Goal: Task Accomplishment & Management: Use online tool/utility

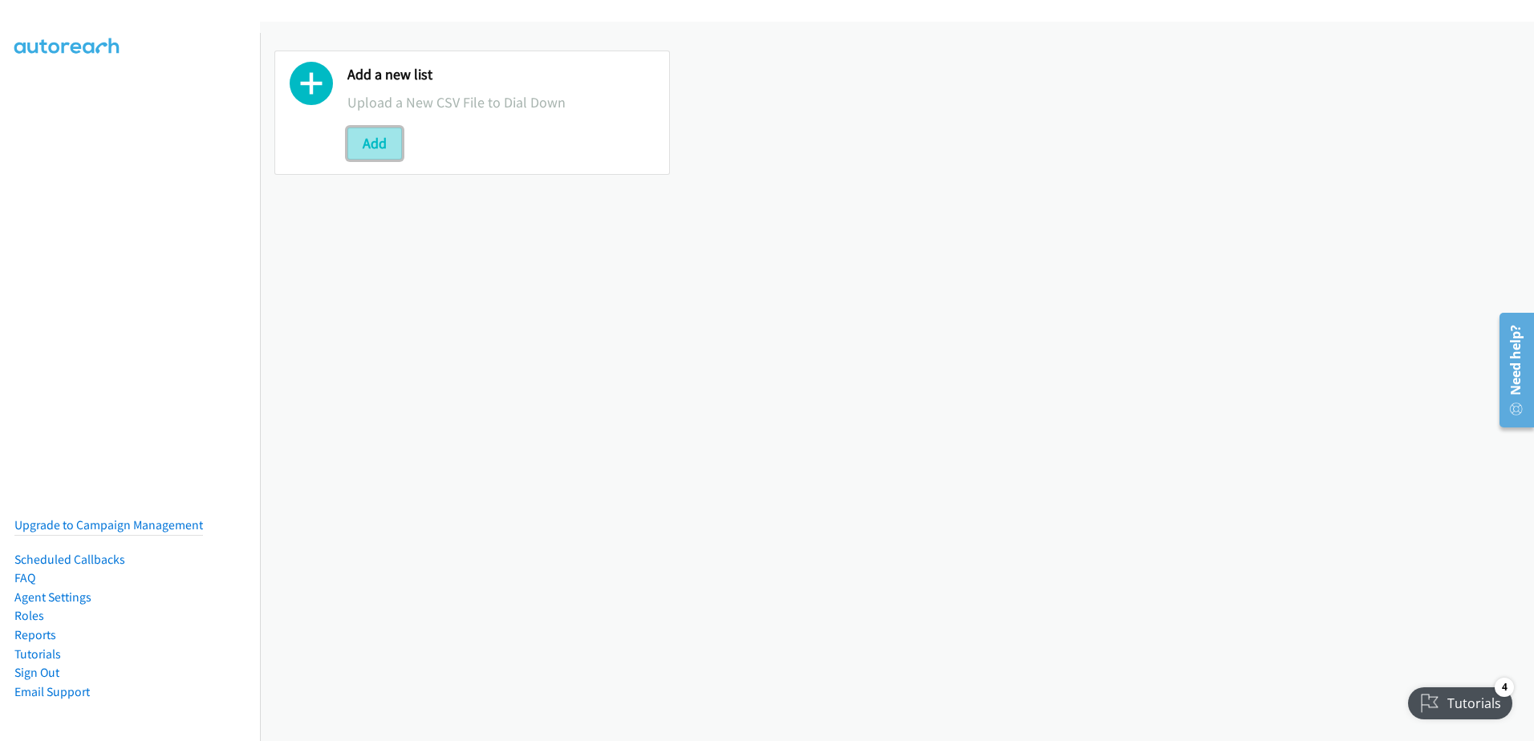
click at [387, 138] on button "Add" at bounding box center [374, 144] width 55 height 32
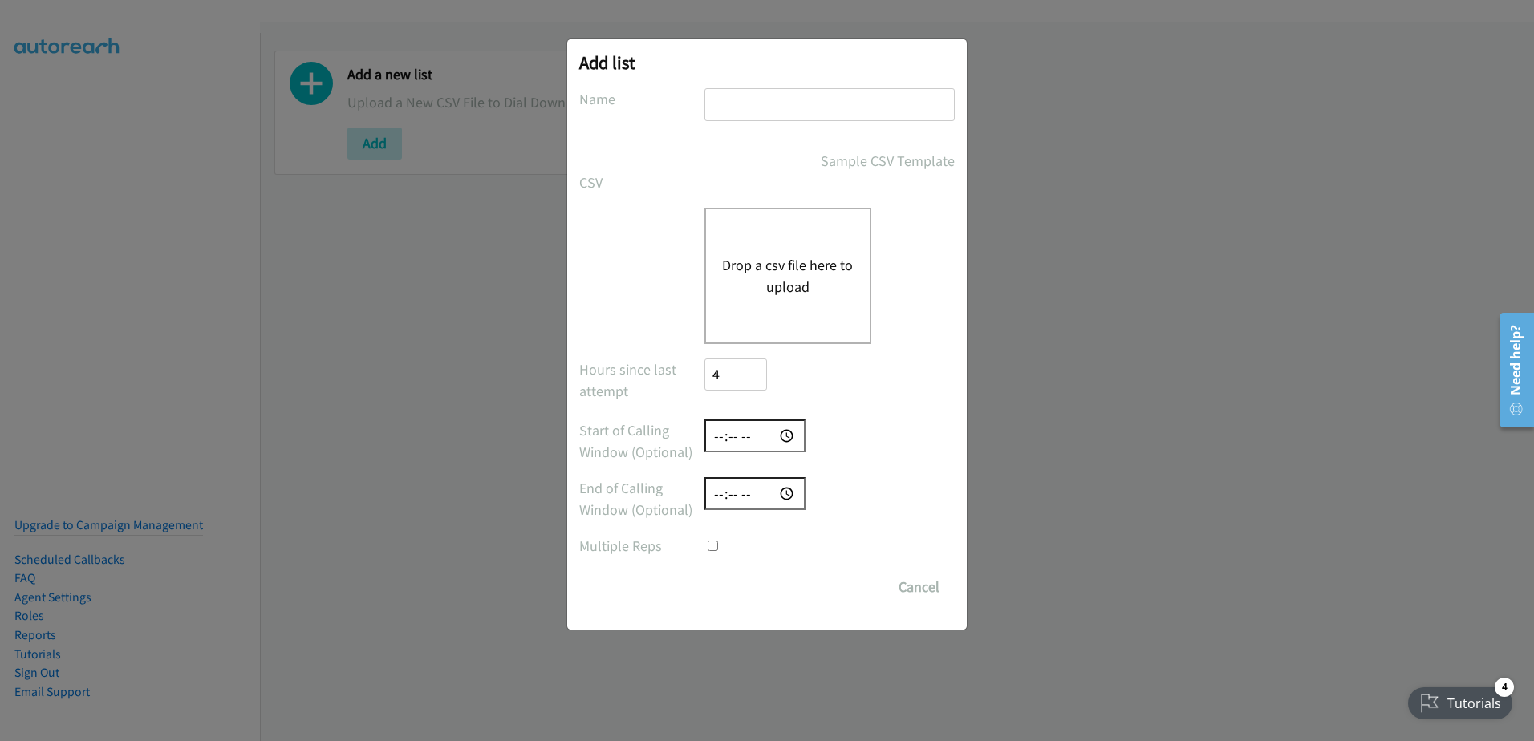
click at [779, 101] on input "text" at bounding box center [829, 104] width 250 height 33
type input "d"
checkbox input "true"
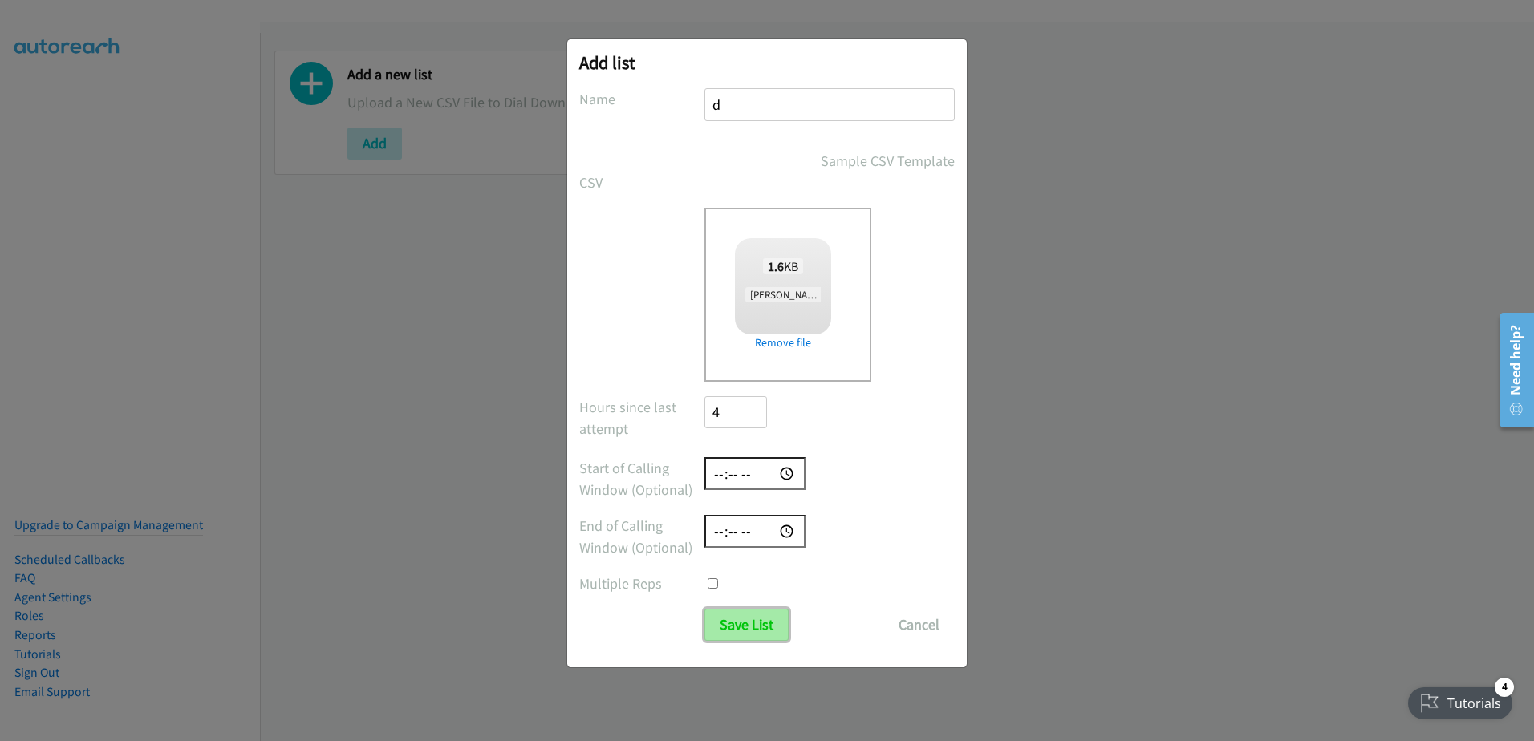
click at [753, 614] on input "Save List" at bounding box center [746, 625] width 84 height 32
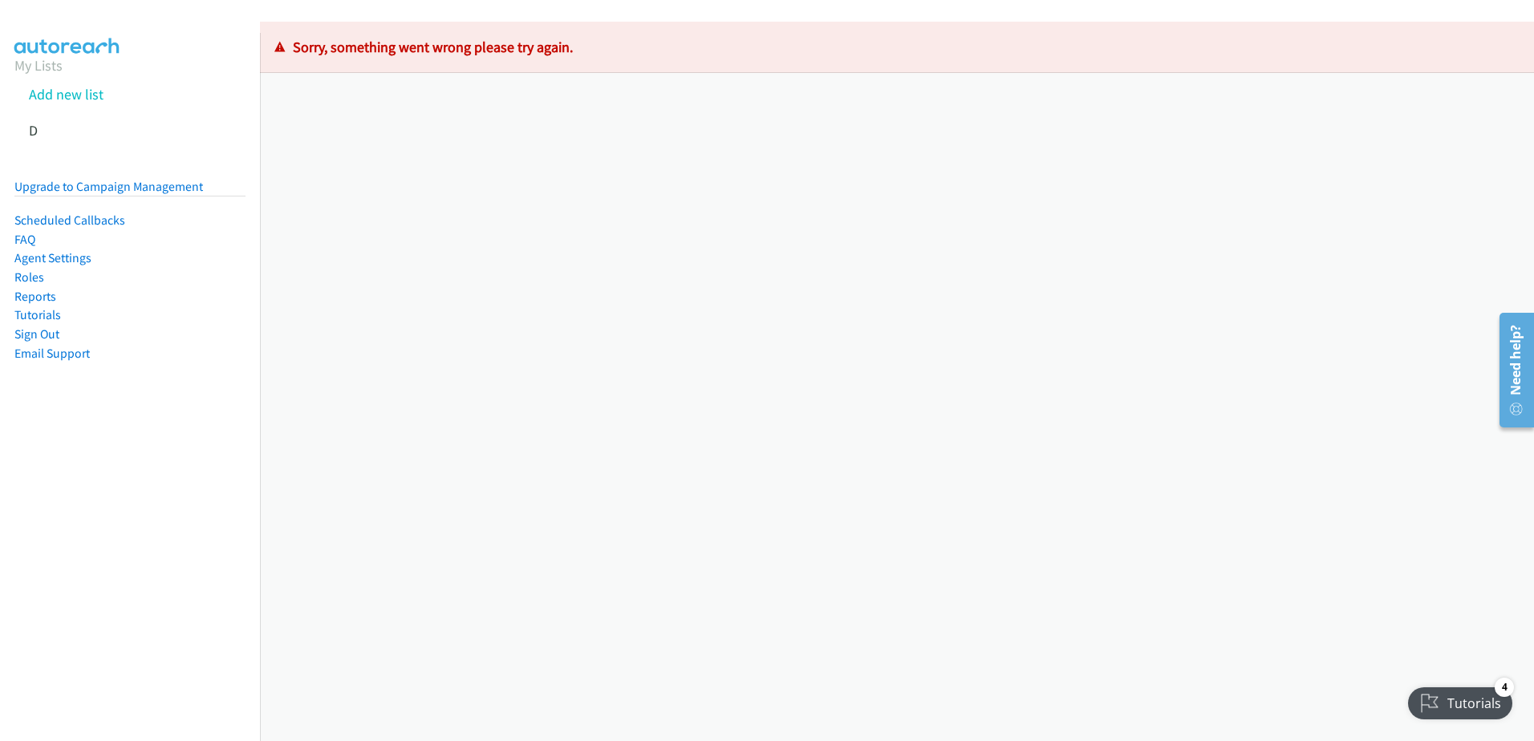
click at [11, 84] on aside "My Lists Add new list D Upgrade to Campaign Management Scheduled Callbacks FAQ …" at bounding box center [130, 234] width 260 height 403
click at [39, 58] on link "My Lists" at bounding box center [38, 65] width 48 height 18
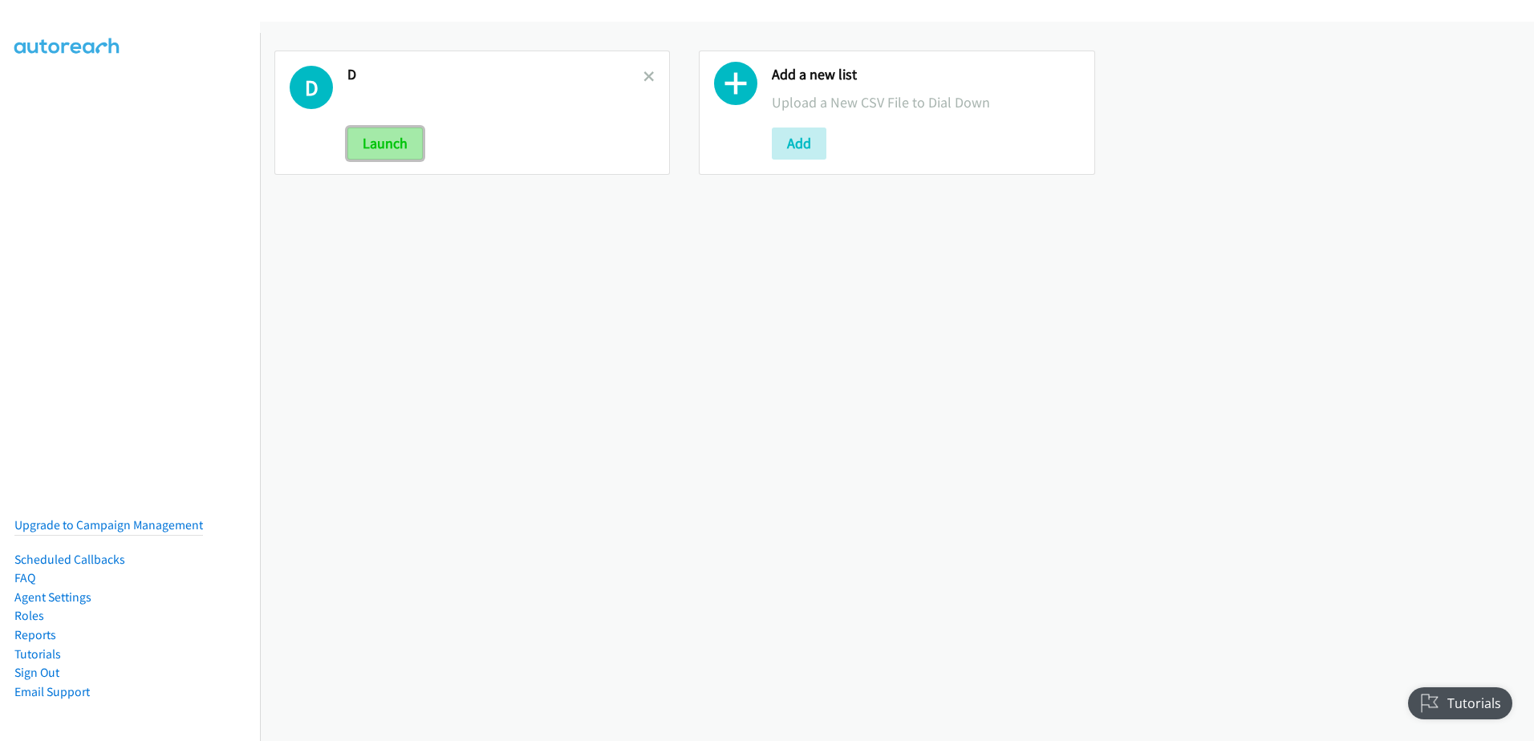
click at [402, 142] on button "Launch" at bounding box center [384, 144] width 75 height 32
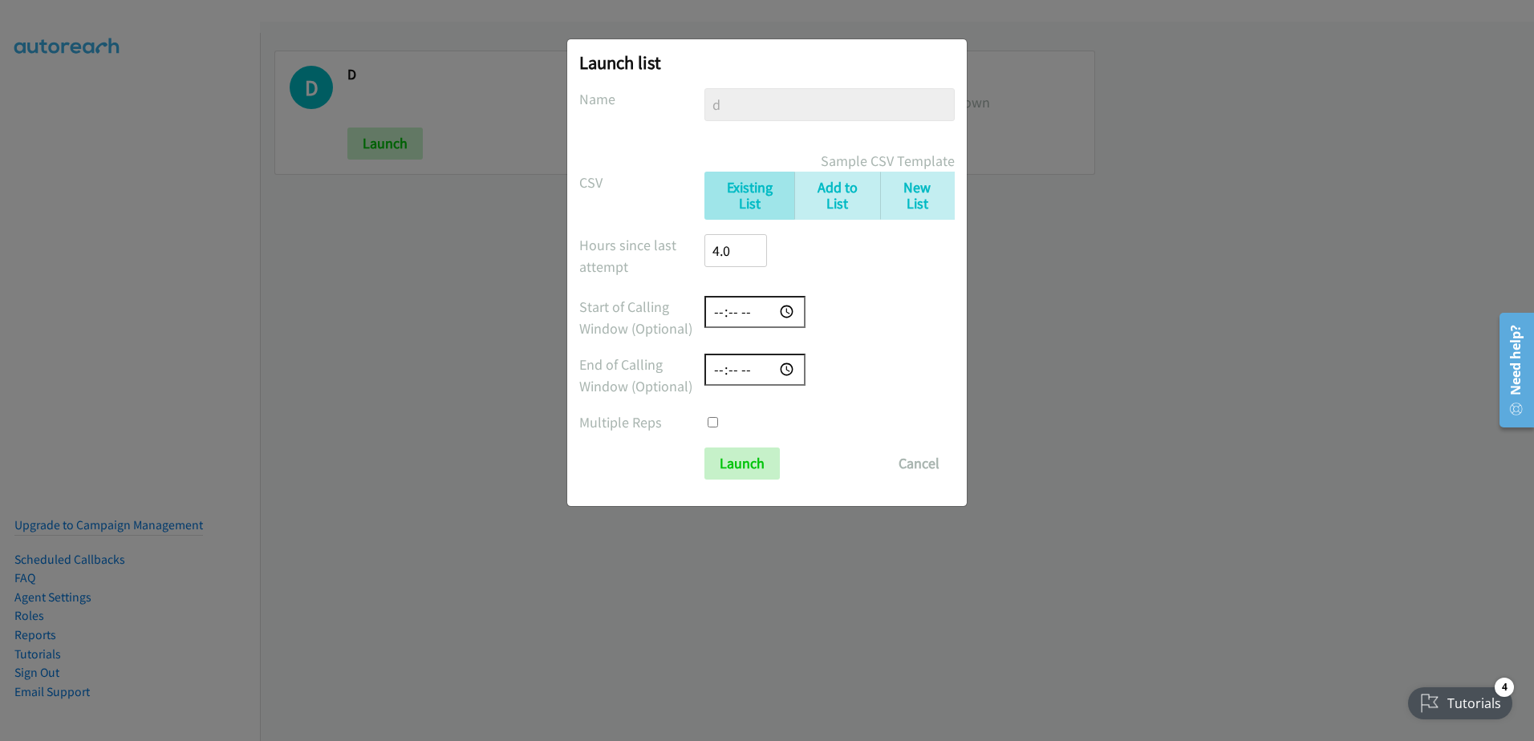
click at [1073, 389] on div "Launch list No phone fields were returned for that Report or List View Please u…" at bounding box center [767, 377] width 1534 height 727
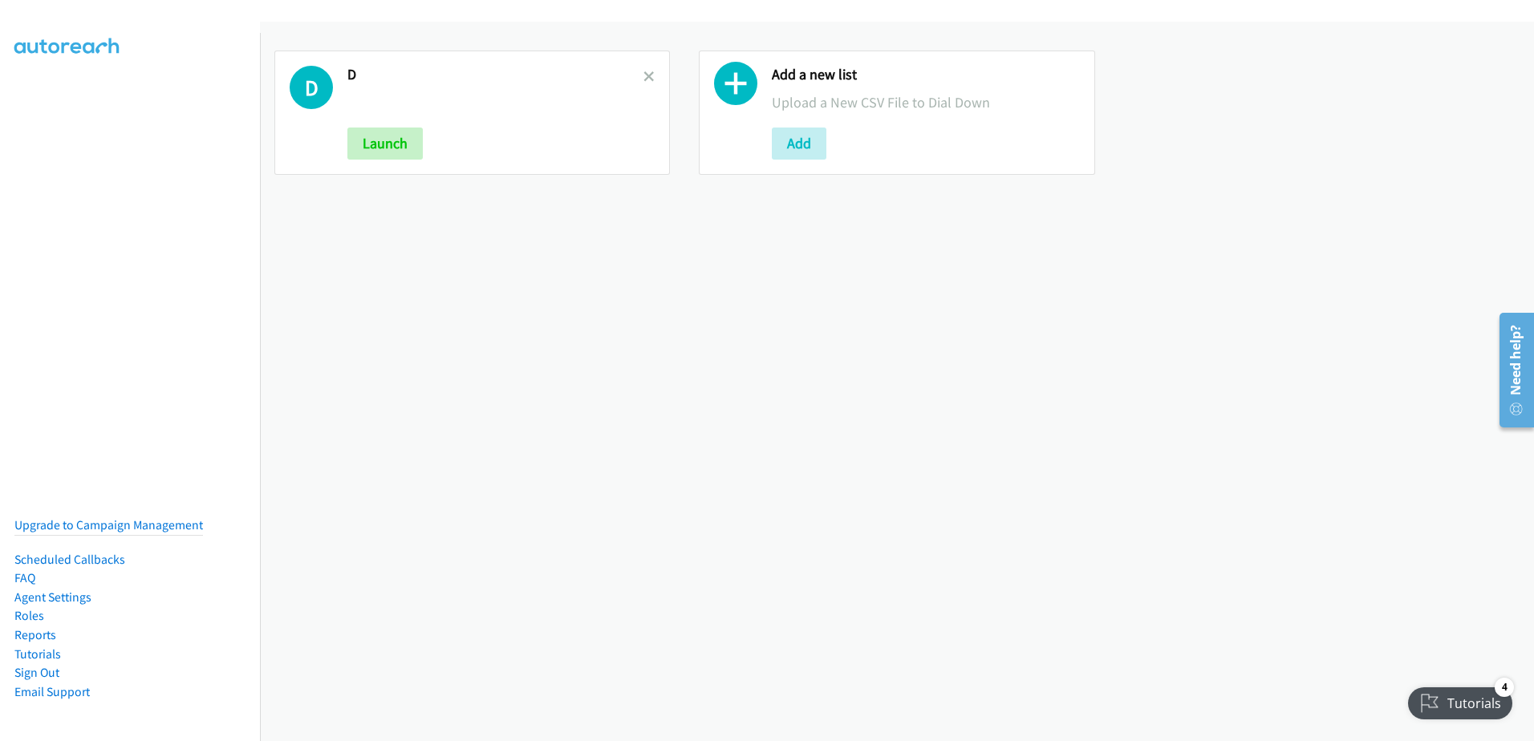
click at [489, 125] on div "D Launch" at bounding box center [495, 113] width 296 height 94
click at [331, 104] on h1 "D" at bounding box center [311, 87] width 43 height 43
click at [274, 79] on div "D D Launch" at bounding box center [472, 112] width 424 height 153
click at [384, 162] on div "D D Launch" at bounding box center [471, 113] width 395 height 124
click at [395, 148] on button "Launch" at bounding box center [384, 144] width 75 height 32
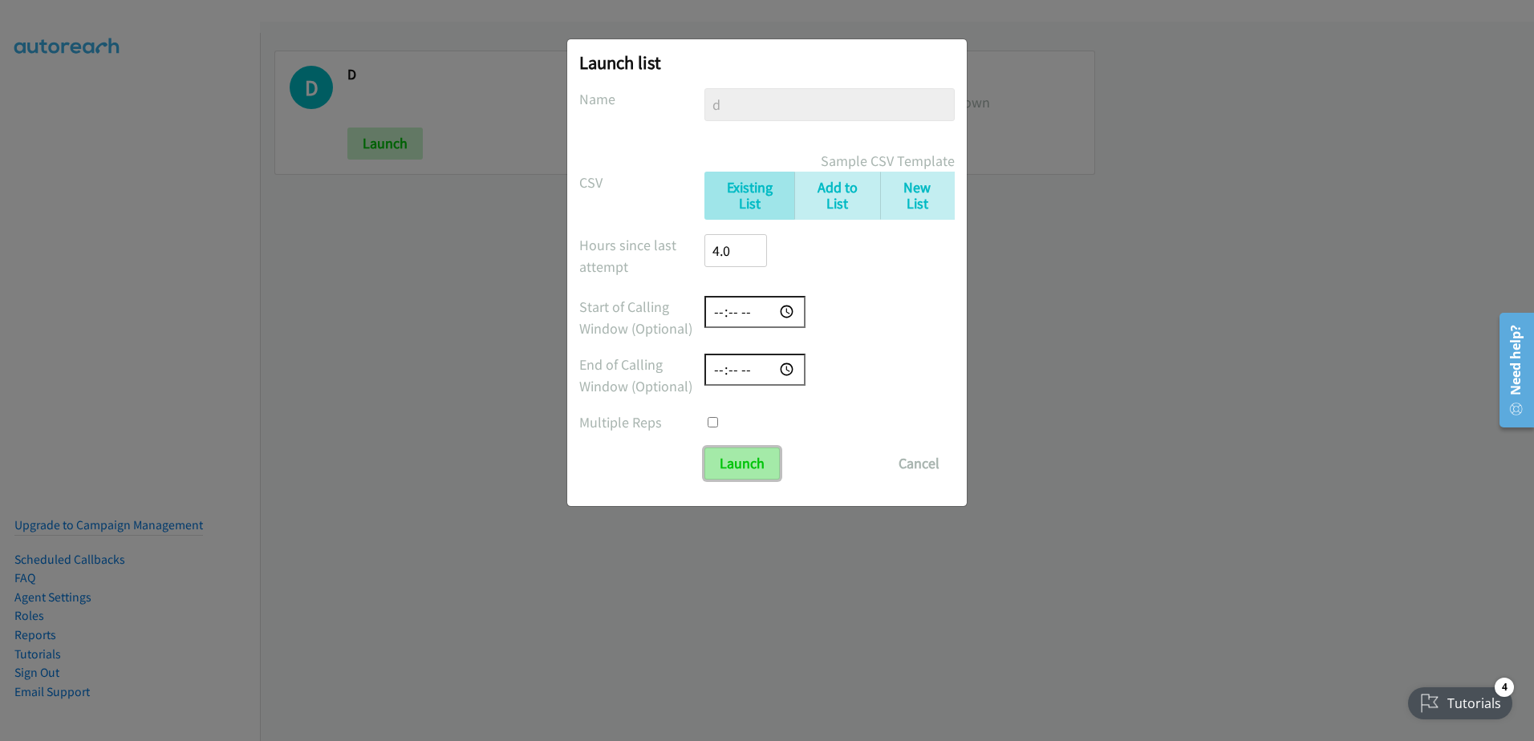
click at [765, 476] on input "Launch" at bounding box center [741, 464] width 75 height 32
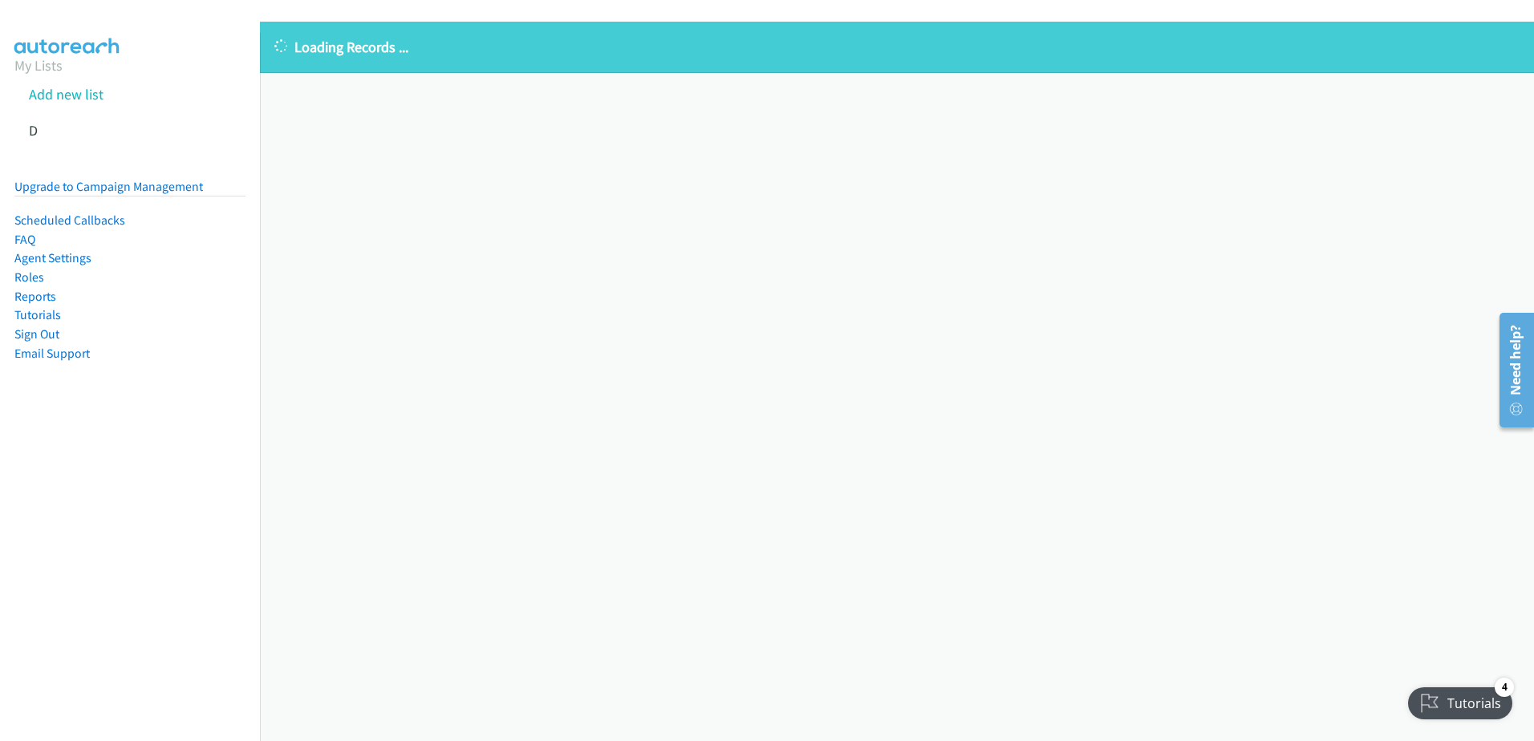
click at [7, 95] on aside "My Lists Add new list D Upgrade to Campaign Management Scheduled Callbacks FAQ …" at bounding box center [130, 234] width 260 height 403
click at [59, 87] on link "Add new list" at bounding box center [66, 94] width 75 height 18
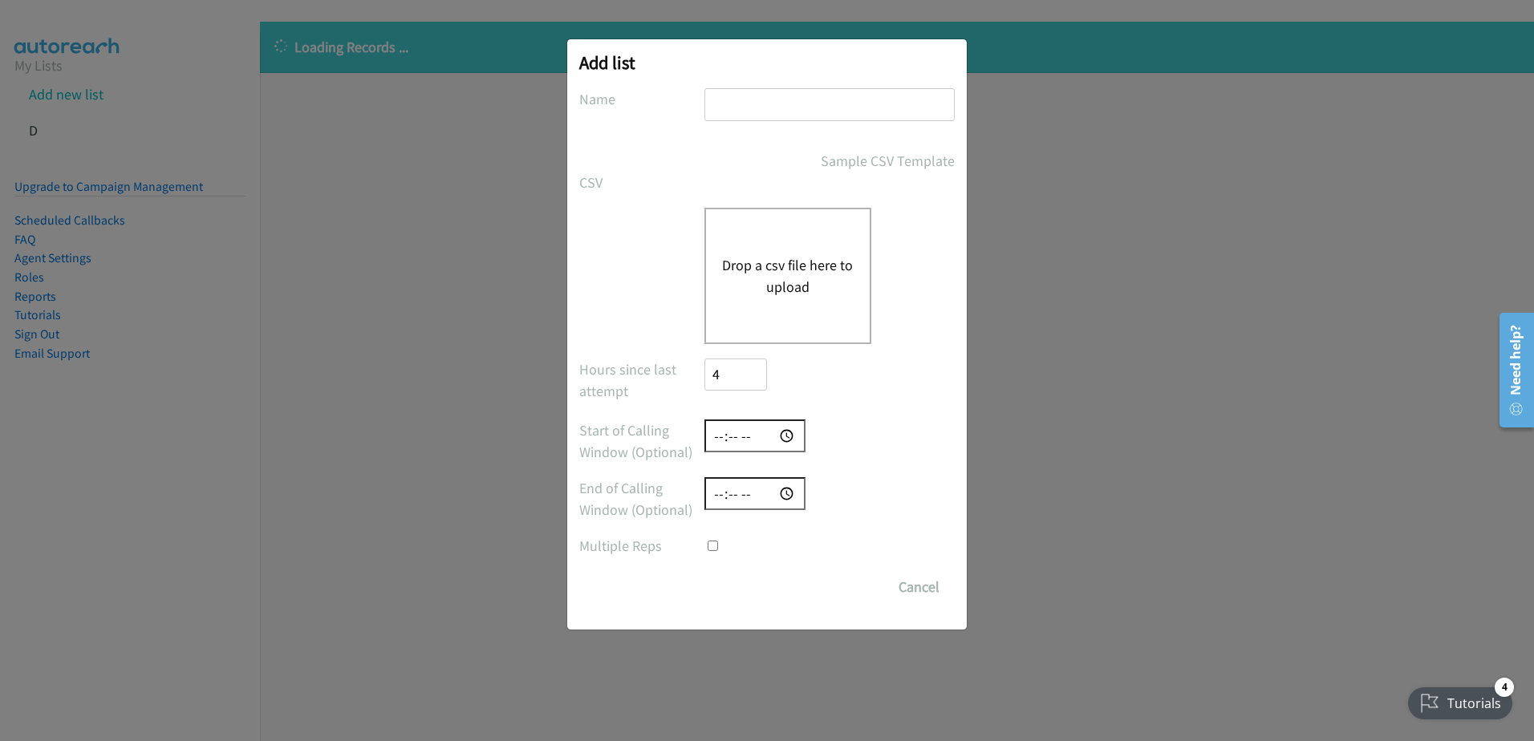
click at [704, 69] on h2 "Add list" at bounding box center [766, 62] width 375 height 22
drag, startPoint x: 1178, startPoint y: 462, endPoint x: 971, endPoint y: 585, distance: 241.3
click at [1178, 463] on div "Add list No phone fields were returned for that Report or List View Please uplo…" at bounding box center [767, 377] width 1534 height 727
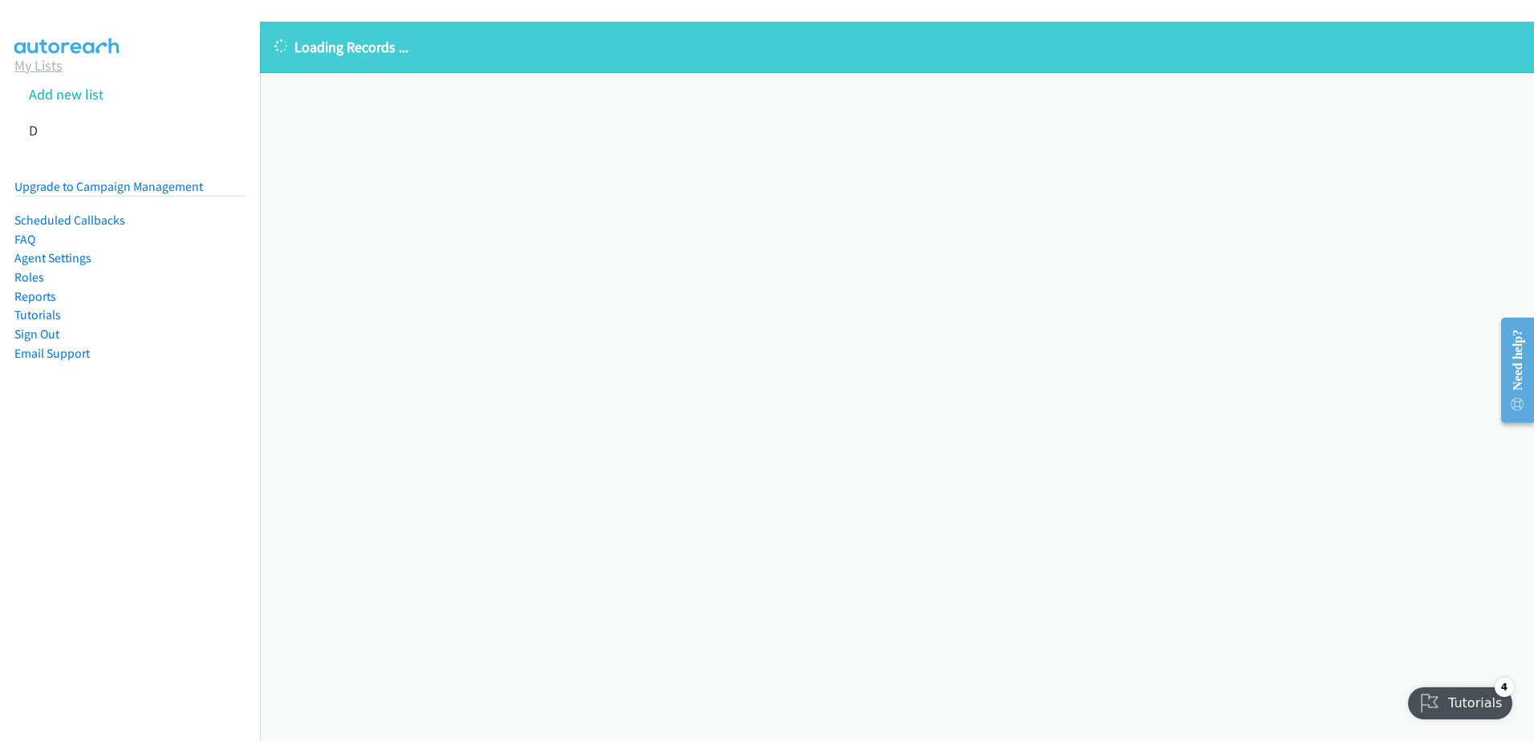
click at [34, 71] on link "My Lists" at bounding box center [38, 65] width 48 height 18
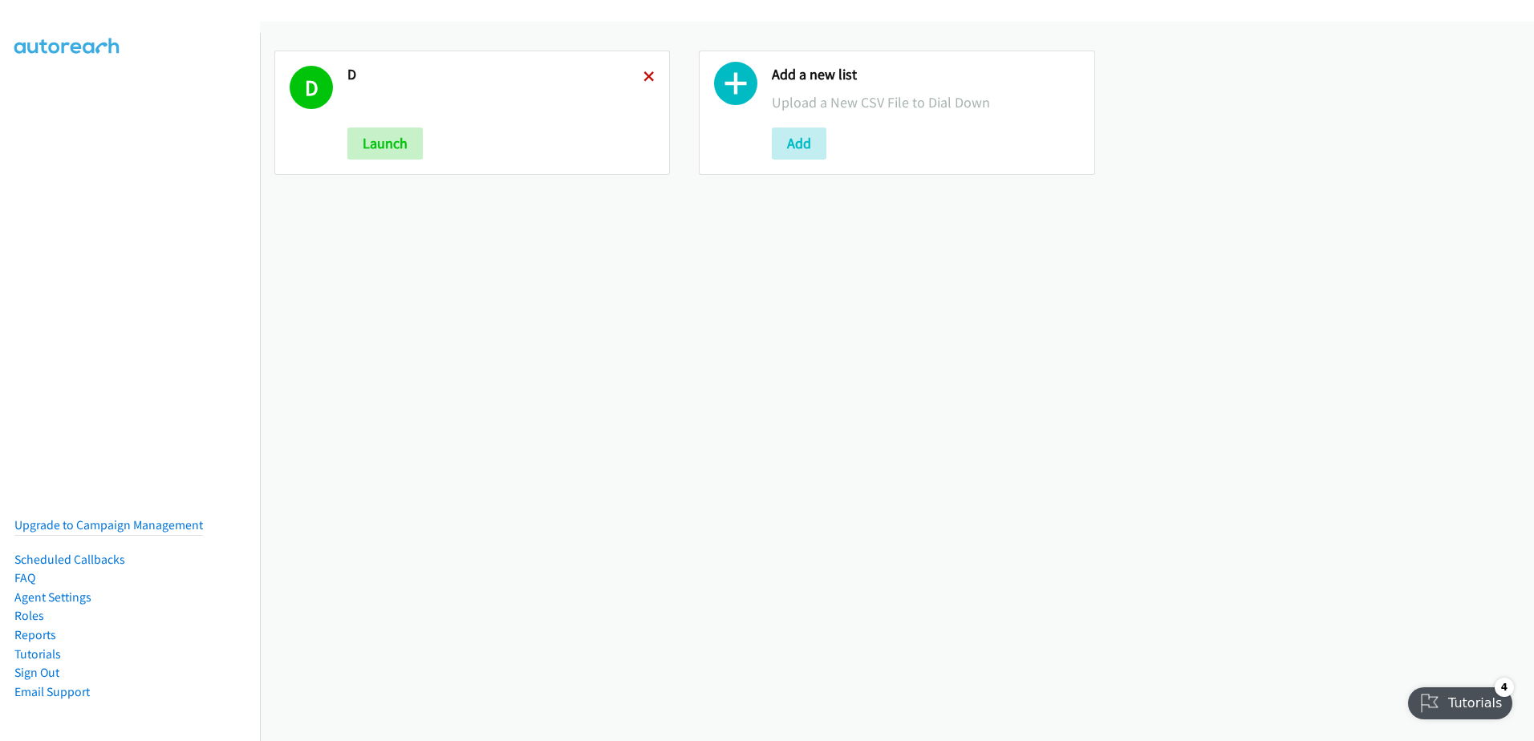
click at [644, 72] on icon at bounding box center [648, 77] width 11 height 11
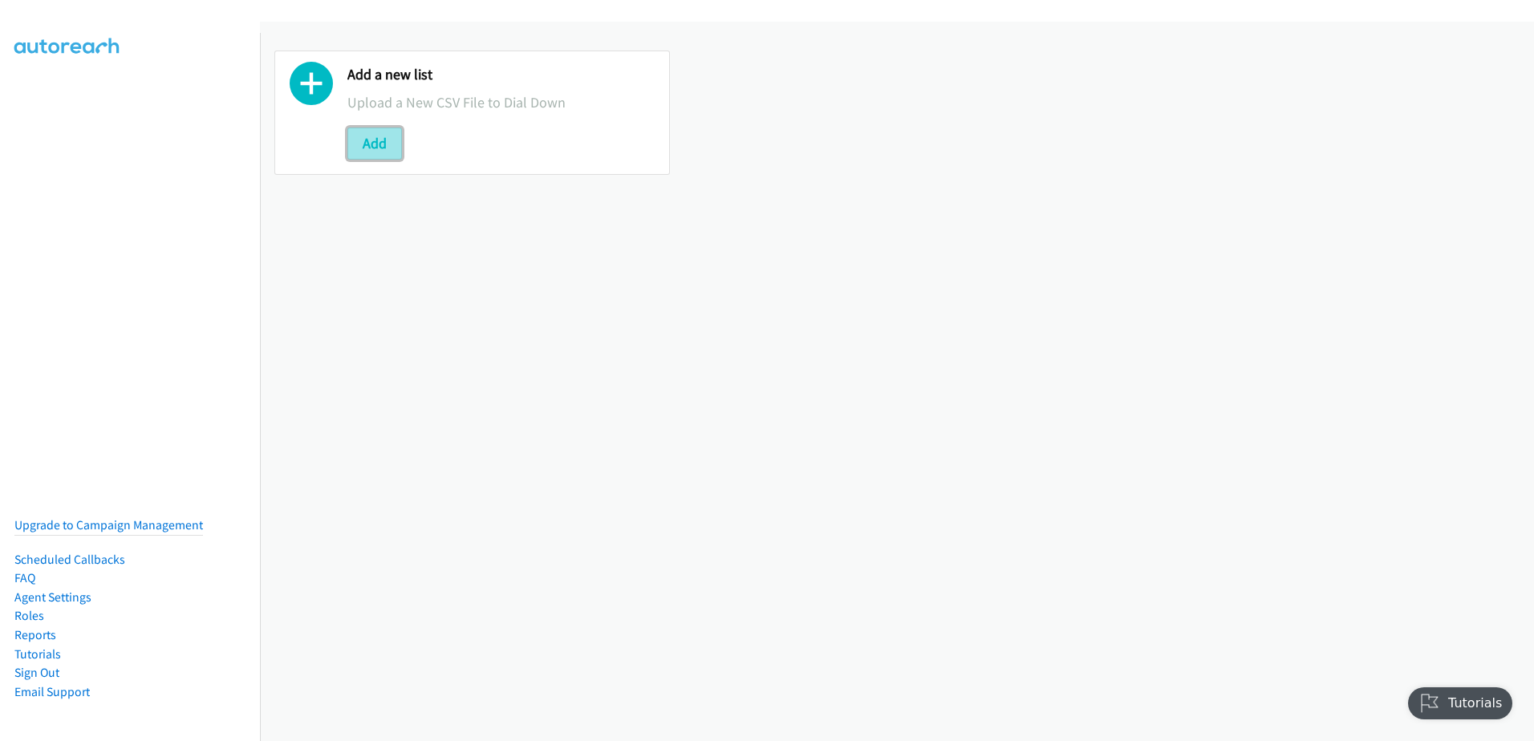
click at [350, 152] on button "Add" at bounding box center [374, 144] width 55 height 32
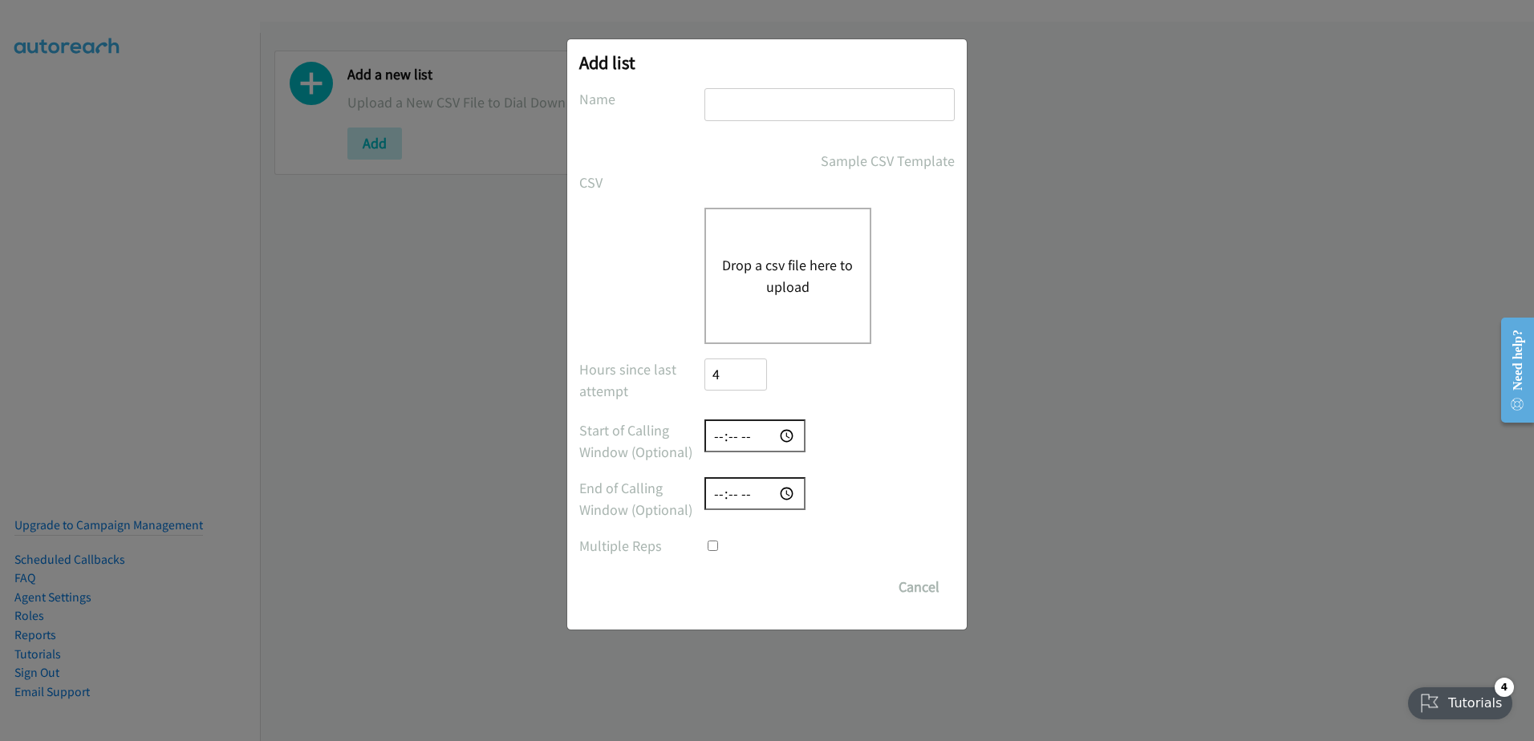
click at [802, 120] on input "text" at bounding box center [829, 104] width 250 height 33
type input "x"
checkbox input "true"
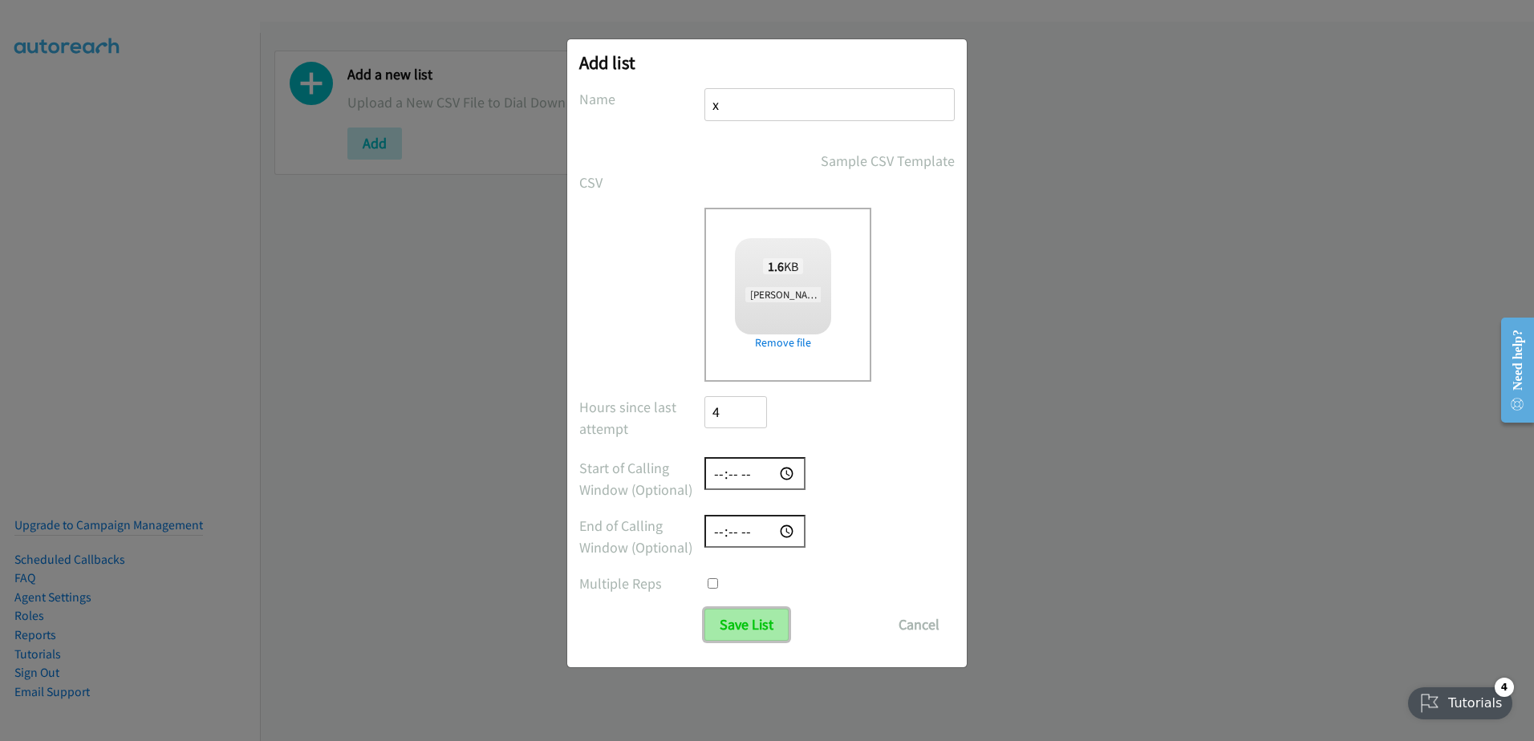
click at [768, 632] on input "Save List" at bounding box center [746, 625] width 84 height 32
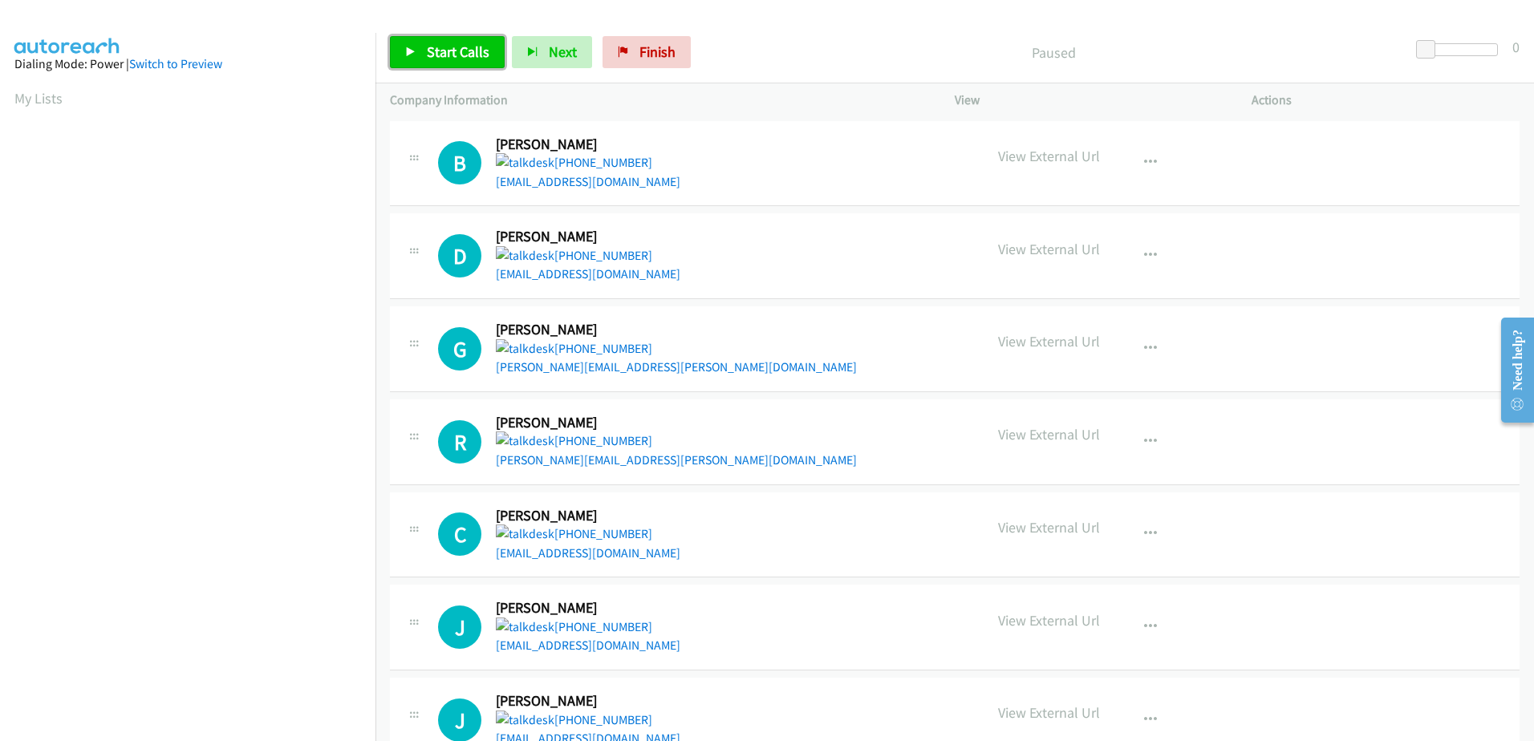
click at [439, 37] on link "Start Calls" at bounding box center [447, 52] width 115 height 32
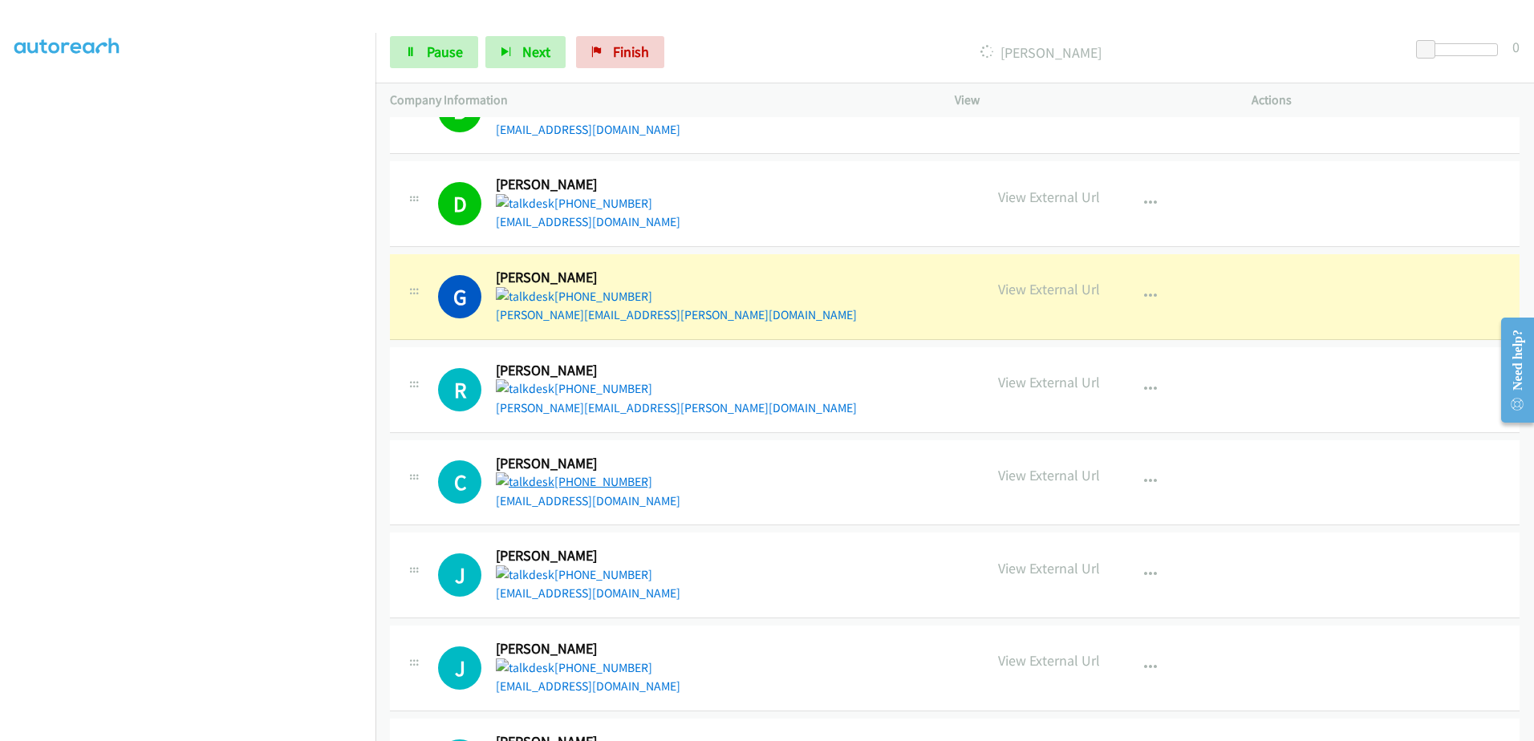
scroll to position [80, 0]
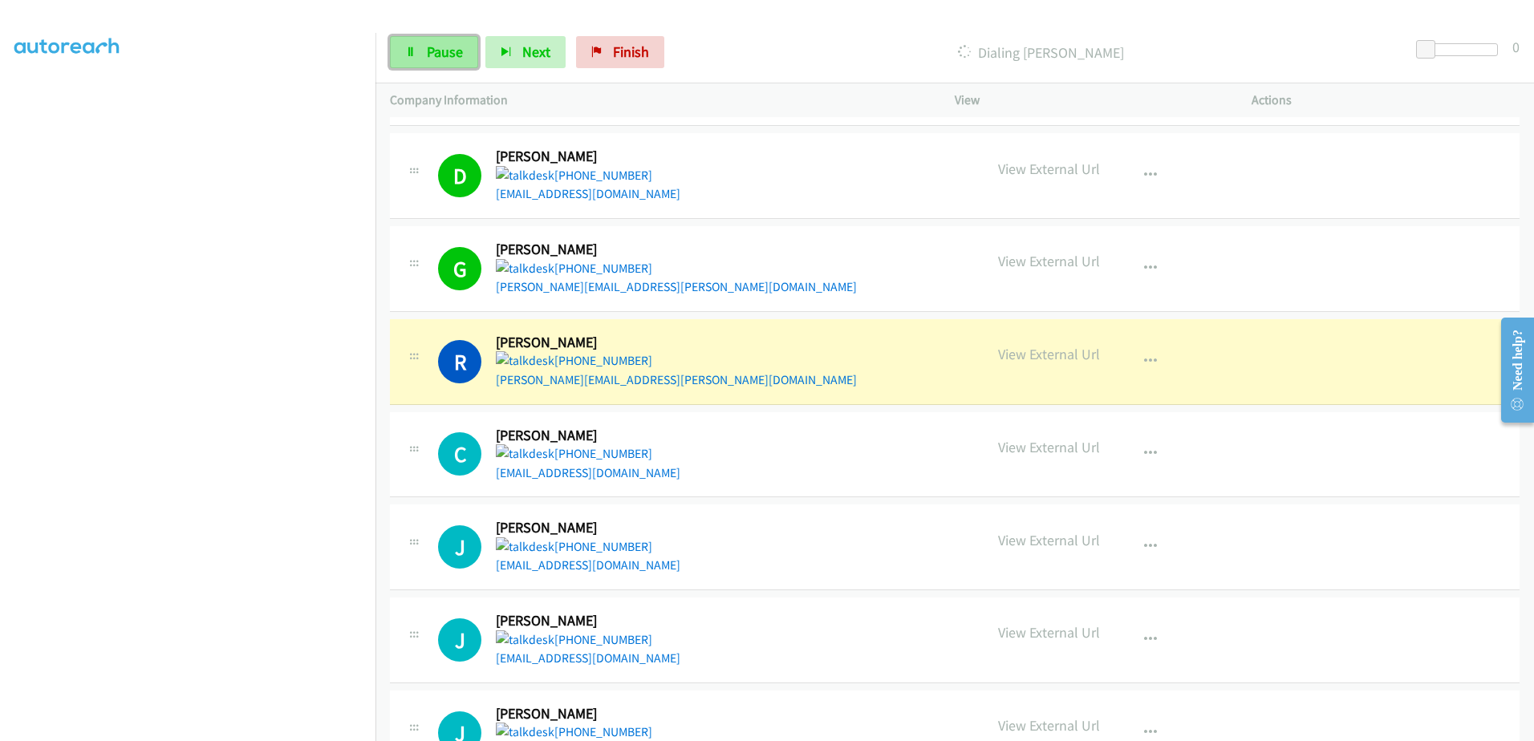
click at [441, 47] on span "Pause" at bounding box center [445, 52] width 36 height 18
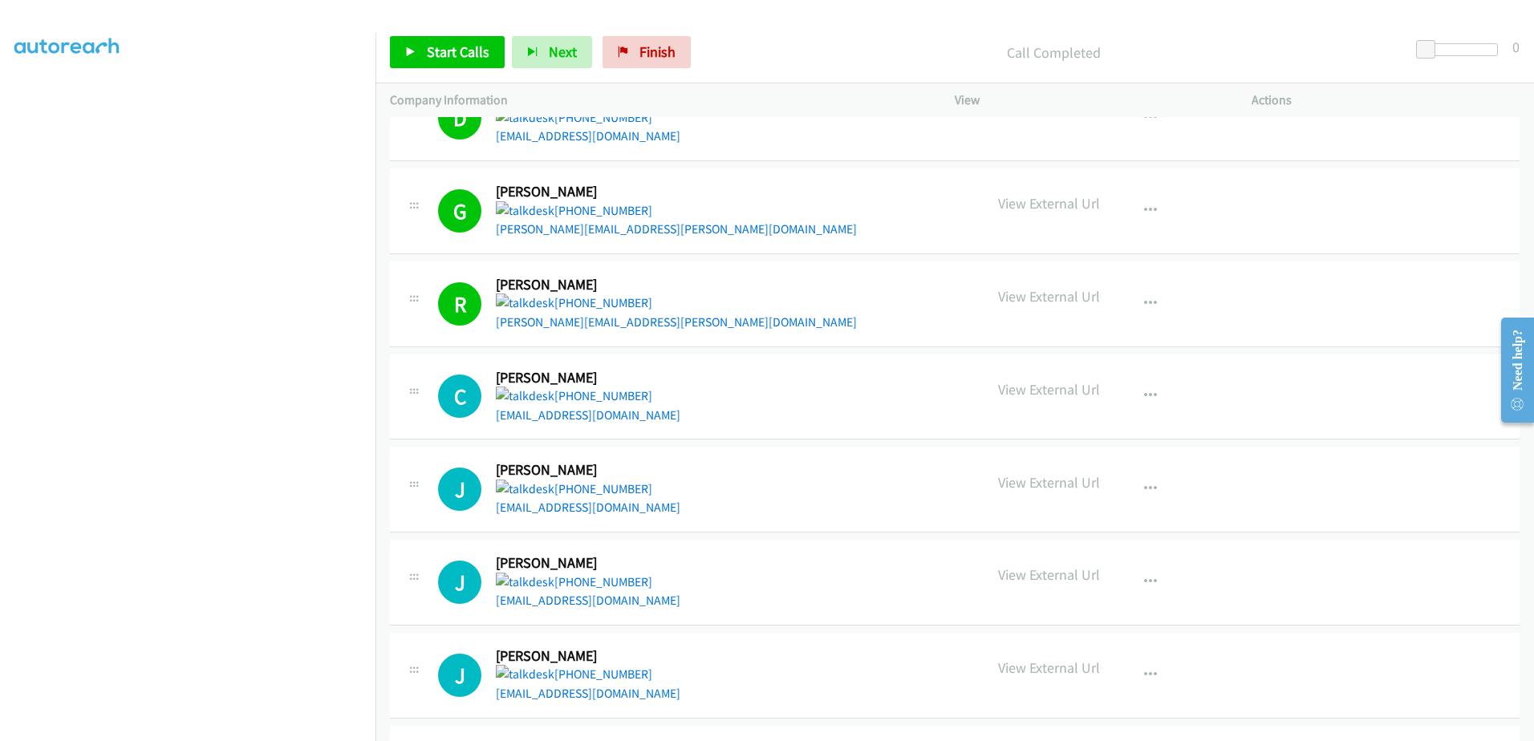
scroll to position [241, 0]
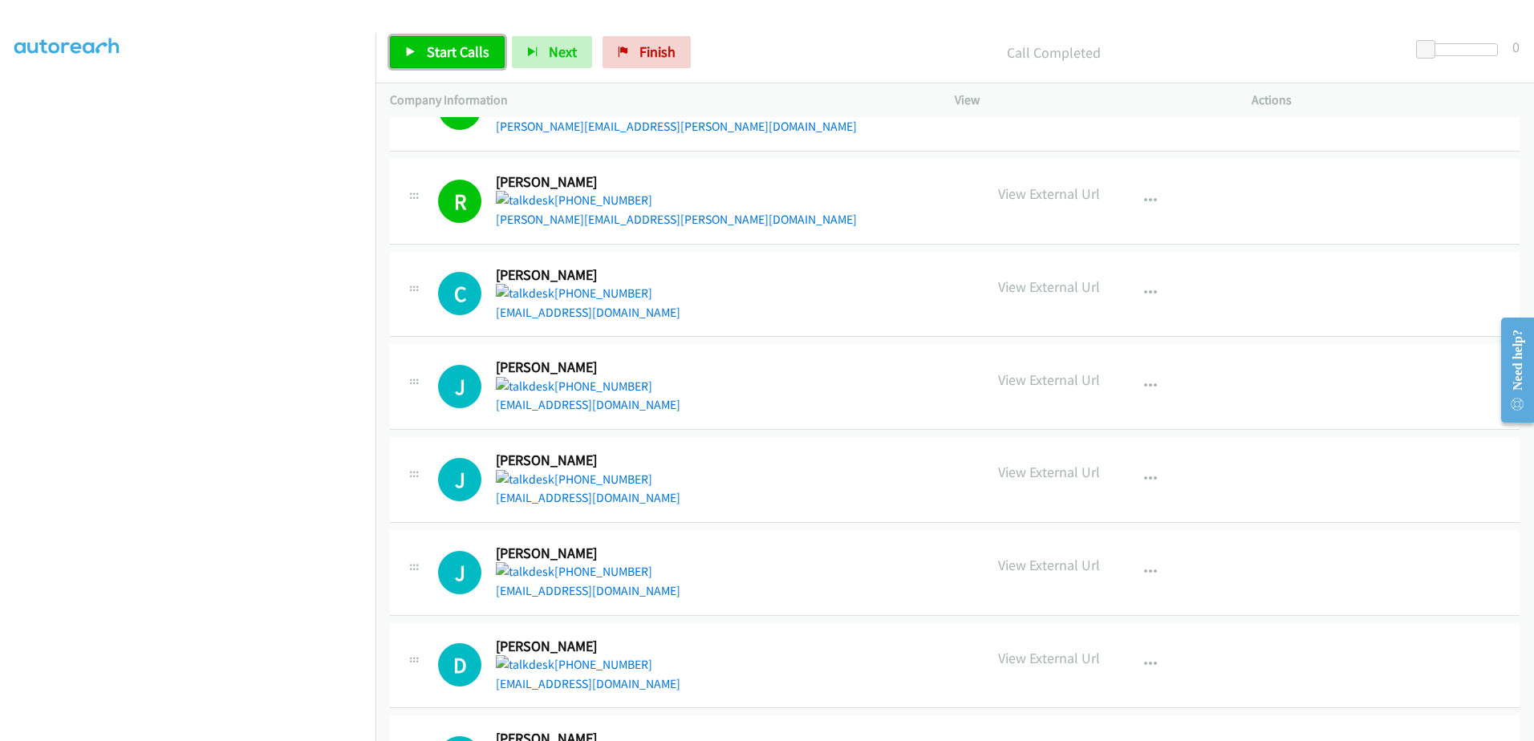
drag, startPoint x: 468, startPoint y: 51, endPoint x: 480, endPoint y: 59, distance: 14.0
click at [468, 51] on span "Start Calls" at bounding box center [458, 52] width 63 height 18
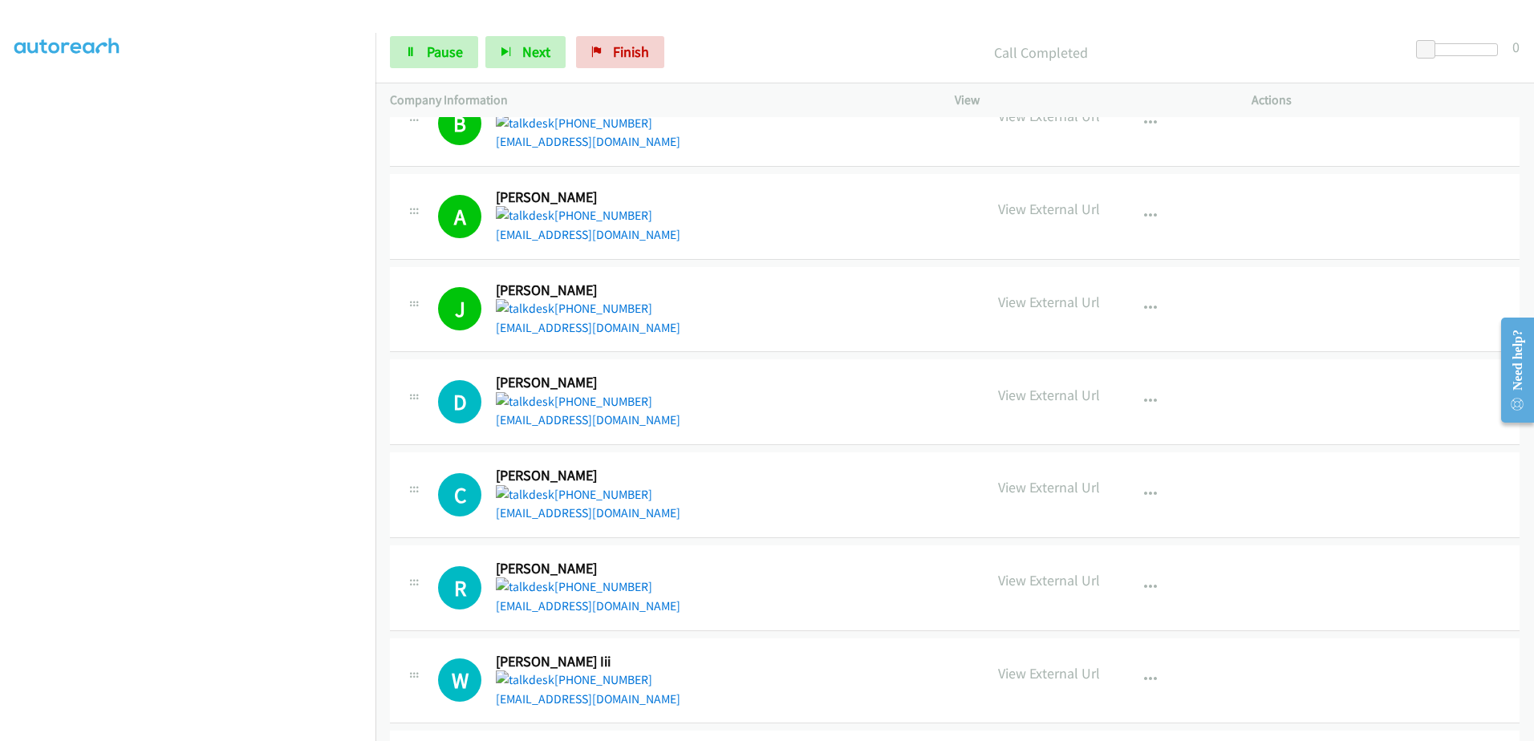
scroll to position [1444, 0]
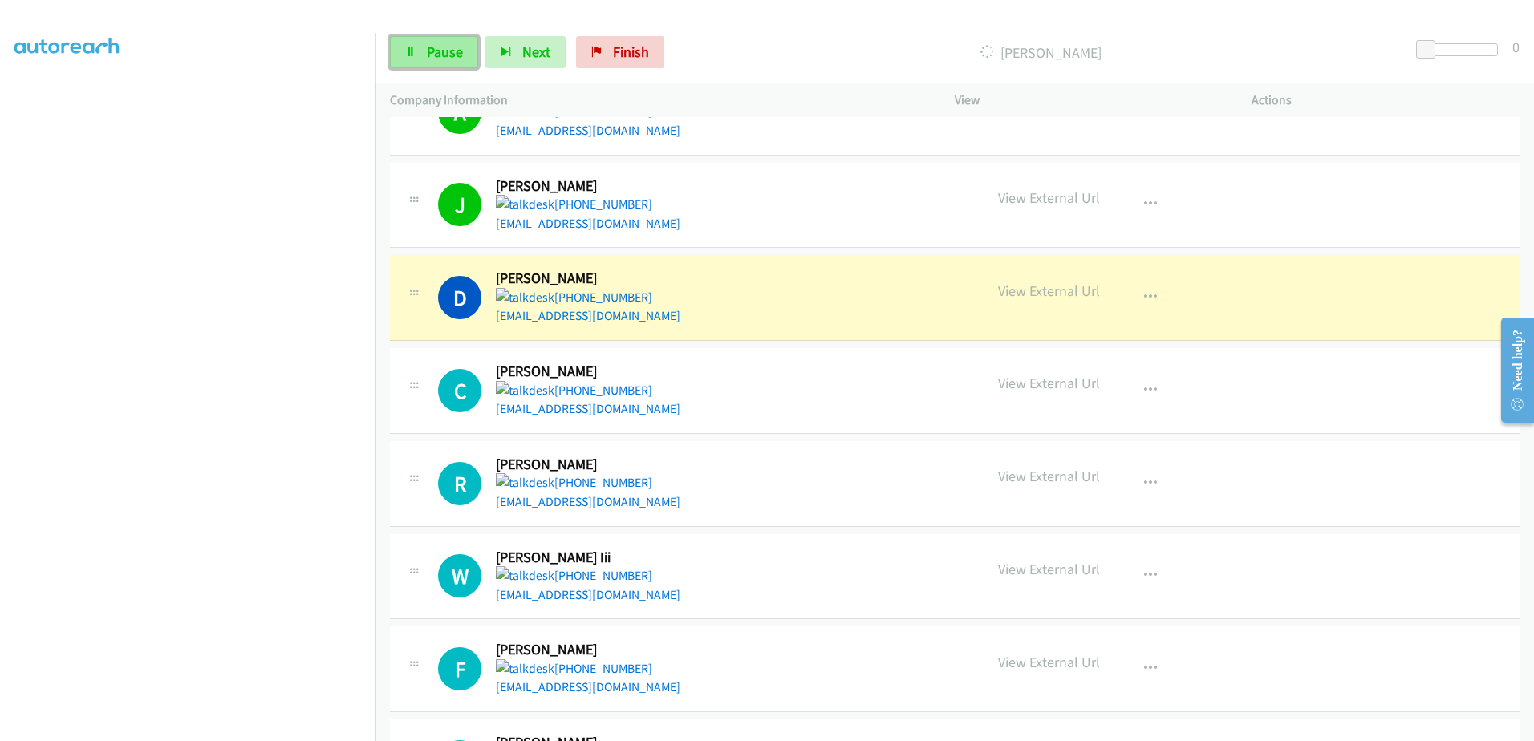
click at [446, 37] on link "Pause" at bounding box center [434, 52] width 88 height 32
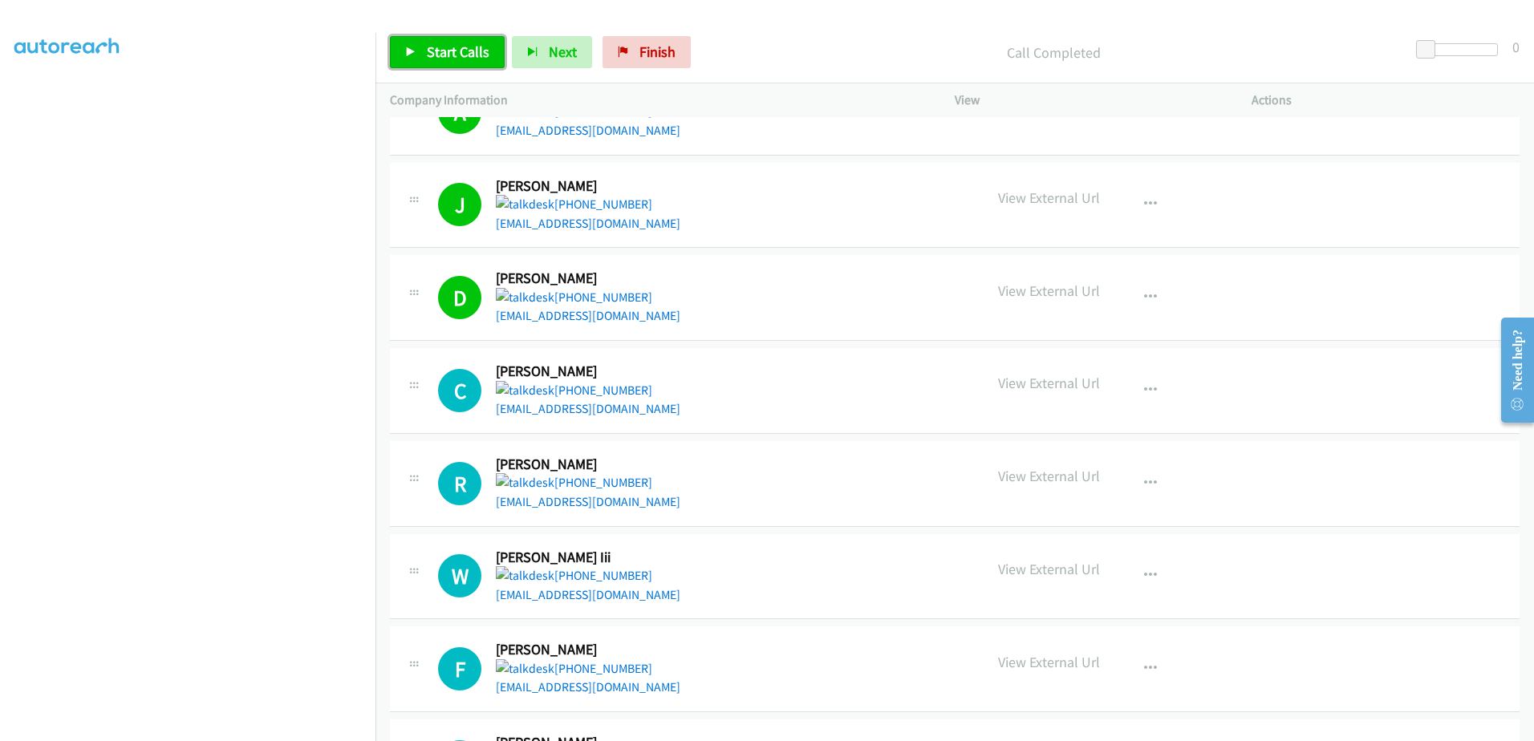
click at [451, 40] on link "Start Calls" at bounding box center [447, 52] width 115 height 32
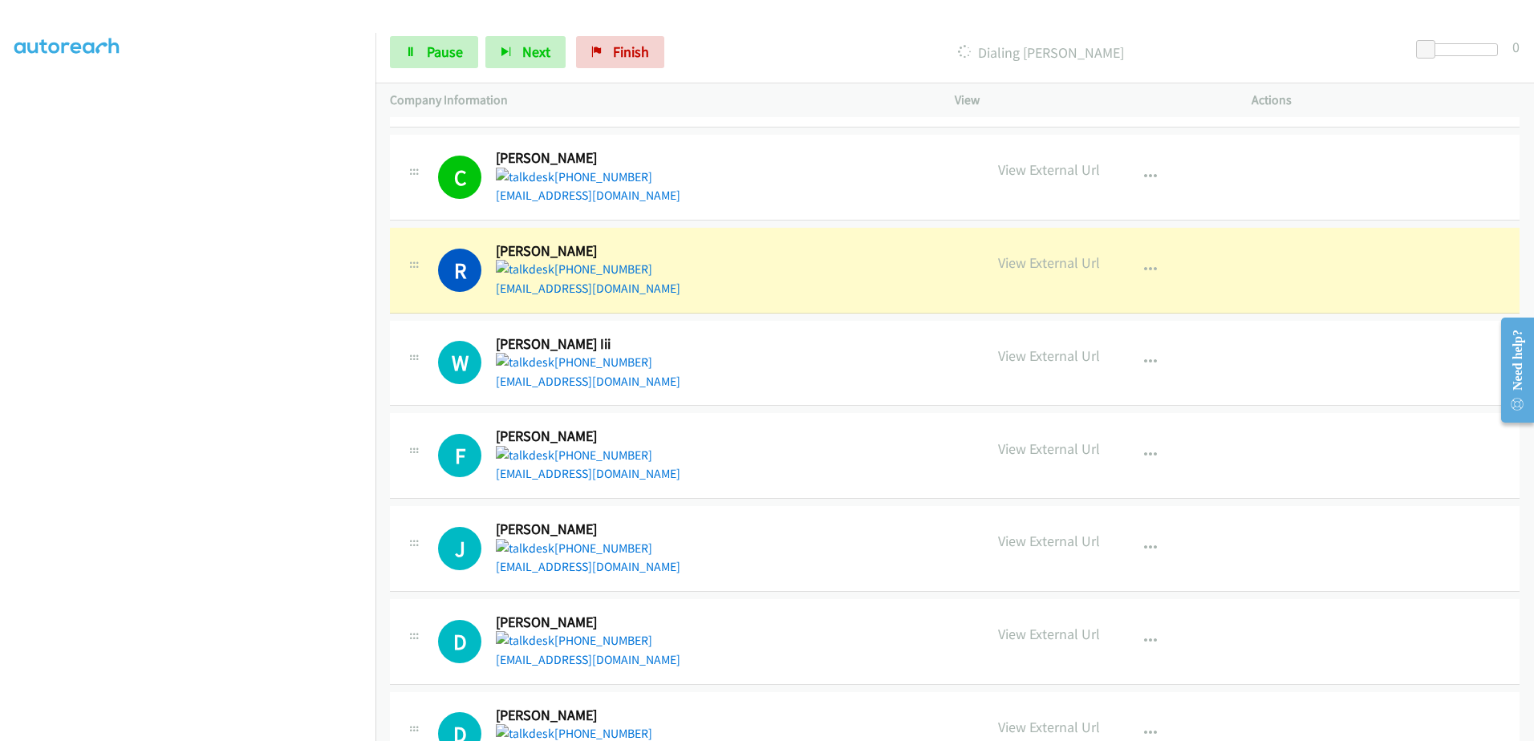
scroll to position [1765, 0]
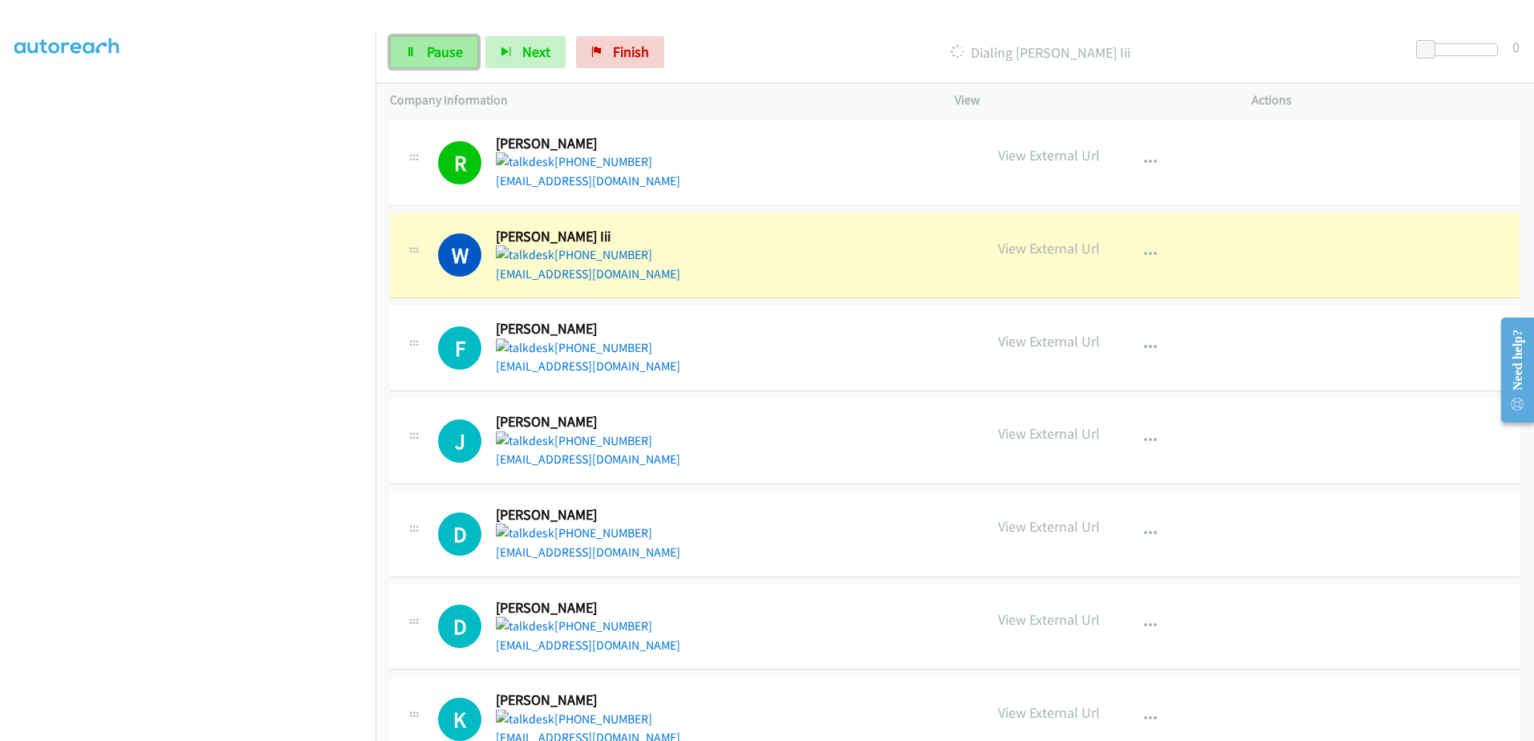
click at [416, 58] on link "Pause" at bounding box center [434, 52] width 88 height 32
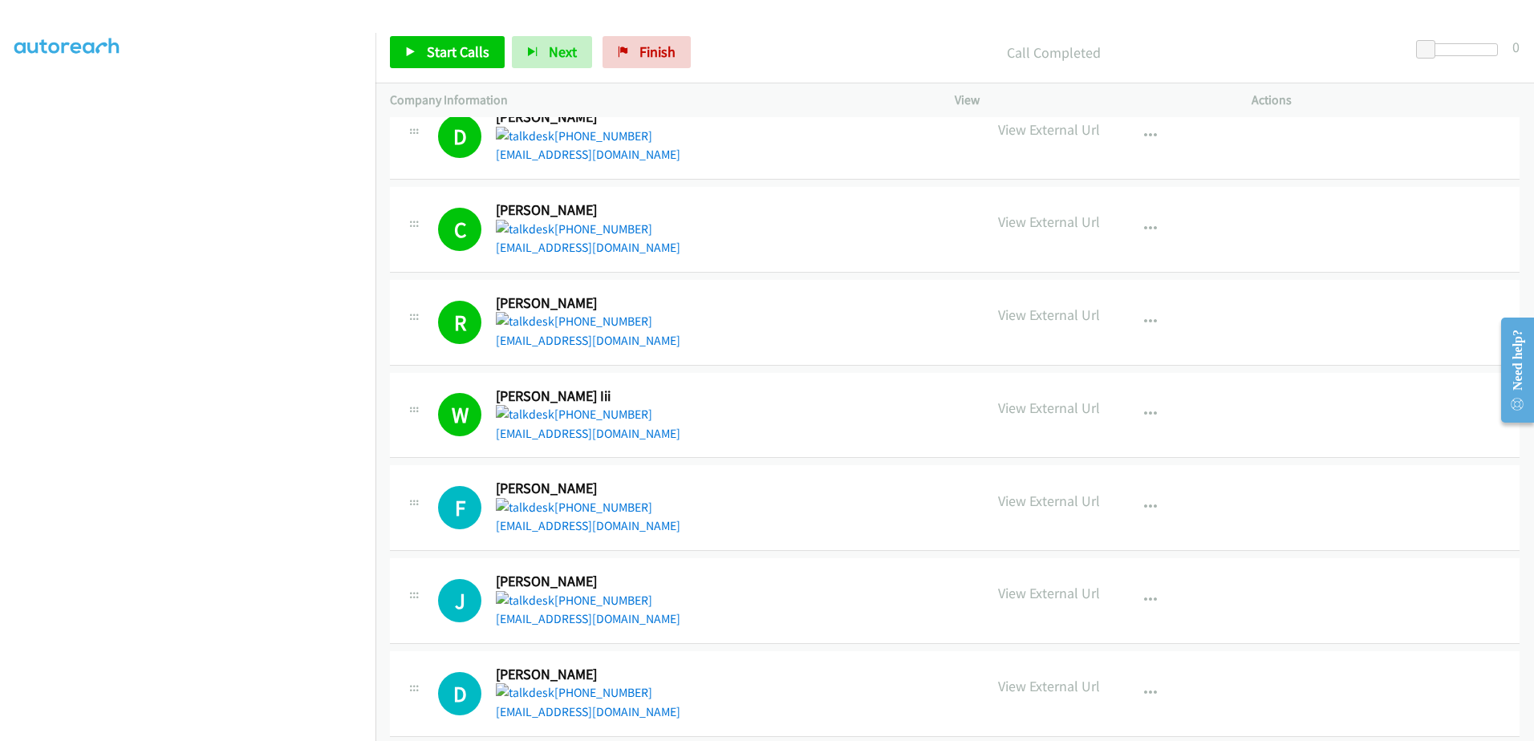
scroll to position [1604, 0]
click at [454, 66] on link "Start Calls" at bounding box center [447, 52] width 115 height 32
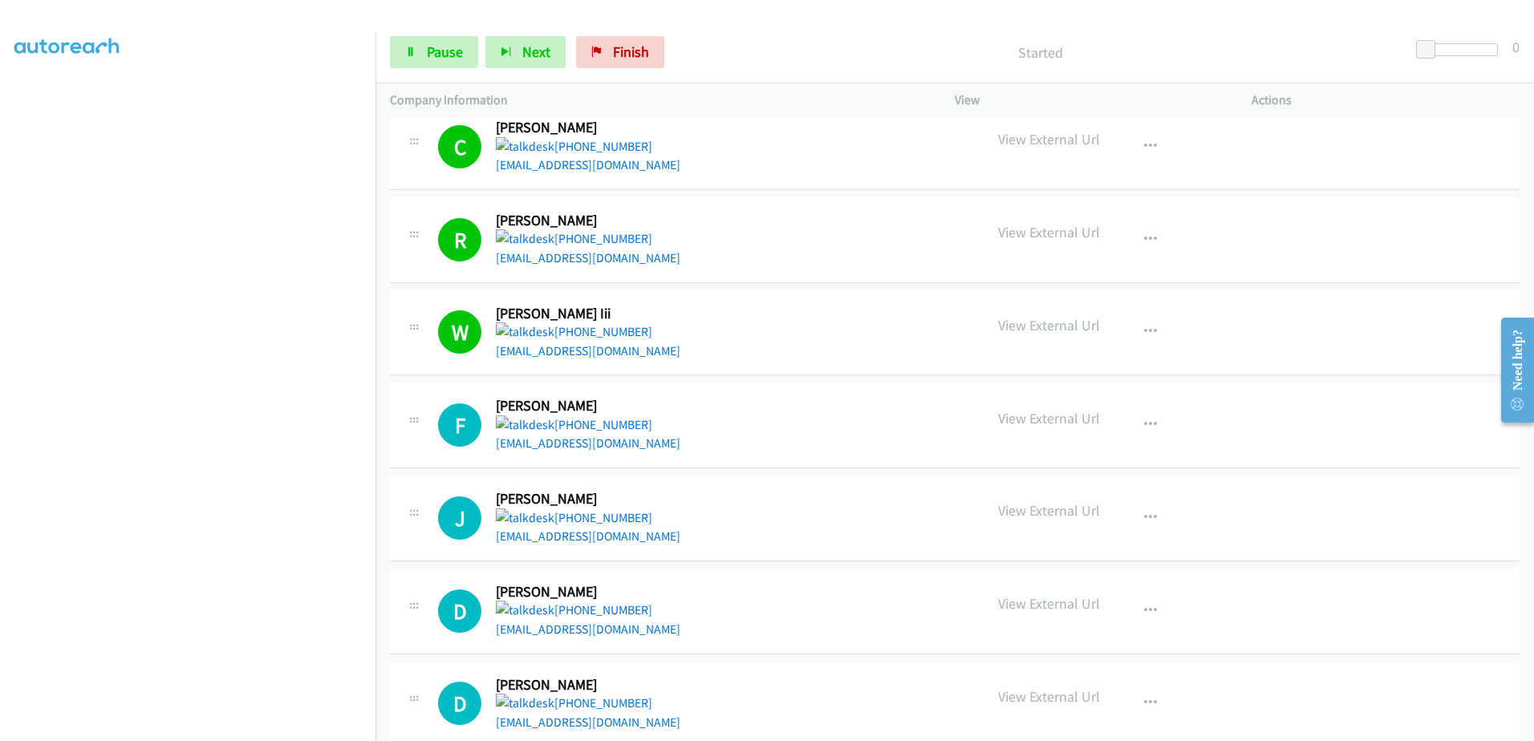
scroll to position [1811, 0]
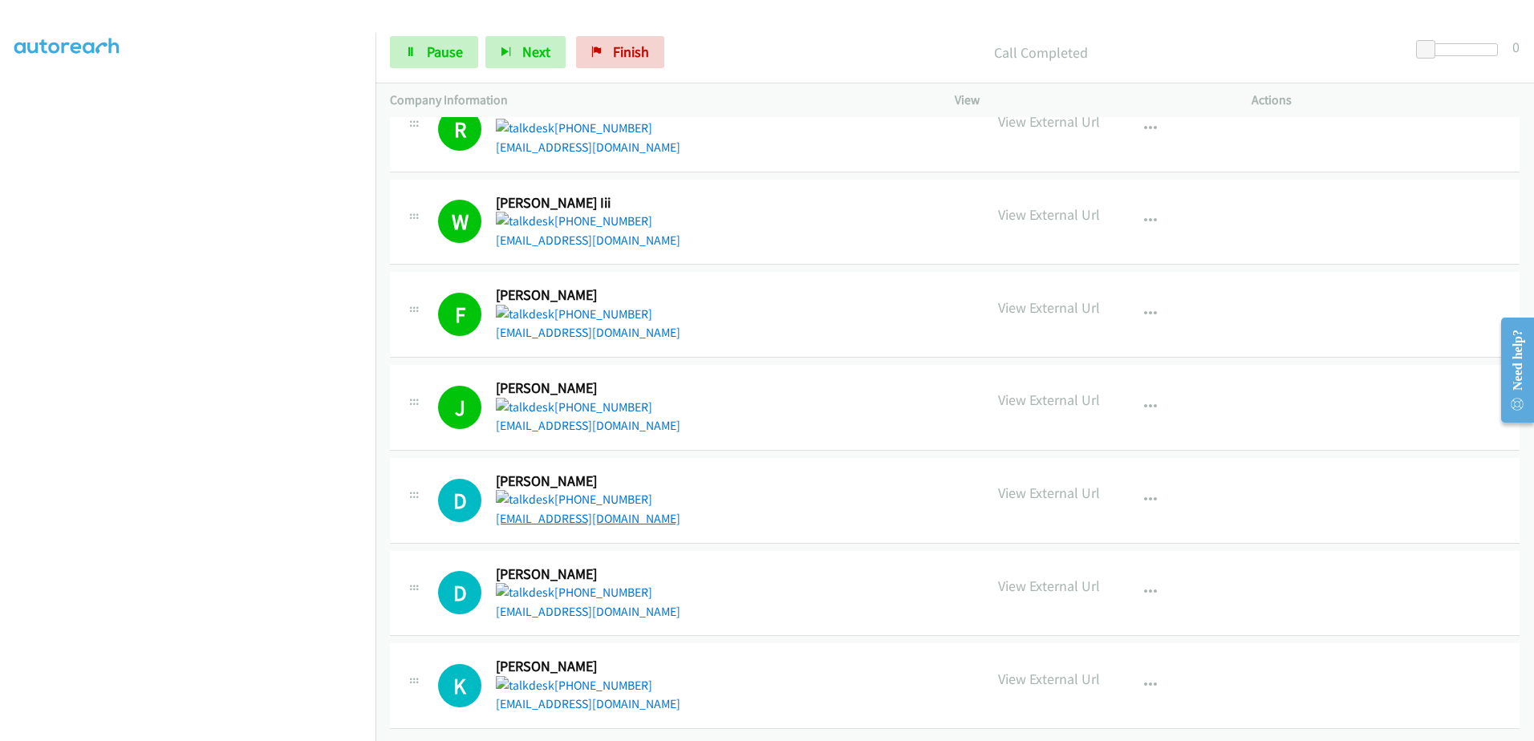
drag, startPoint x: 609, startPoint y: 516, endPoint x: 574, endPoint y: 508, distance: 35.4
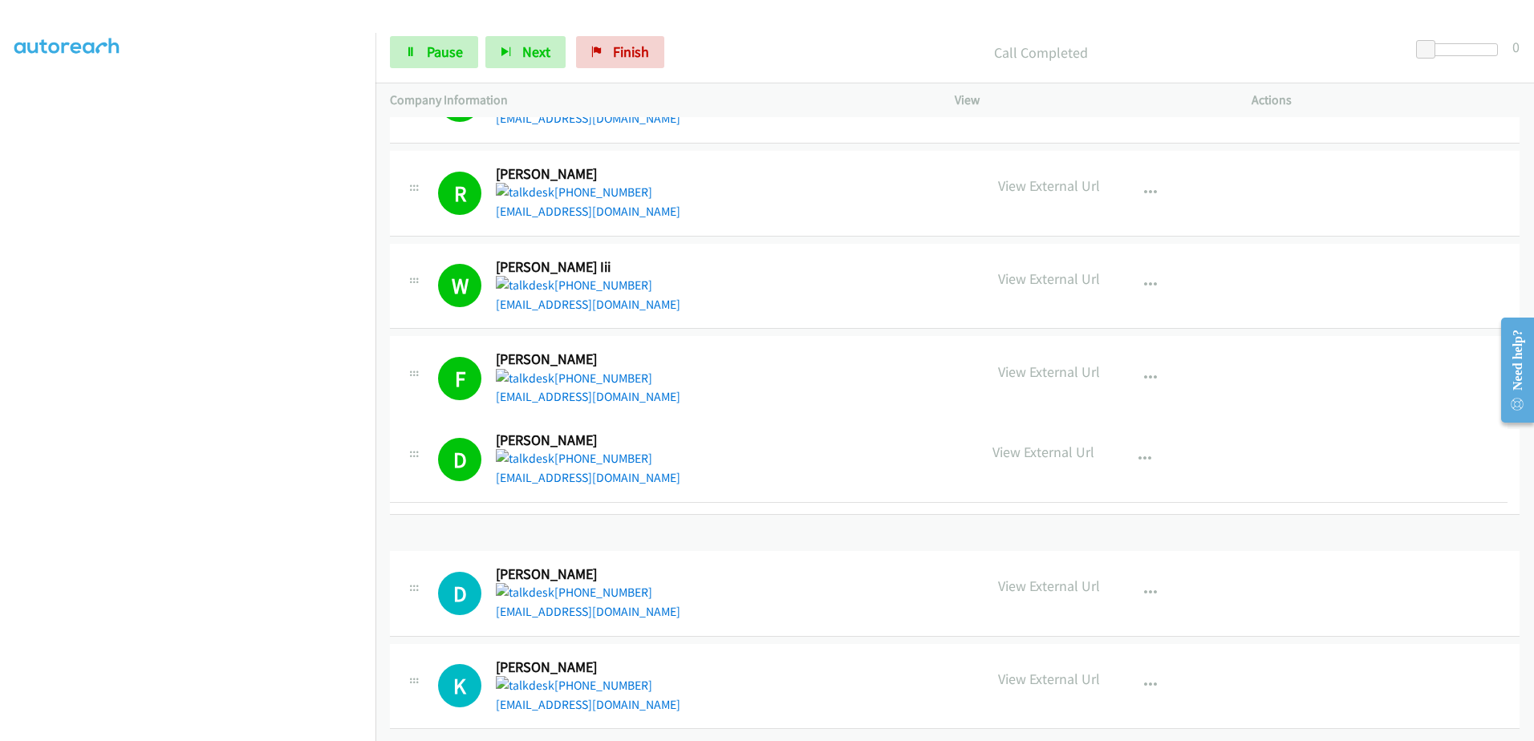
drag, startPoint x: 406, startPoint y: 444, endPoint x: -525, endPoint y: 254, distance: 950.4
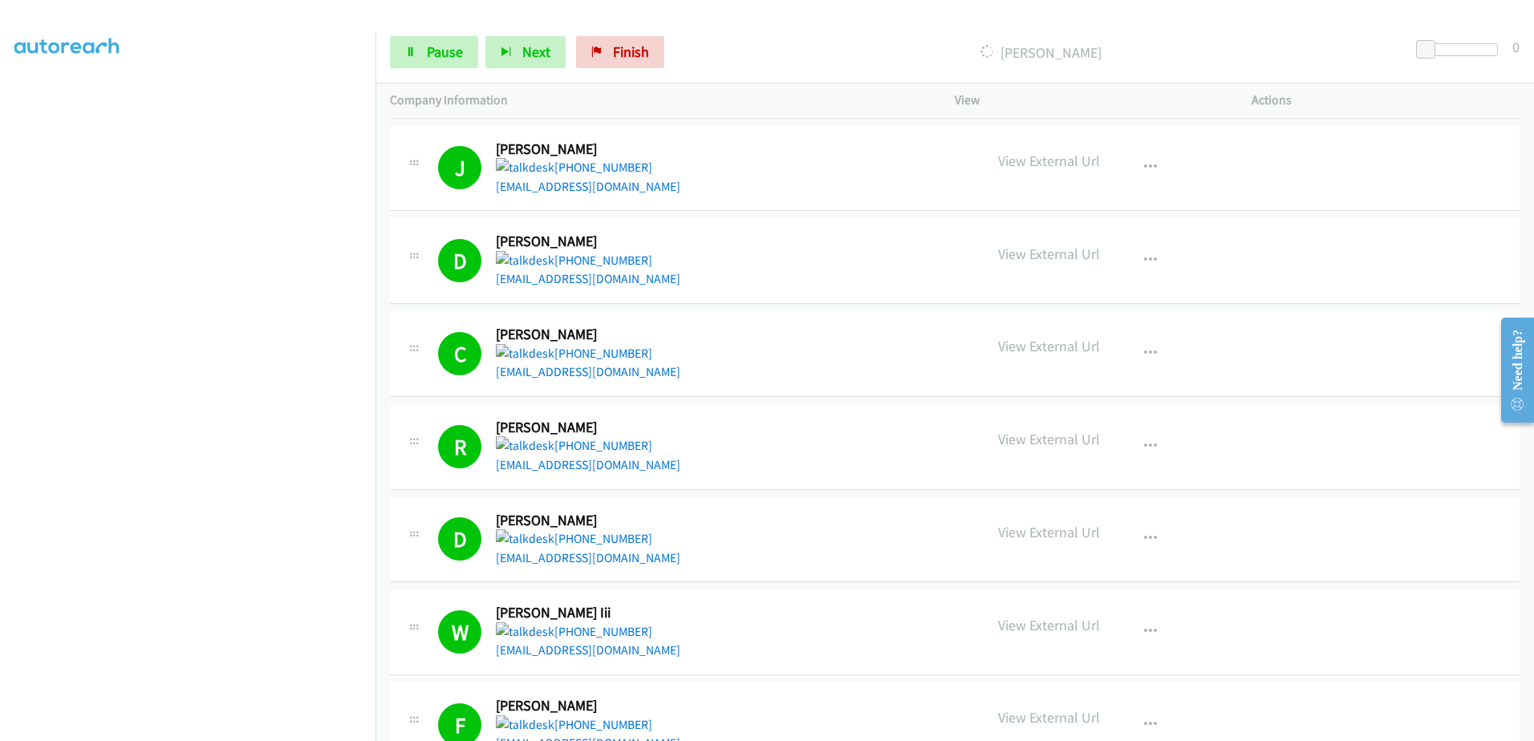
scroll to position [1685, 0]
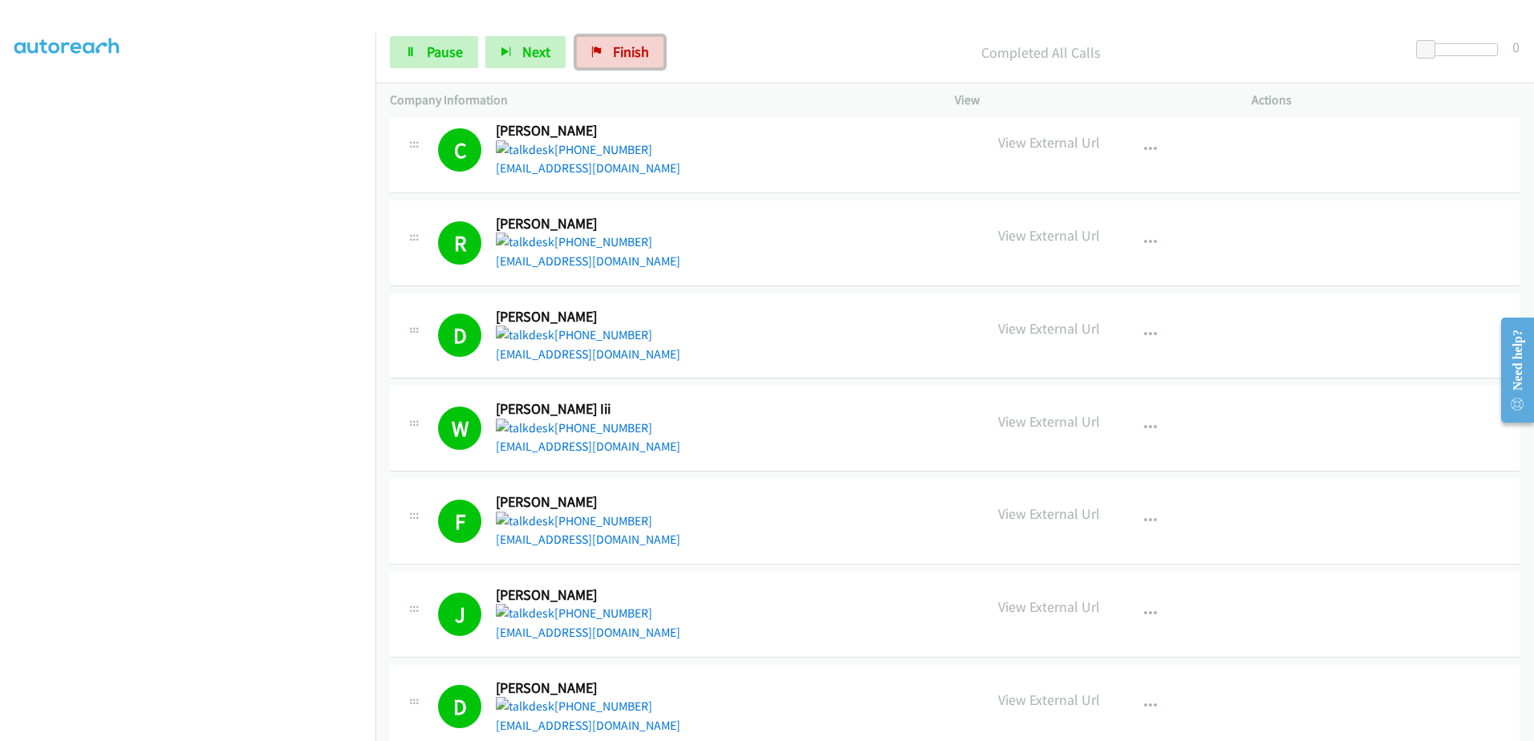
drag, startPoint x: 633, startPoint y: 67, endPoint x: 837, endPoint y: 55, distance: 204.2
click at [632, 68] on link "Finish" at bounding box center [620, 52] width 88 height 32
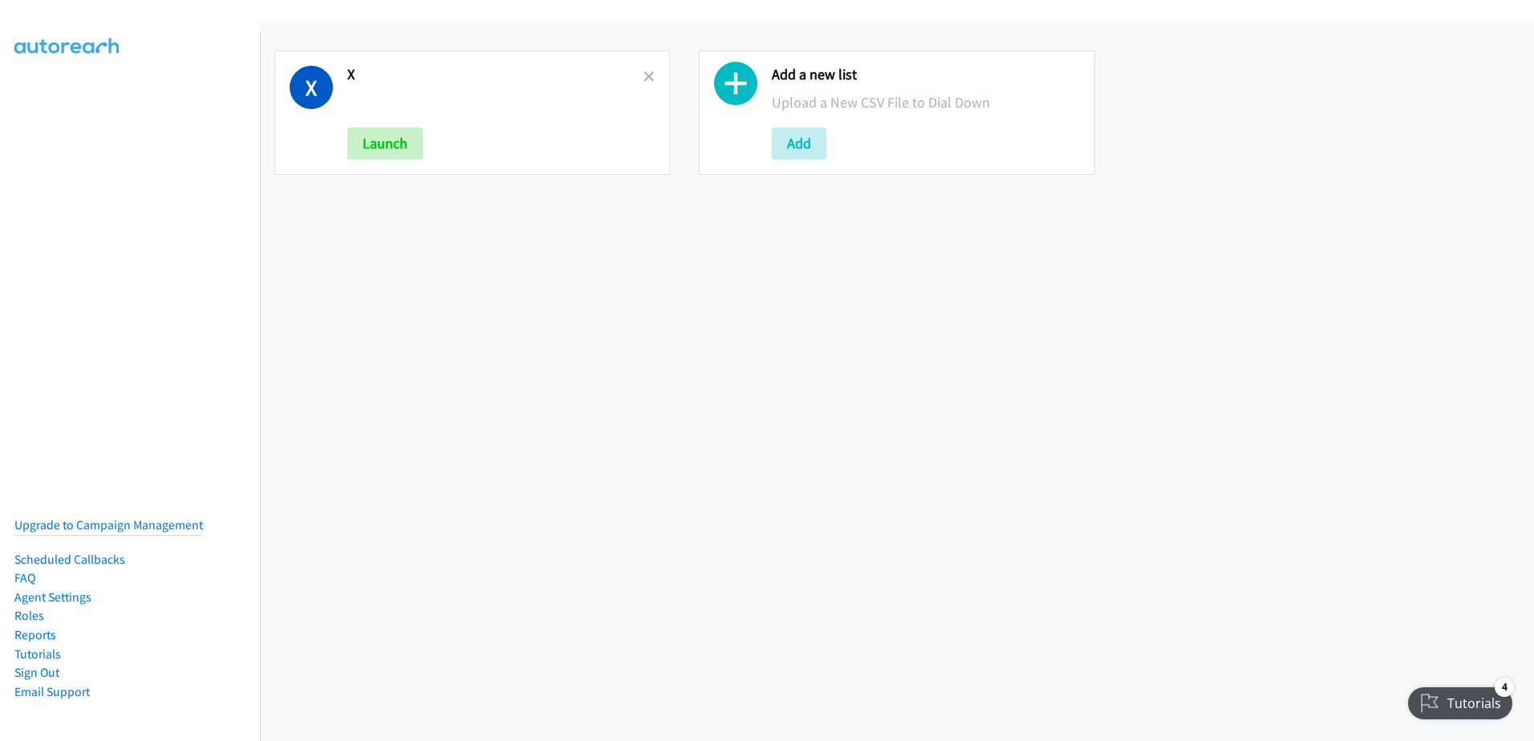
click at [651, 86] on div "X X Launch" at bounding box center [471, 113] width 395 height 124
drag, startPoint x: 645, startPoint y: 71, endPoint x: 562, endPoint y: 0, distance: 109.2
click at [645, 72] on icon at bounding box center [648, 77] width 11 height 11
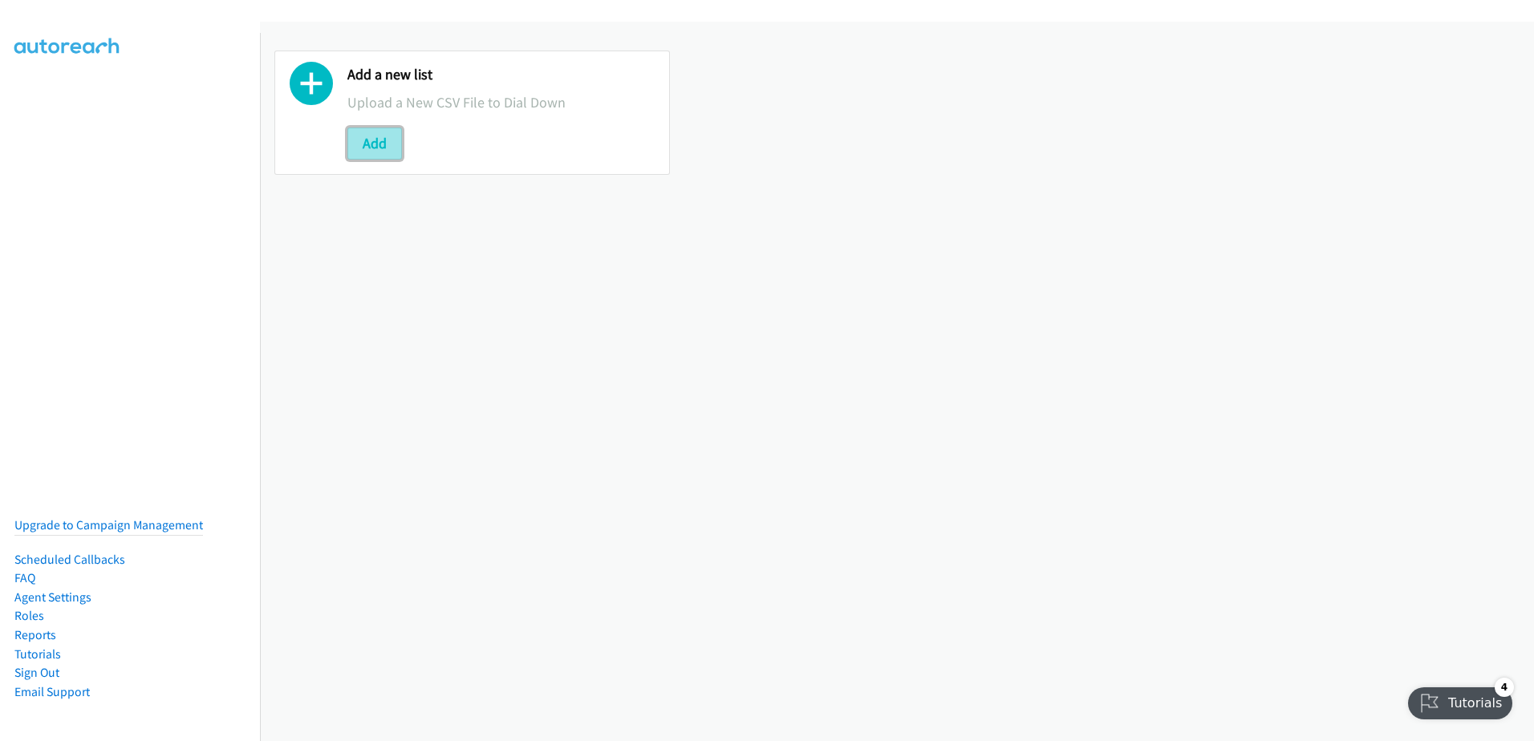
click at [378, 152] on button "Add" at bounding box center [374, 144] width 55 height 32
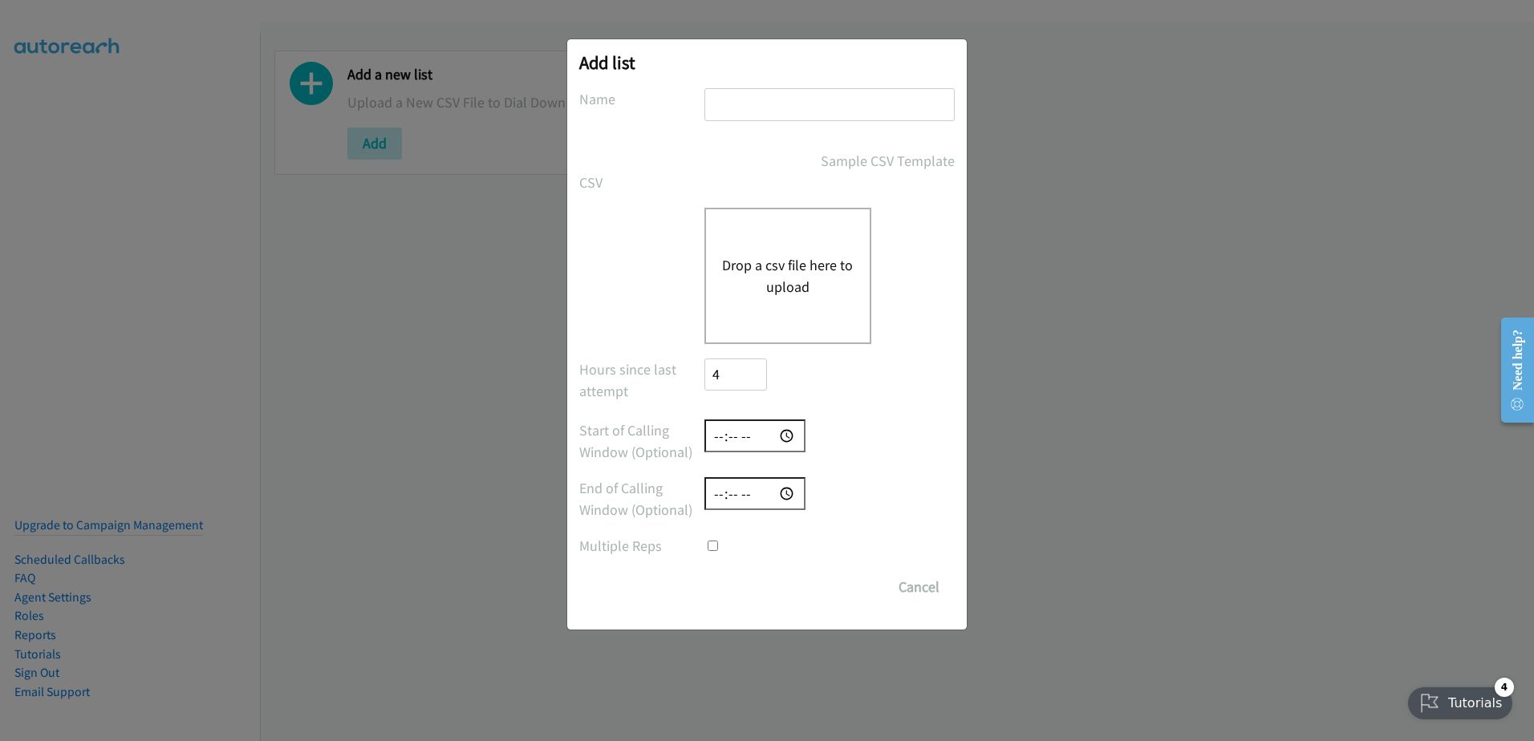
click at [745, 107] on input "text" at bounding box center [829, 104] width 250 height 33
click at [819, 102] on input "new leads" at bounding box center [829, 104] width 250 height 33
type input "new leads 09-09"
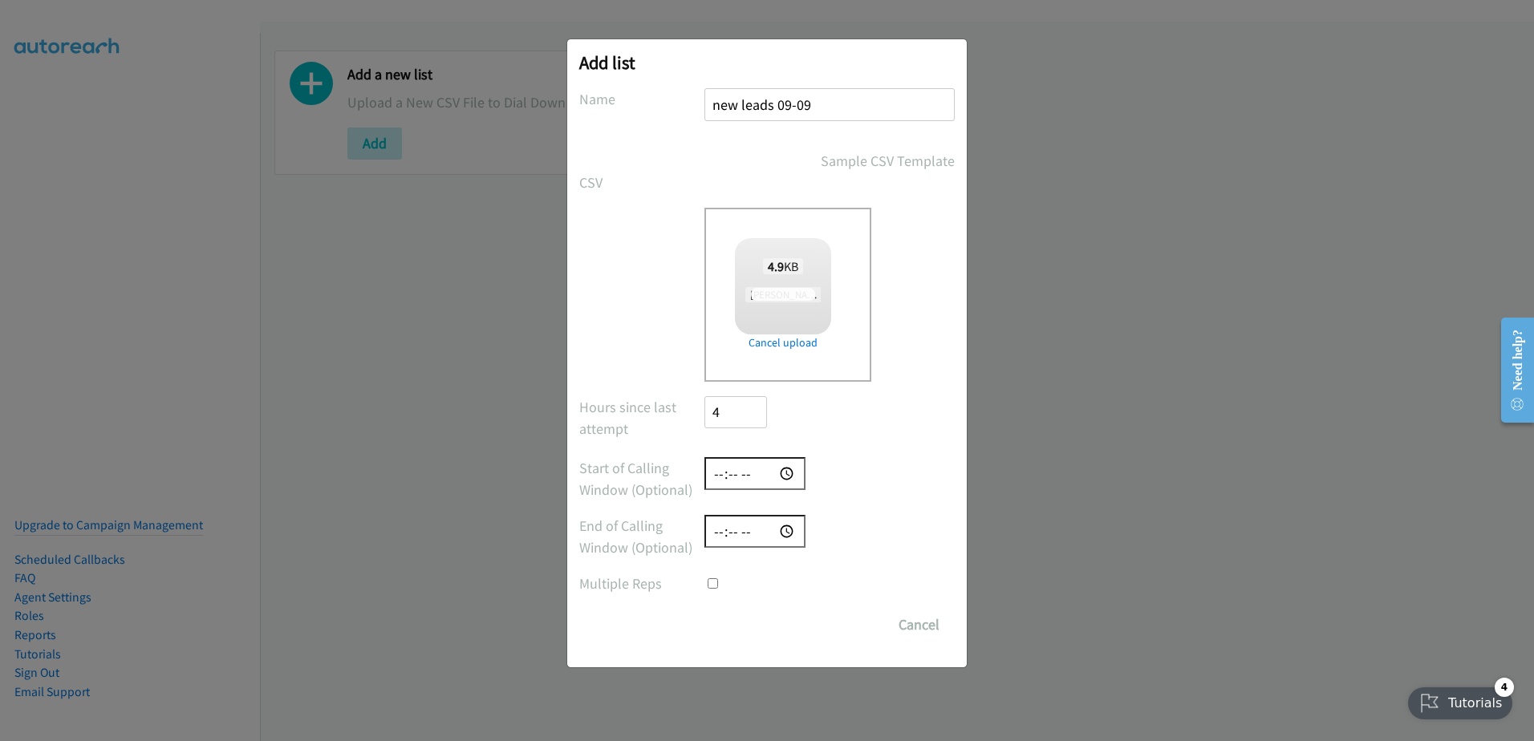
checkbox input "true"
click at [751, 618] on input "Save List" at bounding box center [746, 625] width 84 height 32
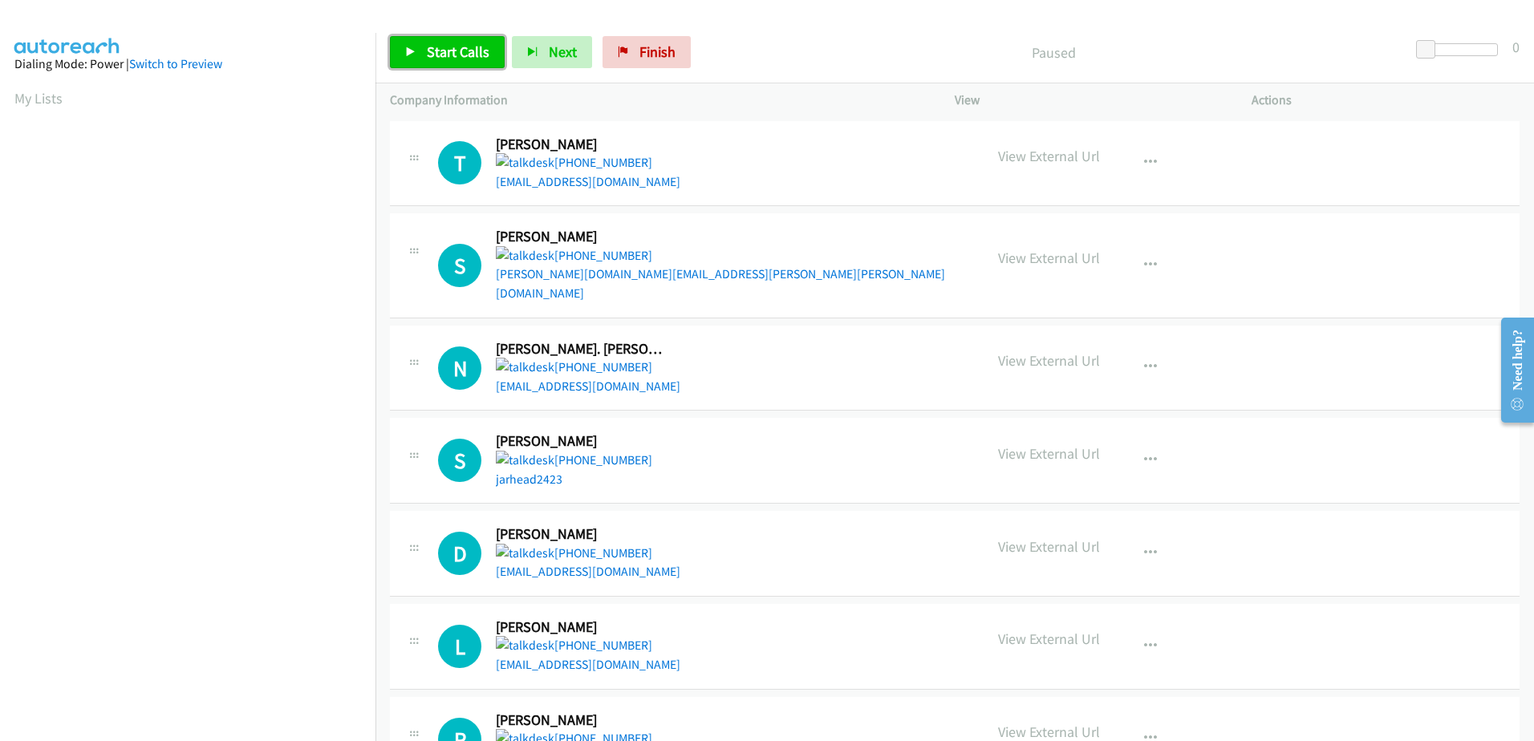
click at [448, 51] on span "Start Calls" at bounding box center [458, 52] width 63 height 18
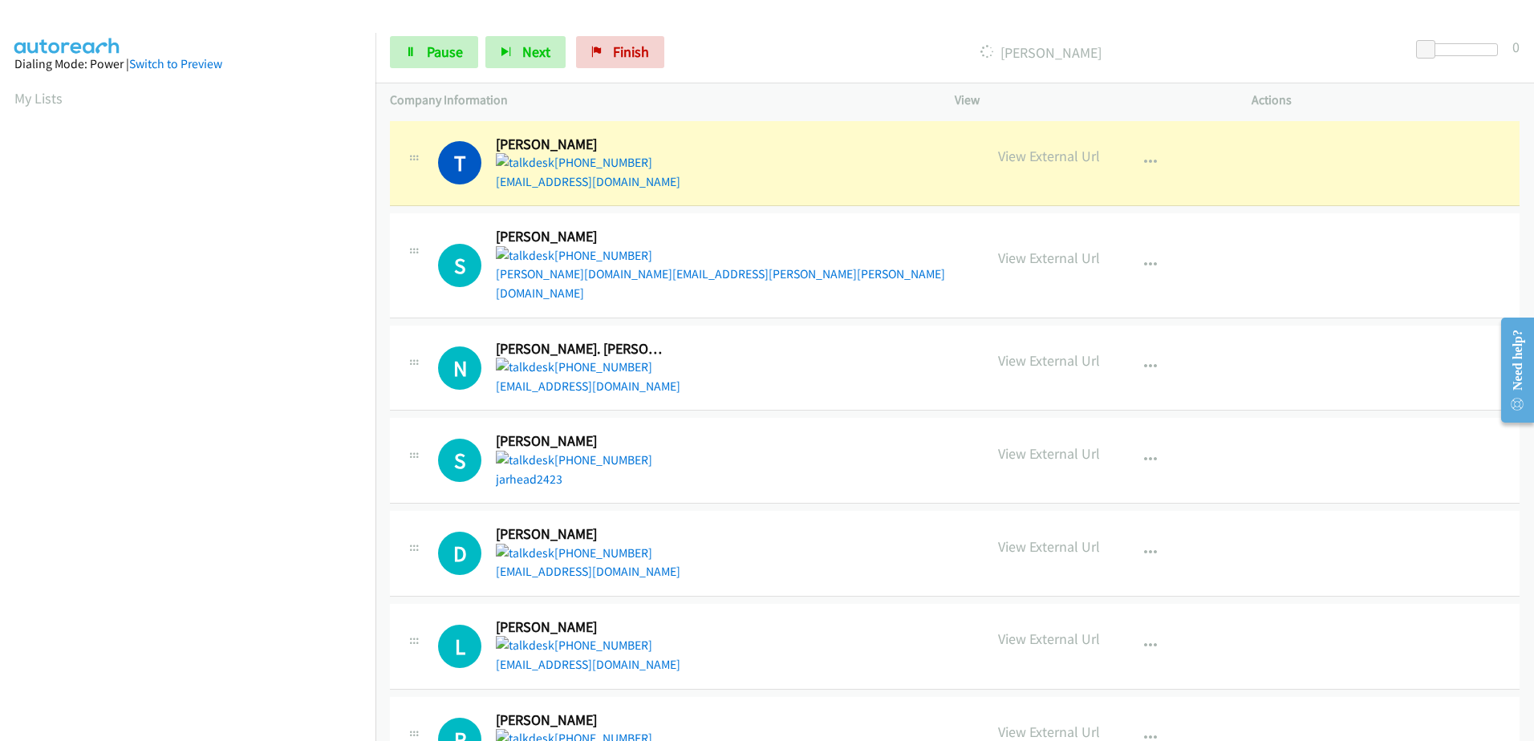
scroll to position [159, 0]
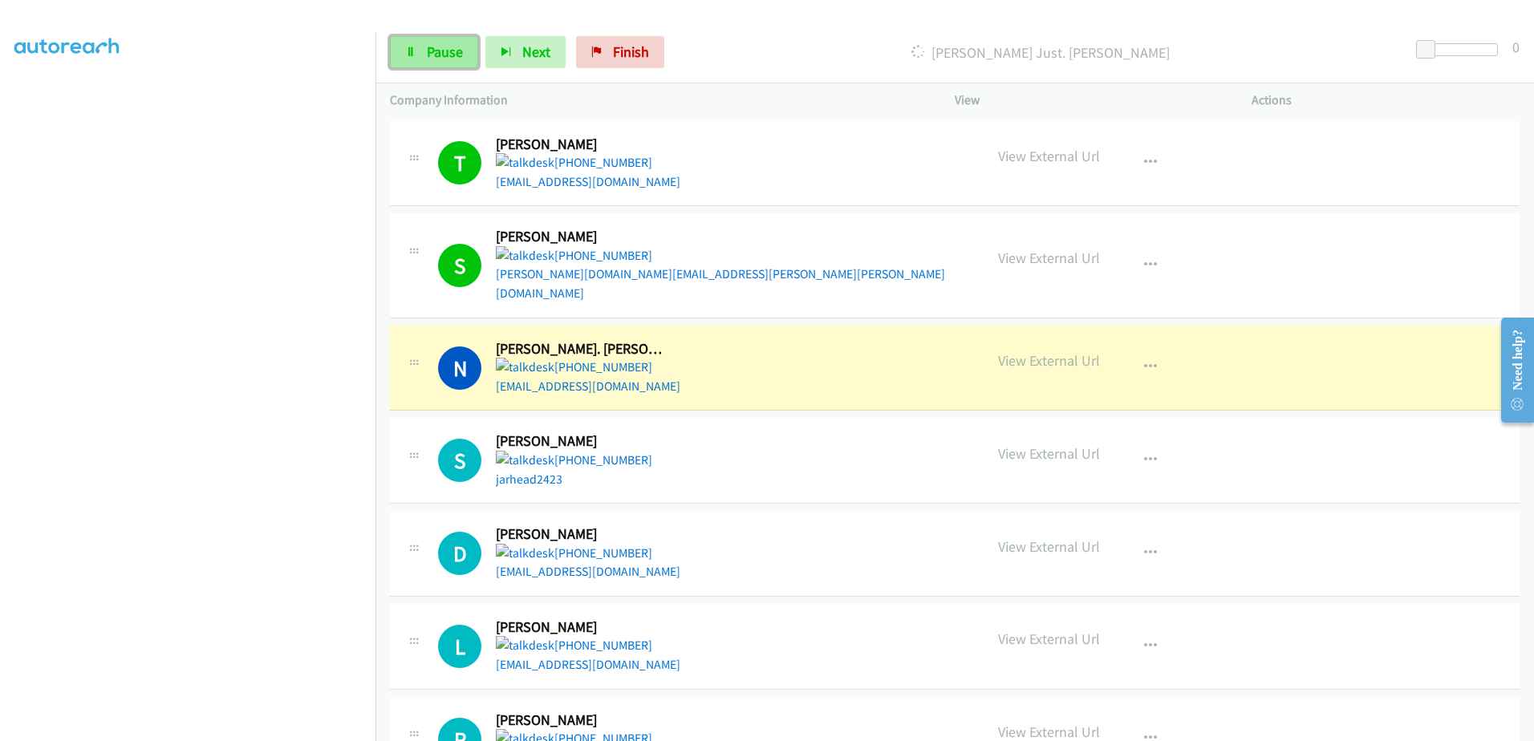
drag, startPoint x: 443, startPoint y: 62, endPoint x: 456, endPoint y: 56, distance: 14.0
click at [443, 62] on link "Pause" at bounding box center [434, 52] width 88 height 32
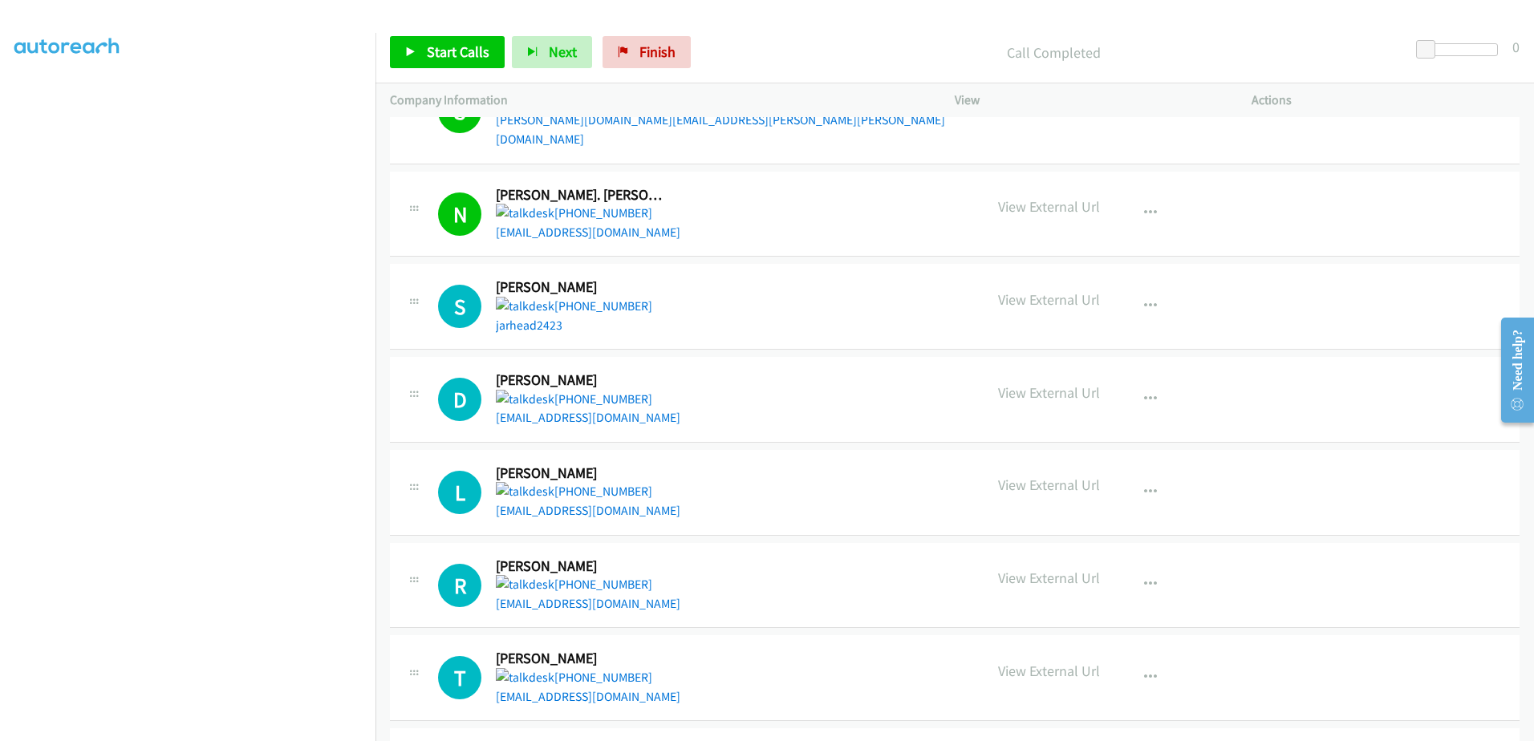
scroll to position [160, 0]
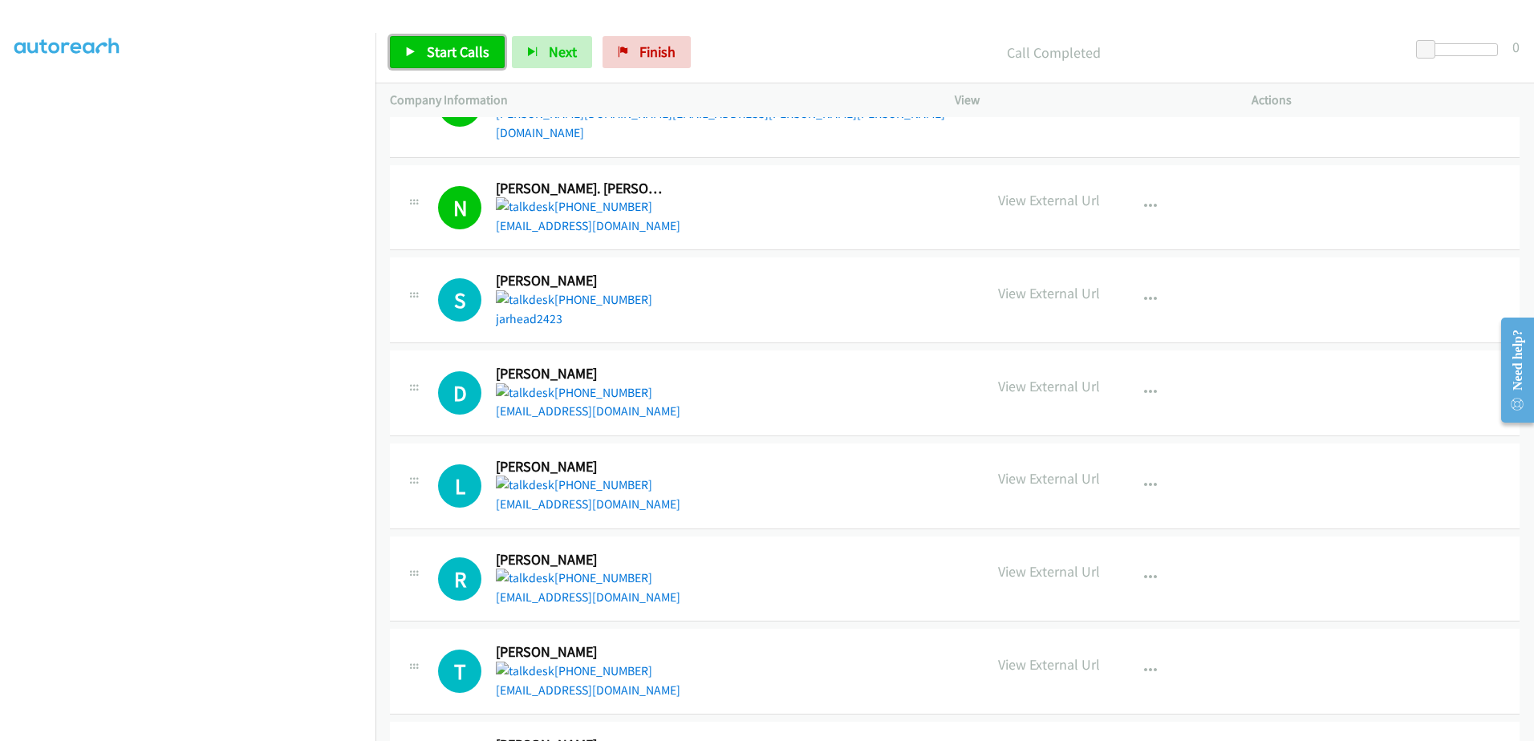
click at [437, 51] on span "Start Calls" at bounding box center [458, 52] width 63 height 18
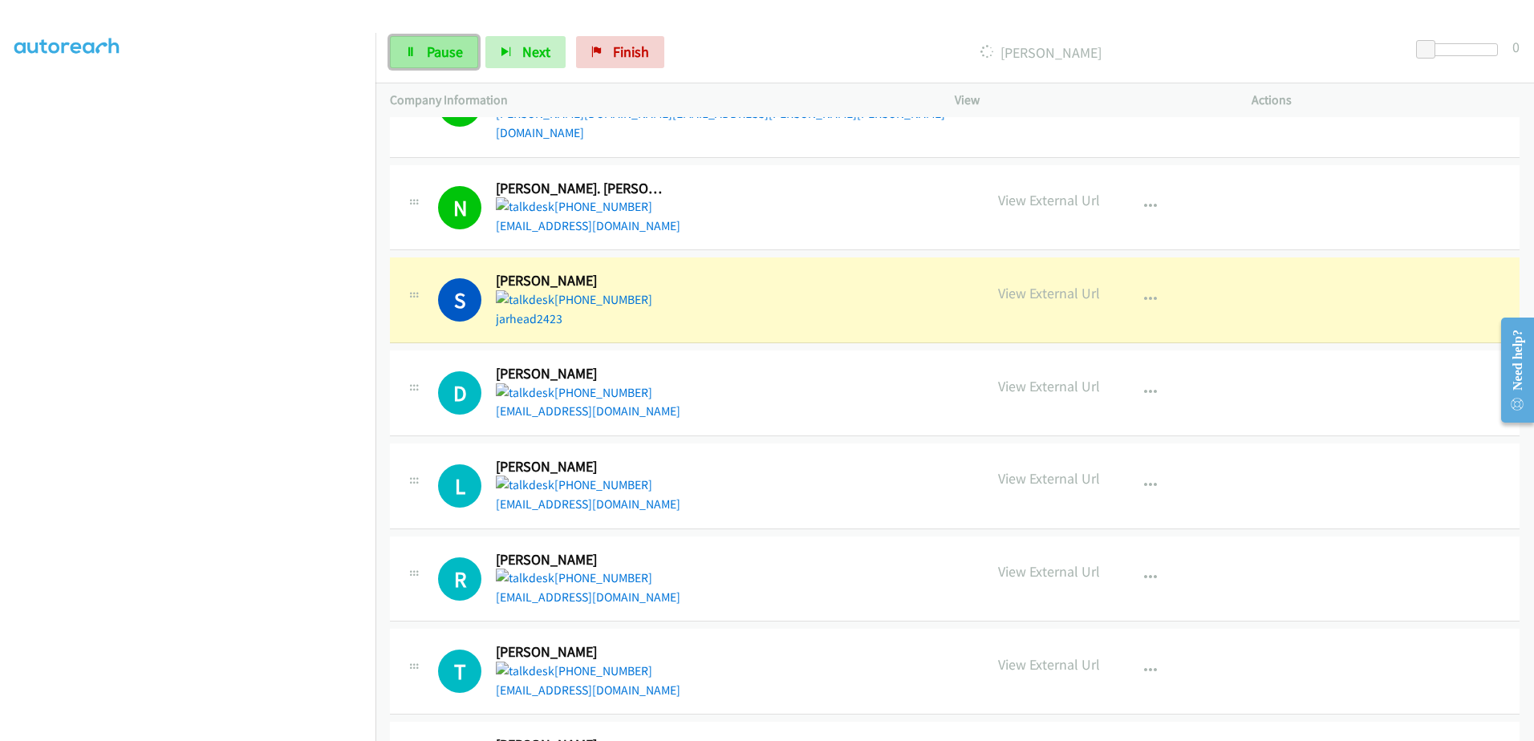
click at [414, 39] on link "Pause" at bounding box center [434, 52] width 88 height 32
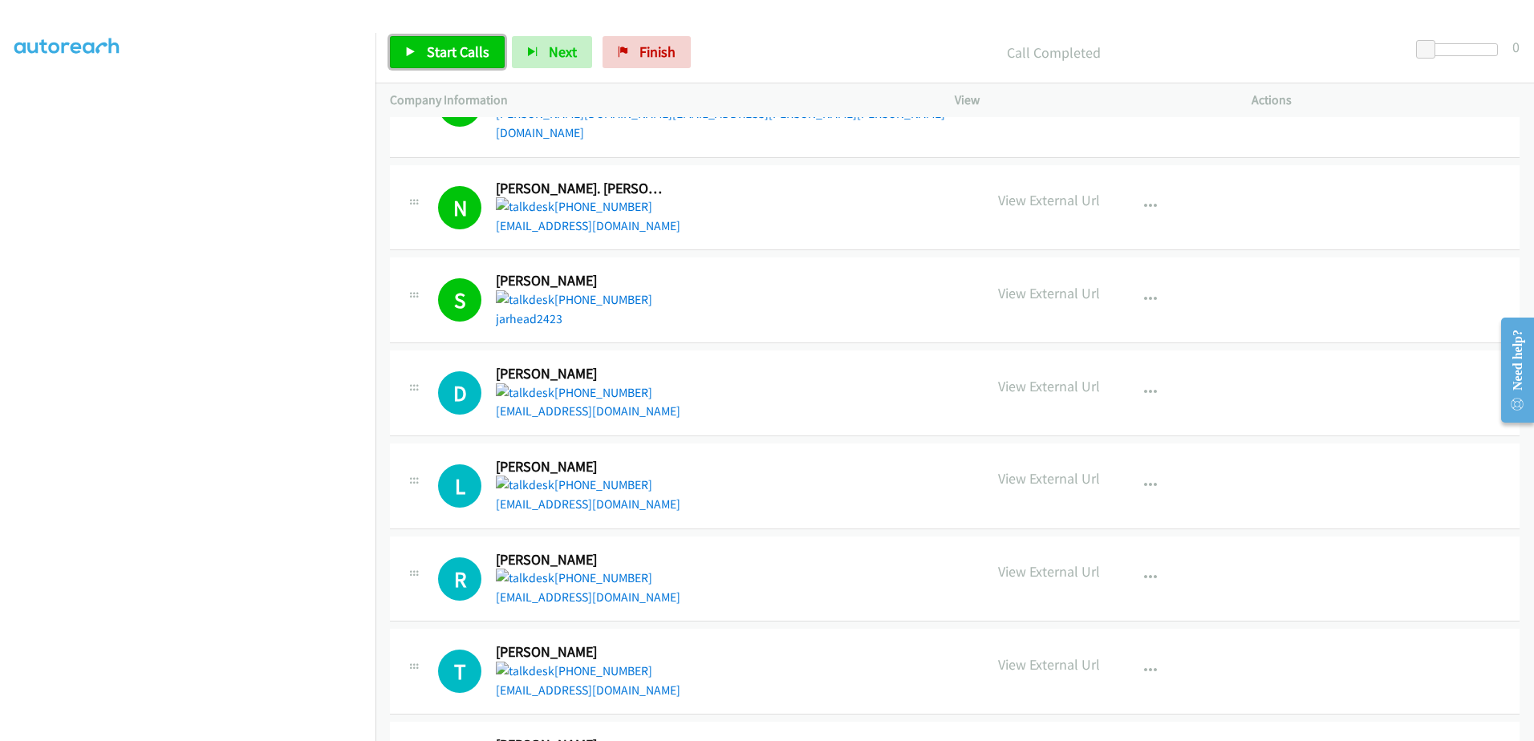
click at [452, 54] on span "Start Calls" at bounding box center [458, 52] width 63 height 18
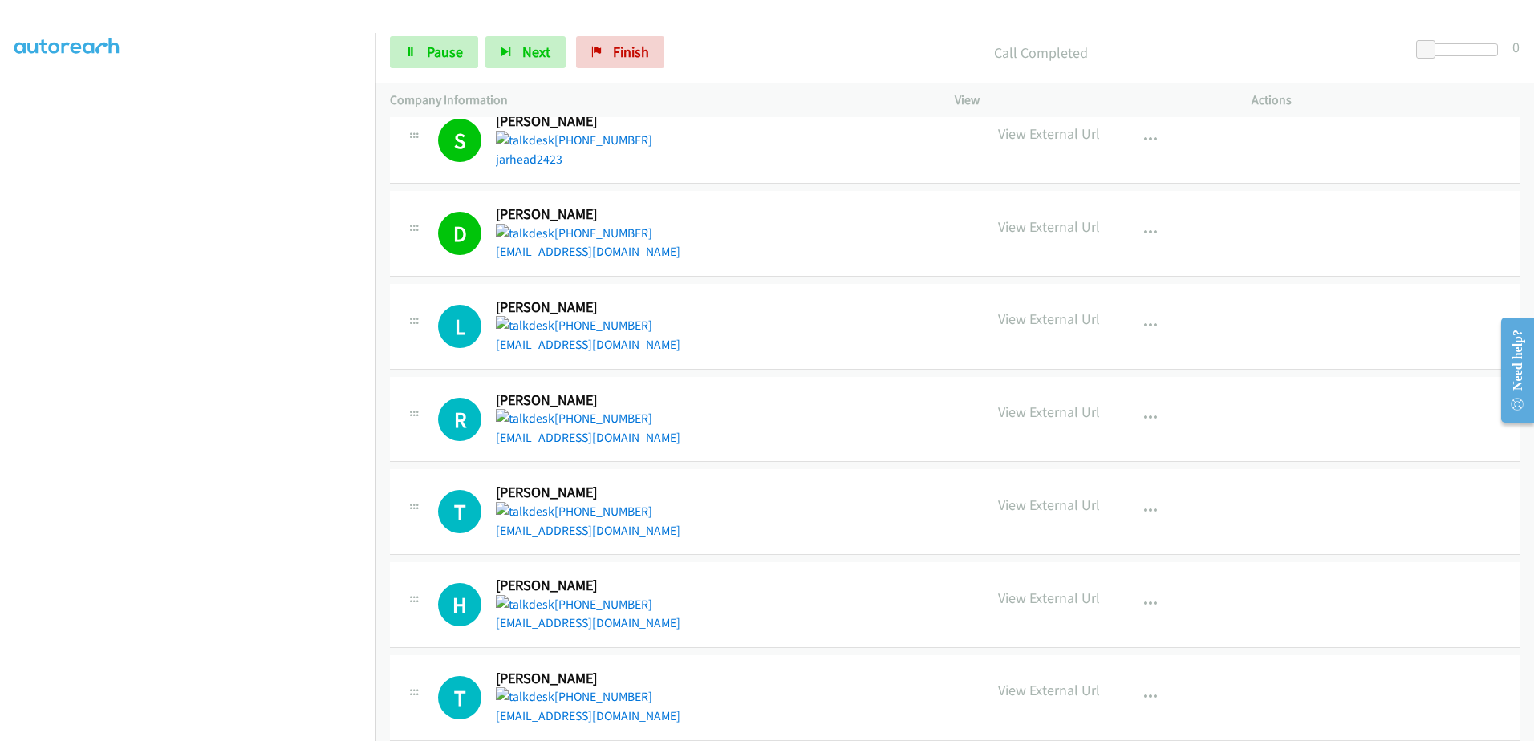
scroll to position [321, 0]
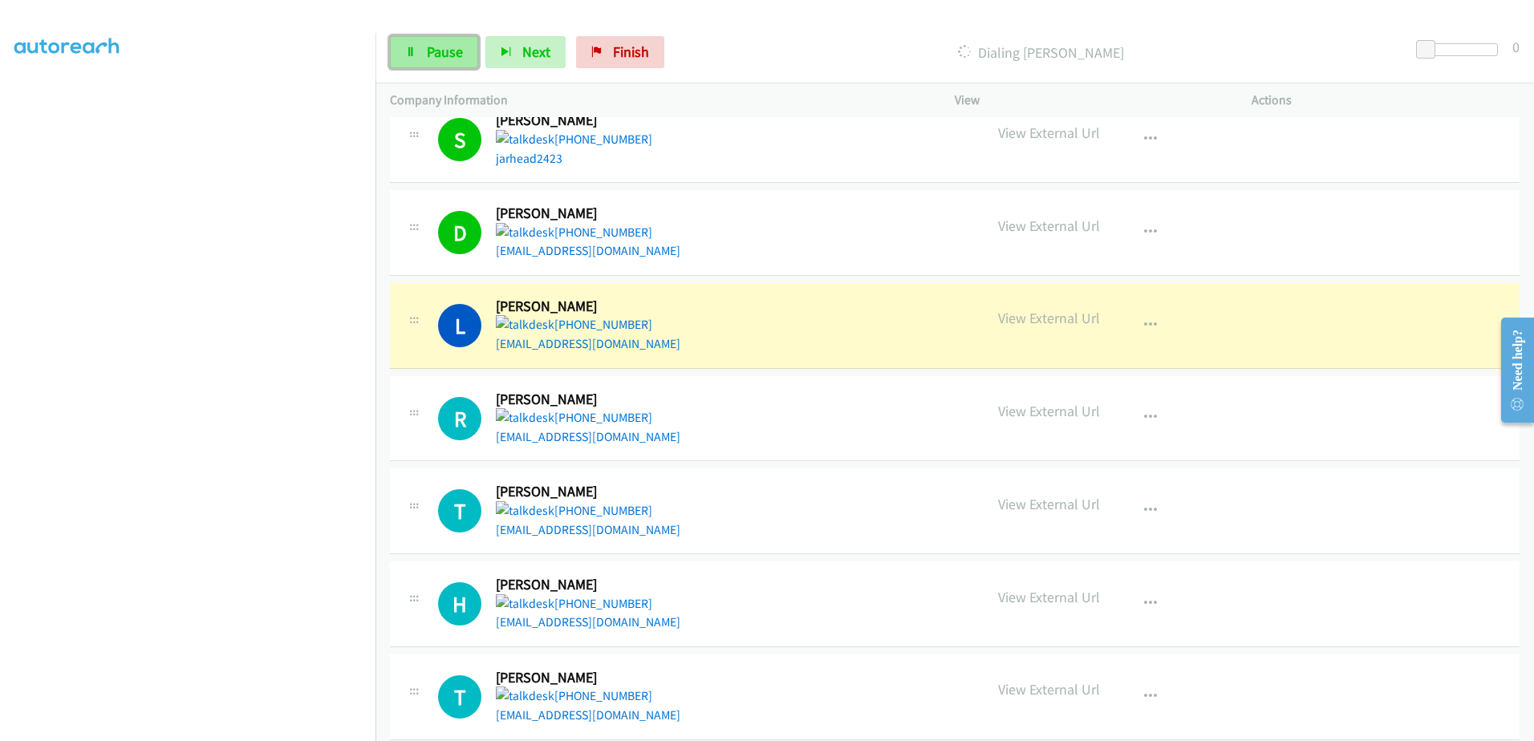
click at [423, 61] on link "Pause" at bounding box center [434, 52] width 88 height 32
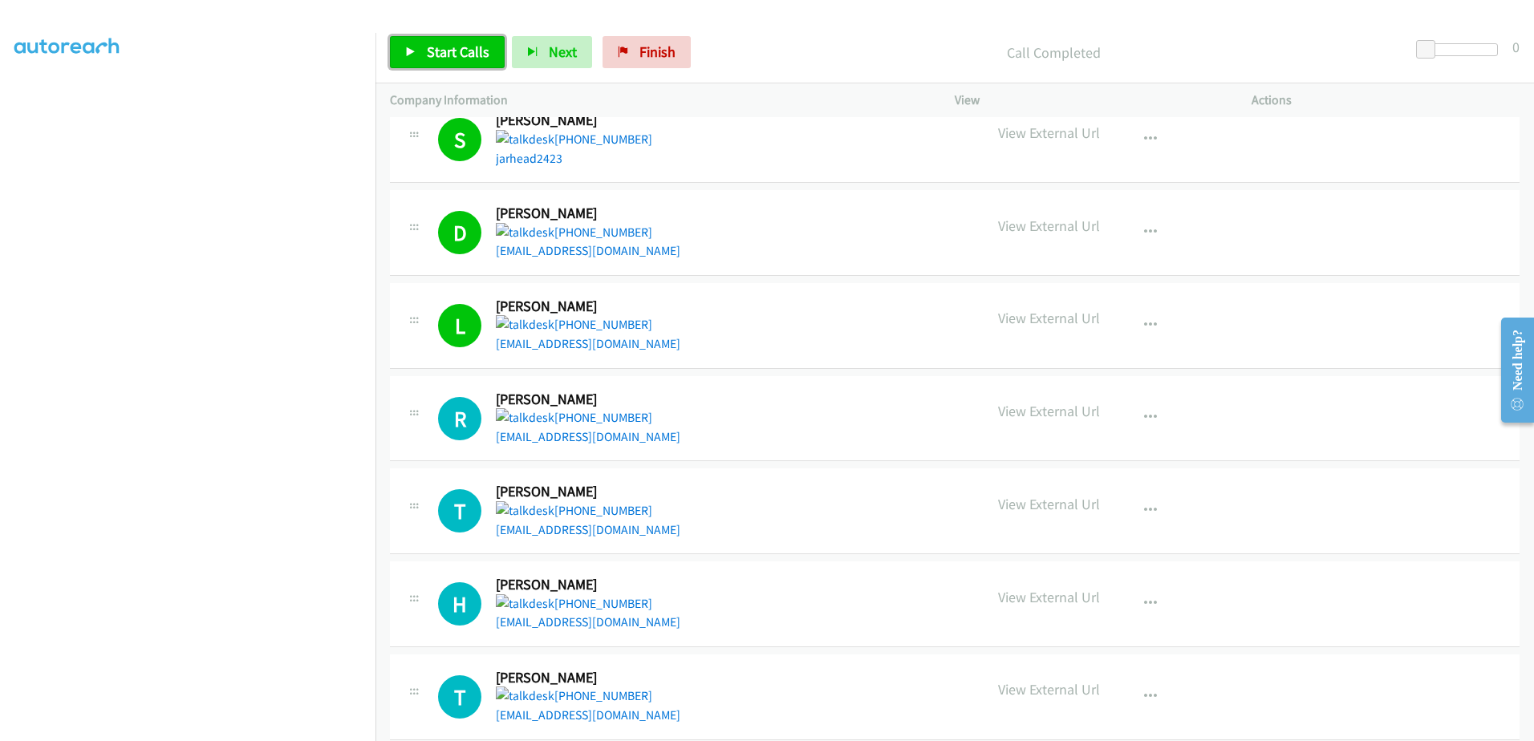
click at [452, 47] on span "Start Calls" at bounding box center [458, 52] width 63 height 18
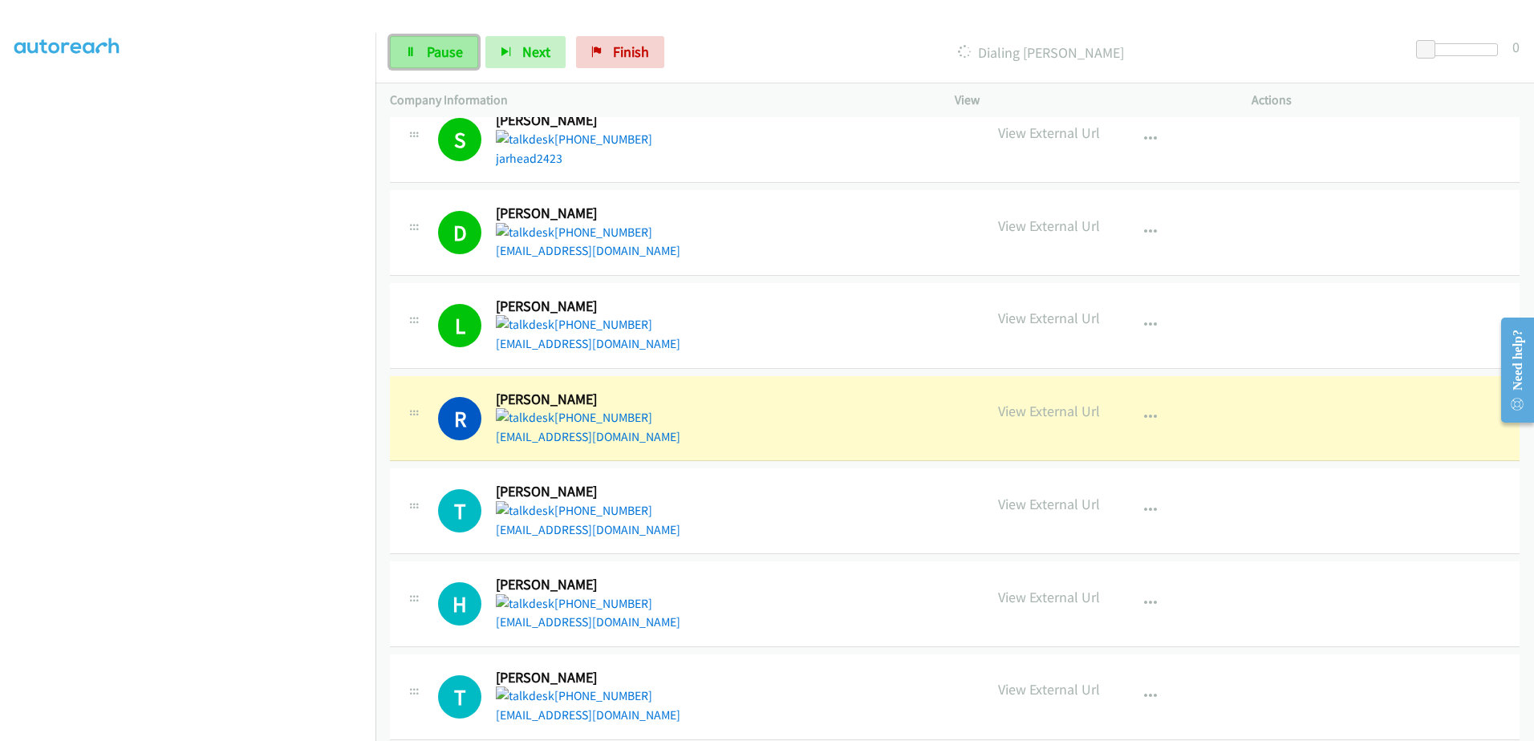
click at [427, 60] on span "Pause" at bounding box center [445, 52] width 36 height 18
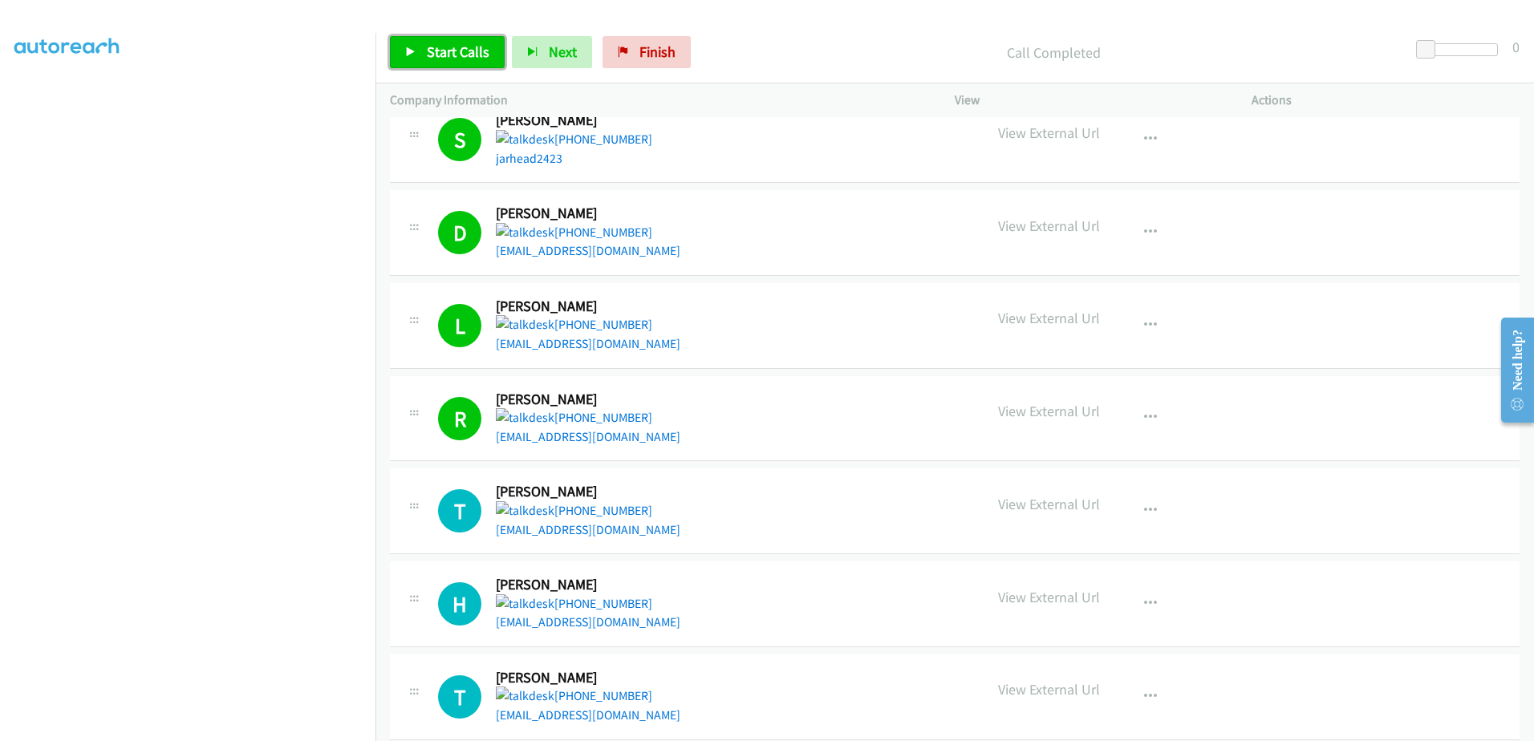
click at [435, 55] on span "Start Calls" at bounding box center [458, 52] width 63 height 18
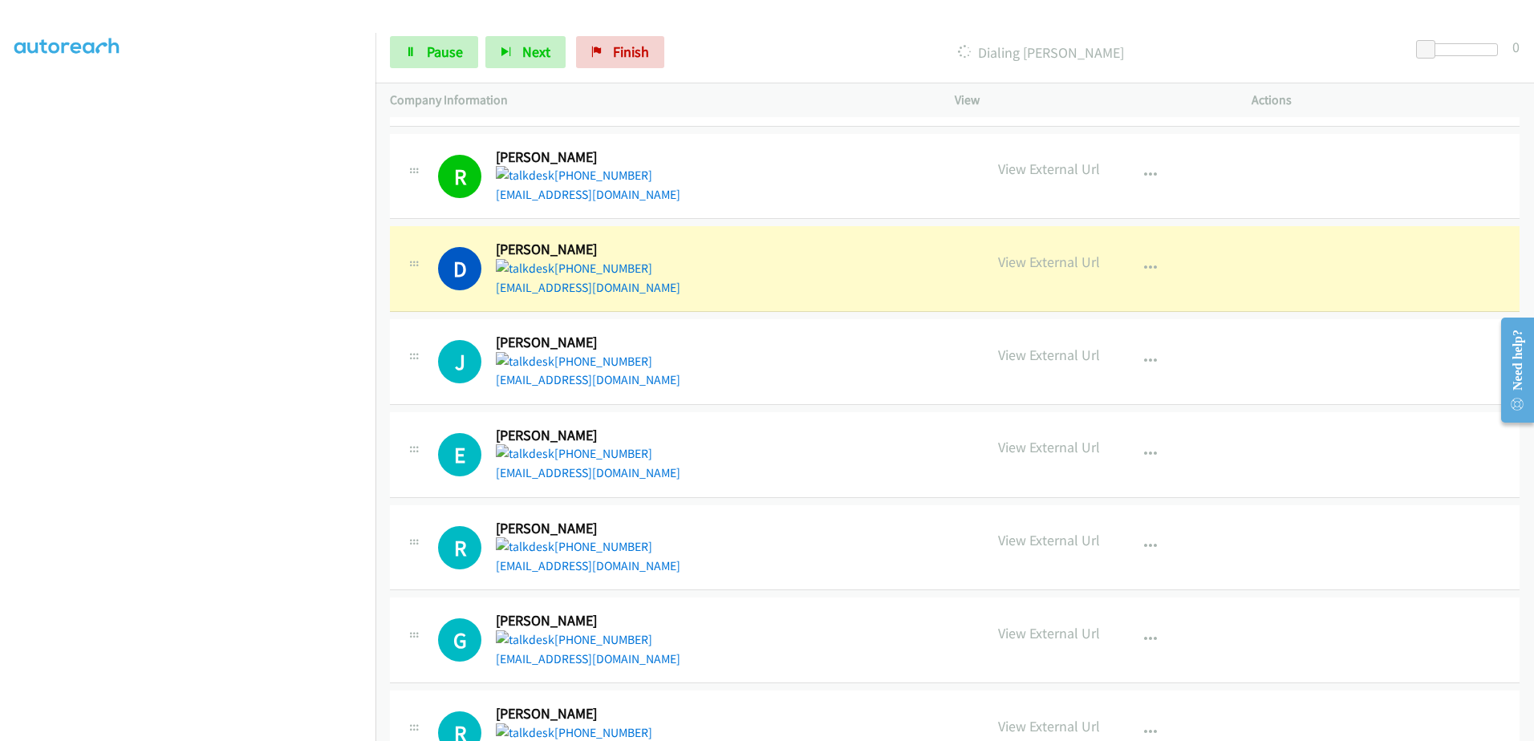
scroll to position [963, 0]
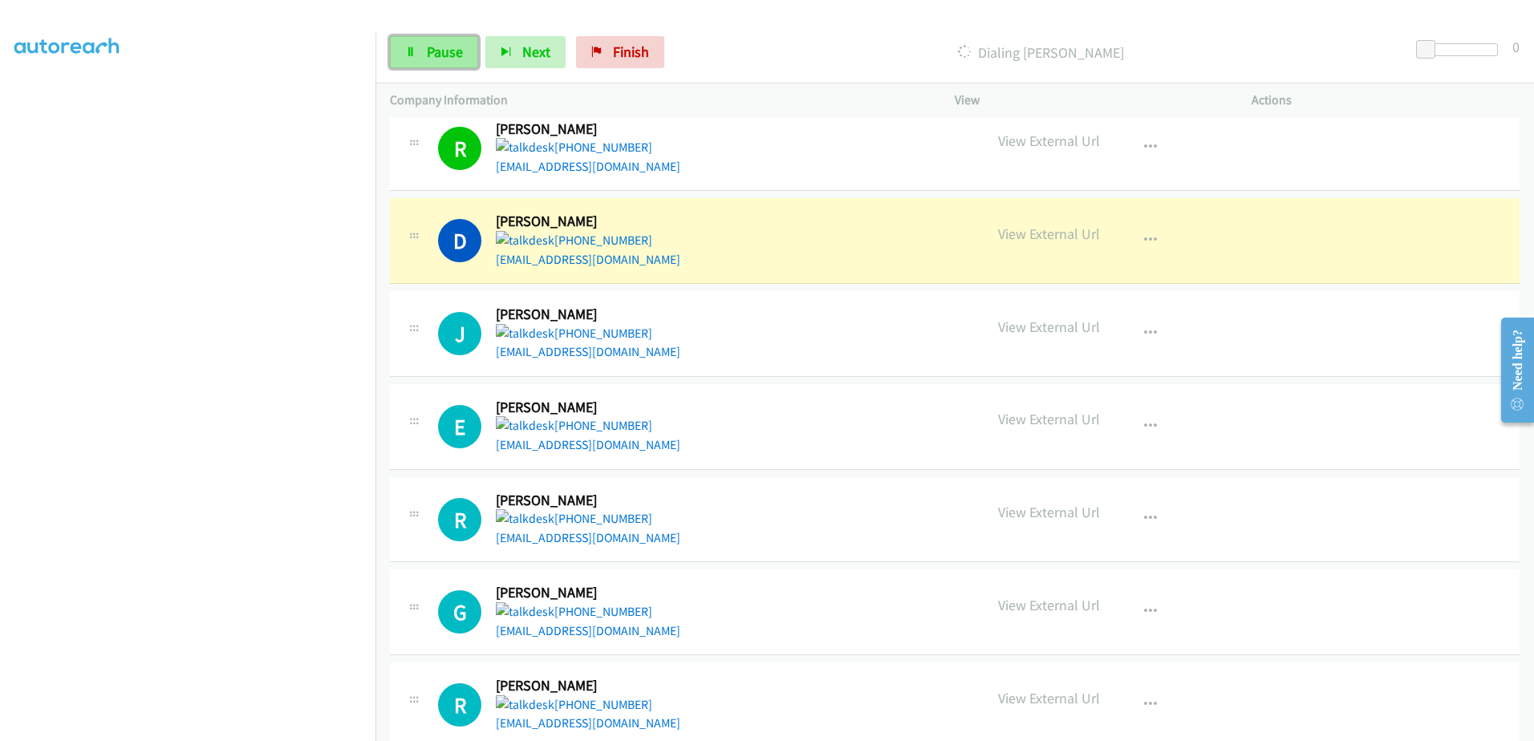
click at [450, 54] on span "Pause" at bounding box center [445, 52] width 36 height 18
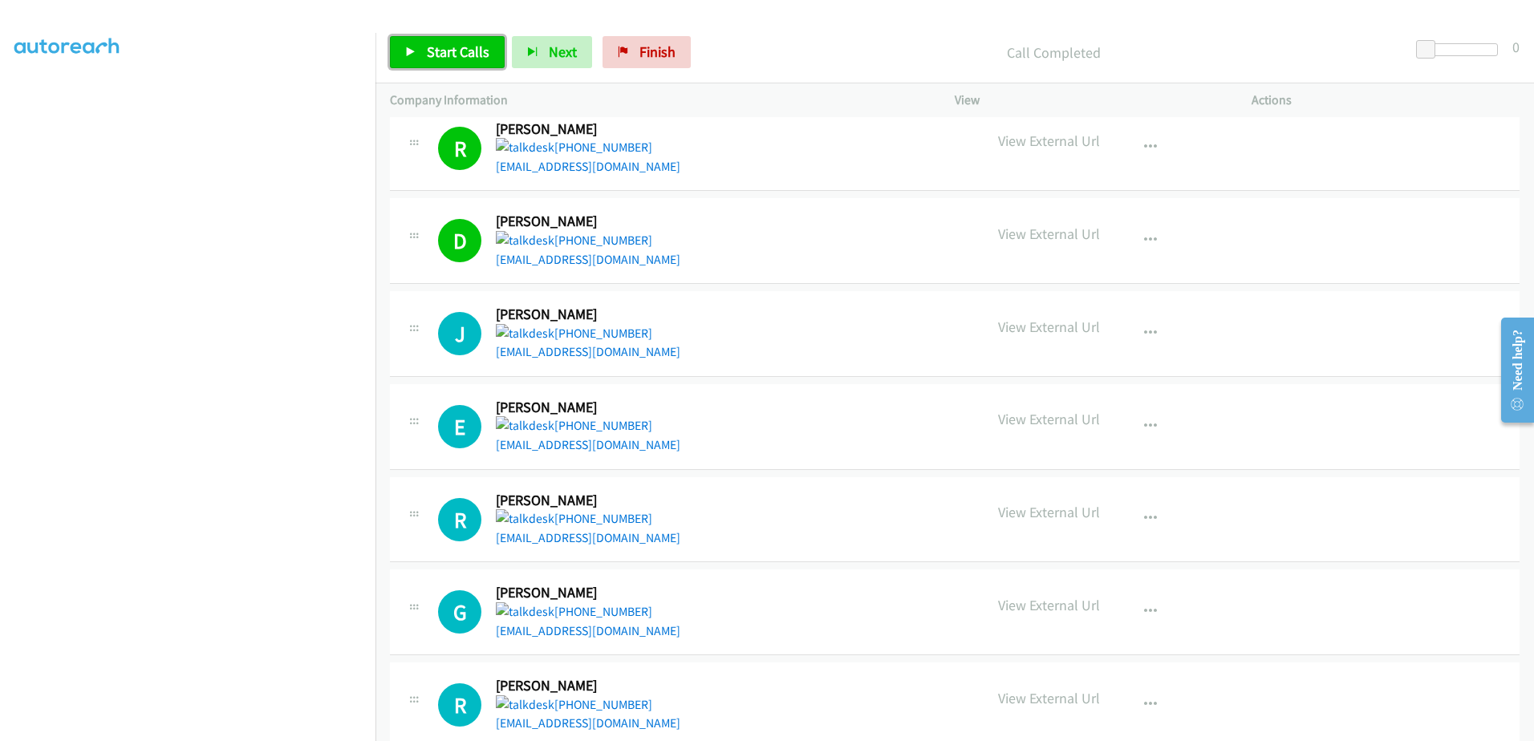
click at [457, 55] on span "Start Calls" at bounding box center [458, 52] width 63 height 18
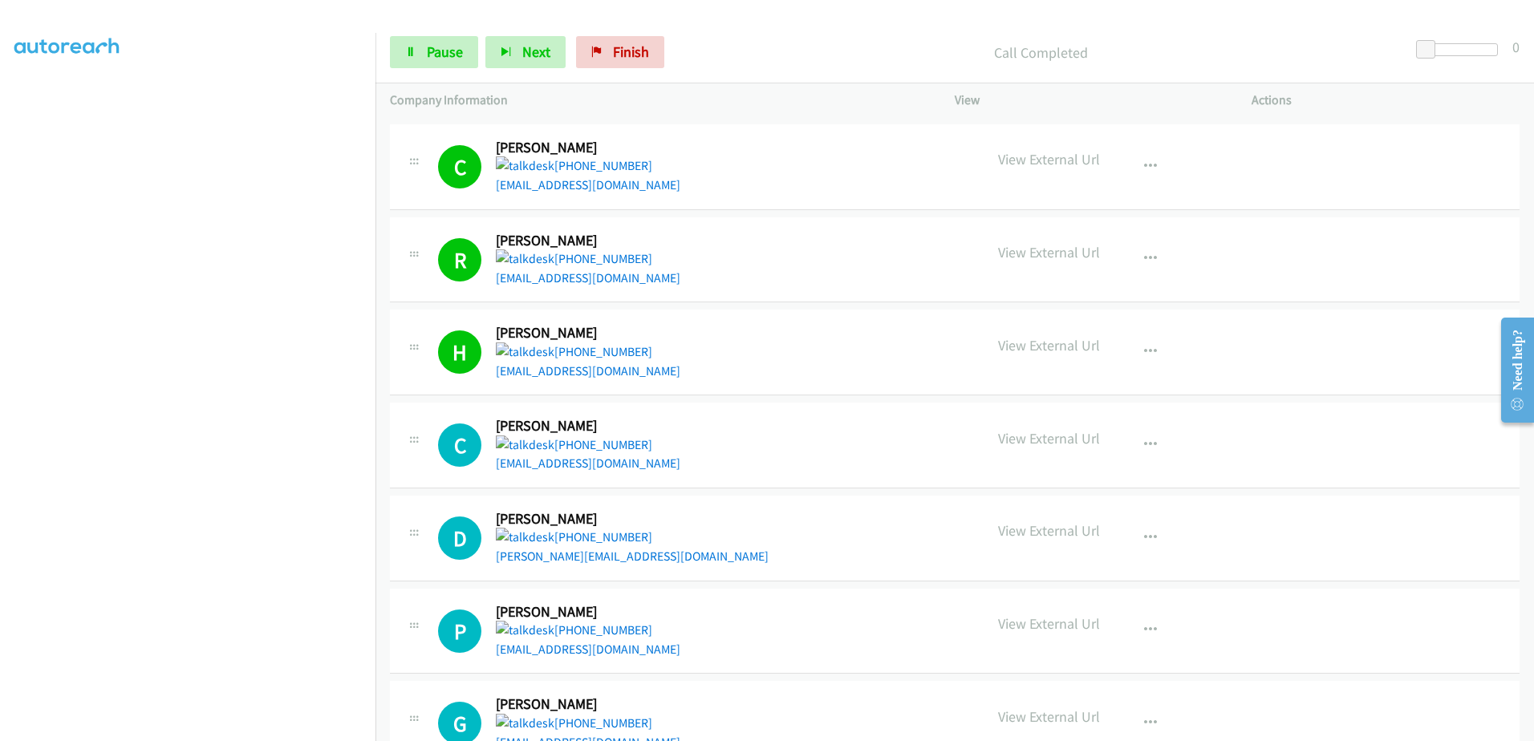
scroll to position [1685, 0]
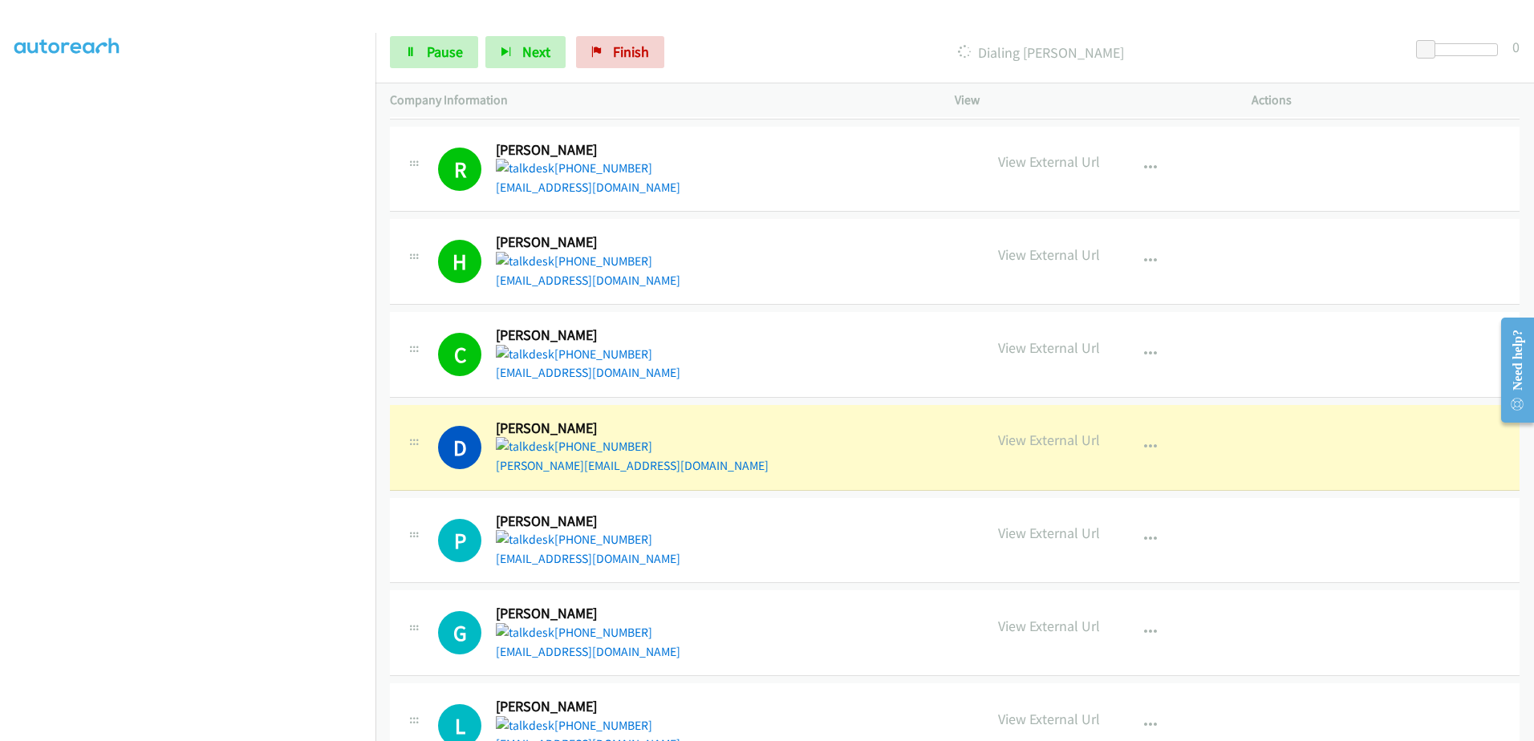
click at [431, 34] on div "Start Calls Pause Next Finish Dialing Dale Lebahn 0" at bounding box center [954, 53] width 1158 height 62
click at [447, 55] on span "Pause" at bounding box center [445, 52] width 36 height 18
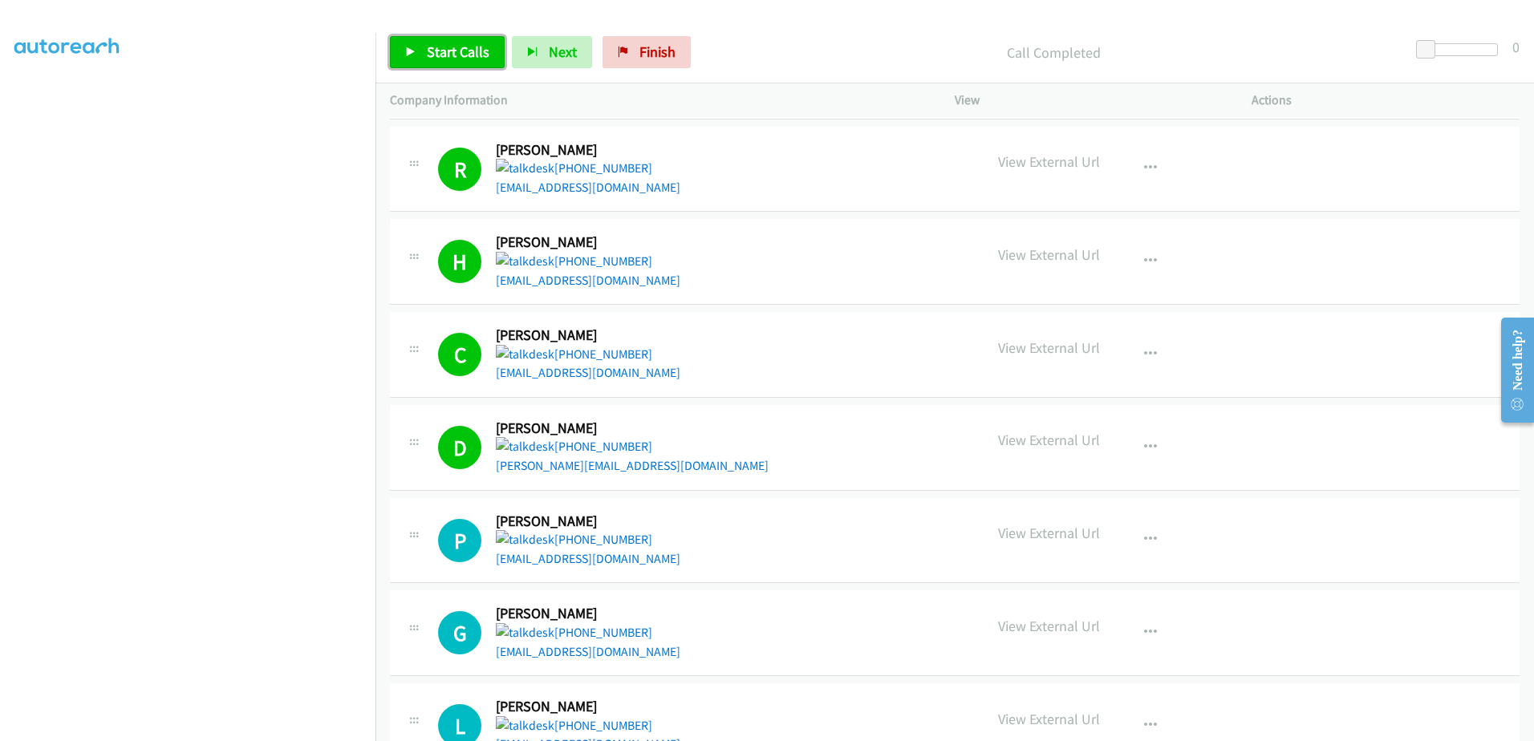
click at [449, 53] on span "Start Calls" at bounding box center [458, 52] width 63 height 18
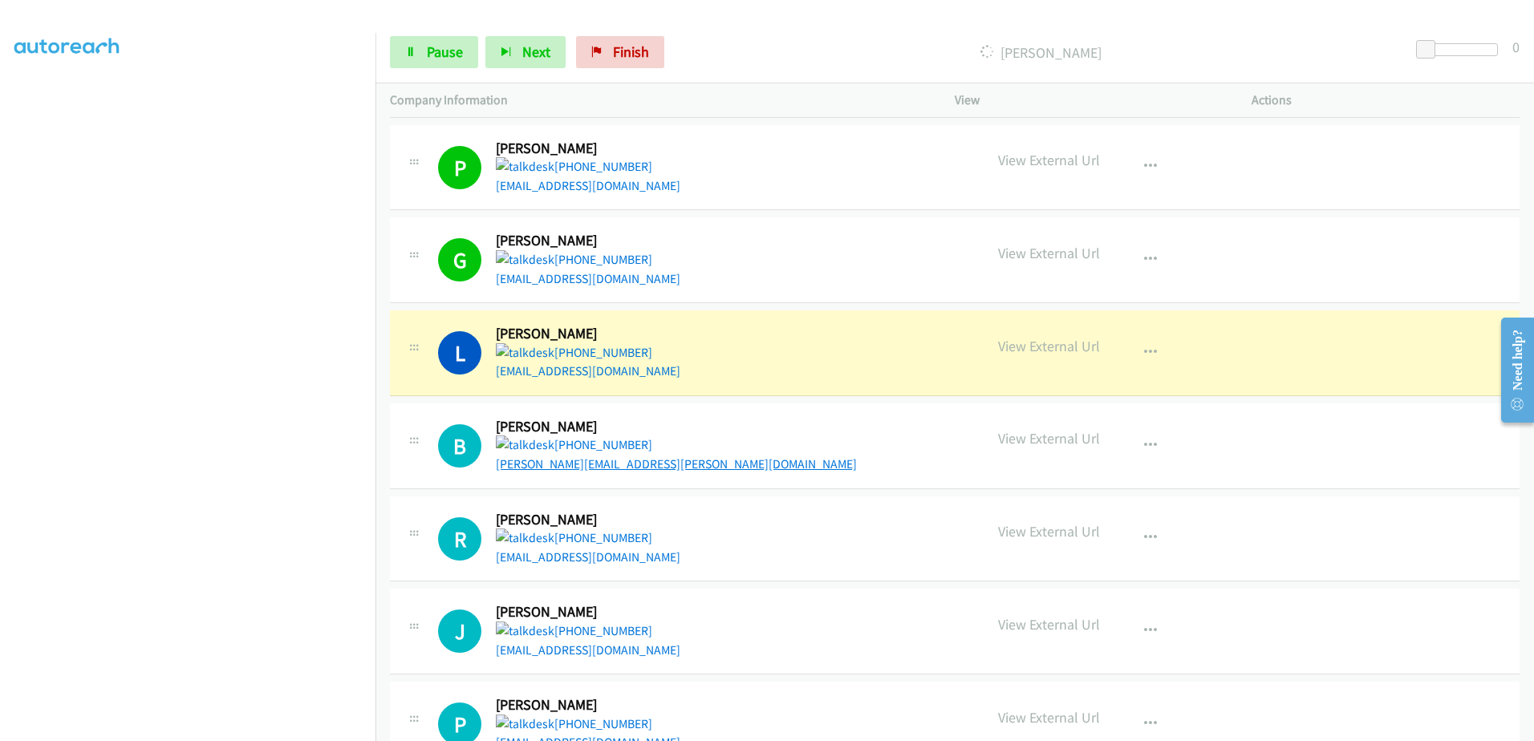
scroll to position [2086, 0]
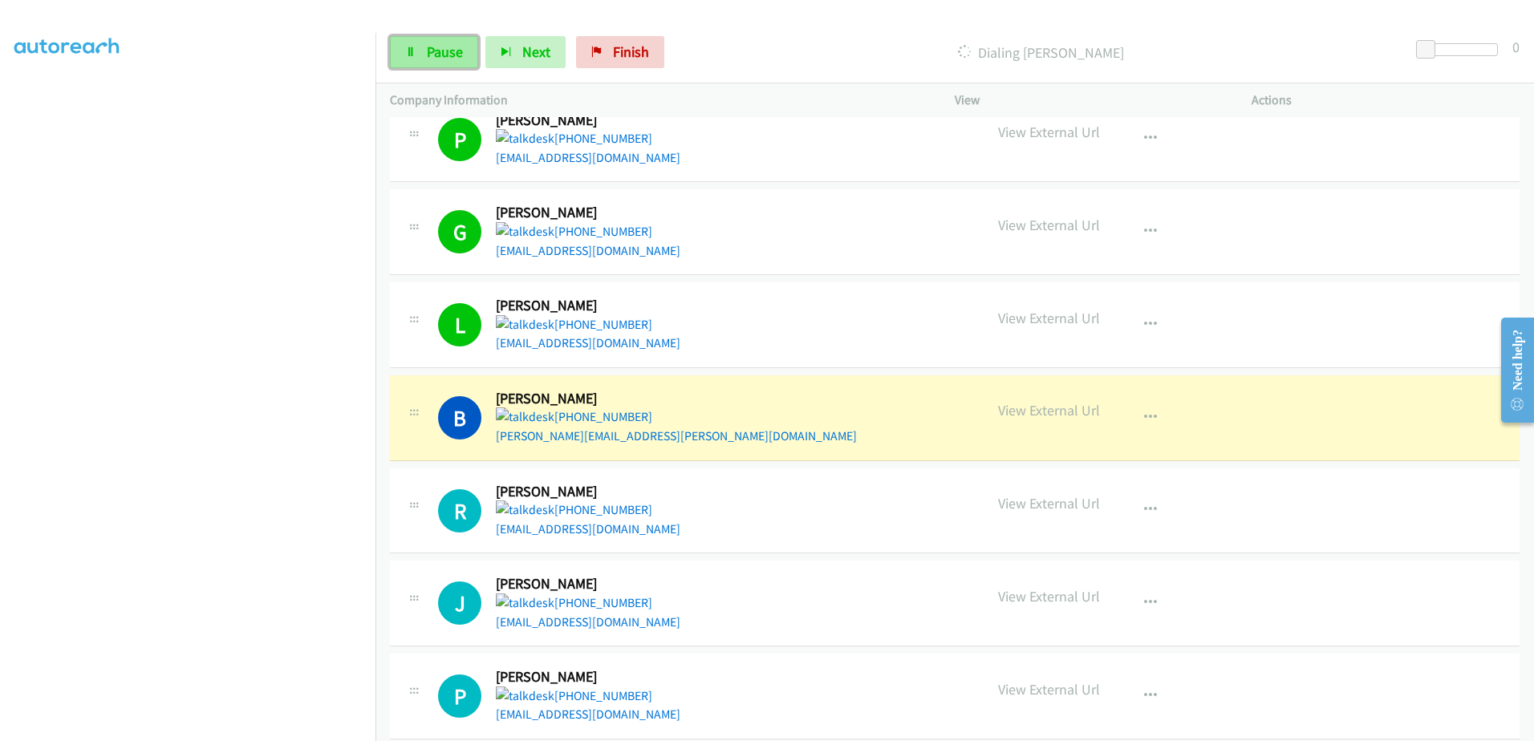
click at [440, 50] on span "Pause" at bounding box center [445, 52] width 36 height 18
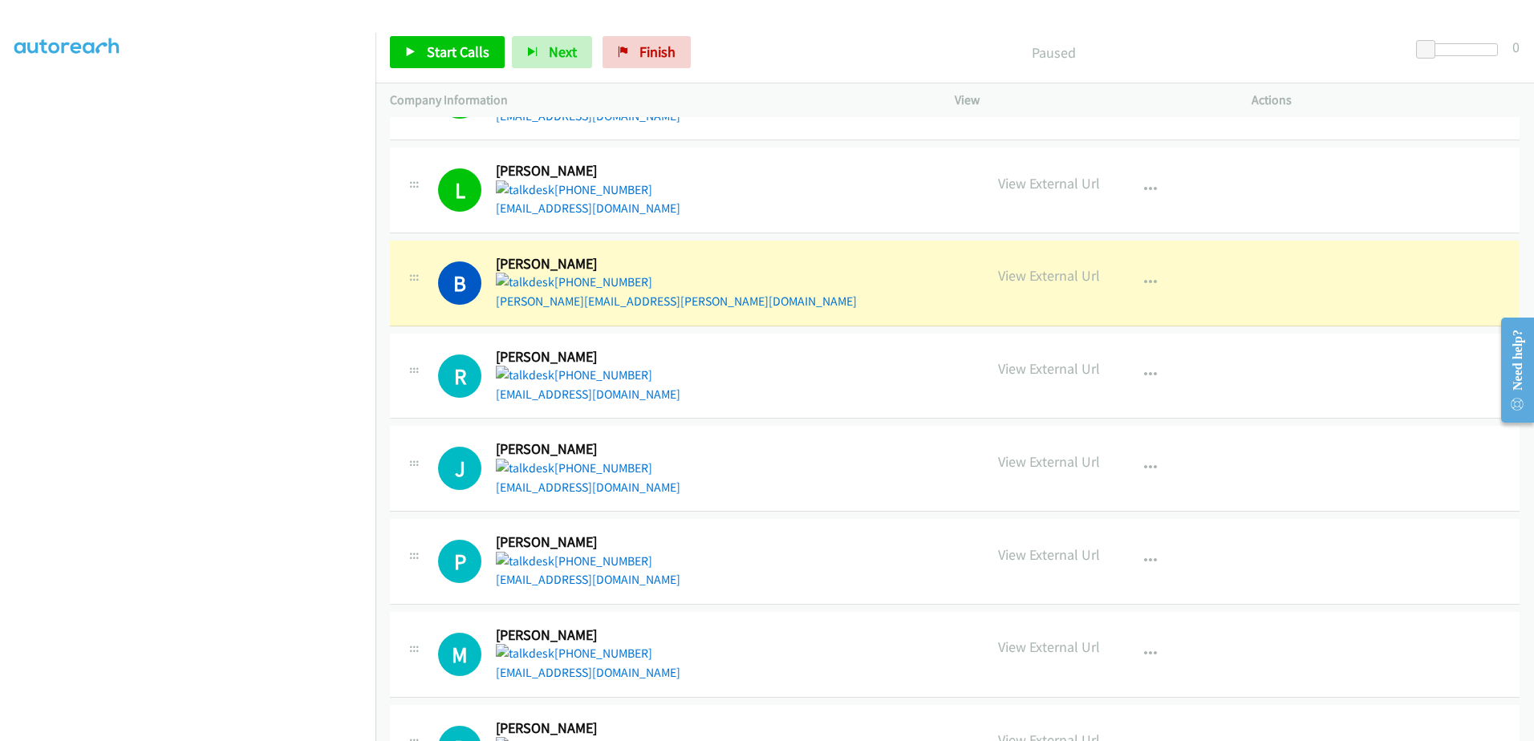
scroll to position [2222, 0]
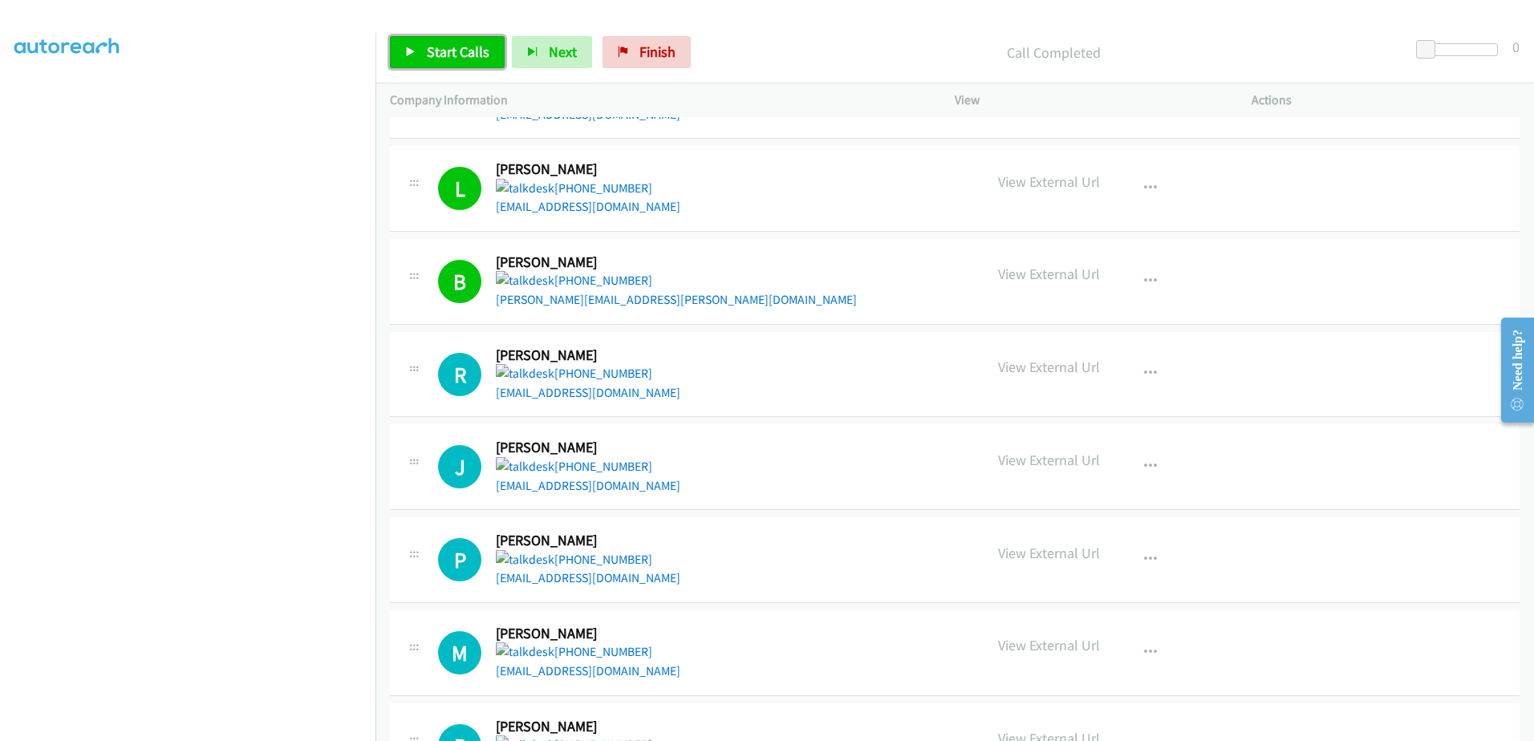
click at [446, 61] on link "Start Calls" at bounding box center [447, 52] width 115 height 32
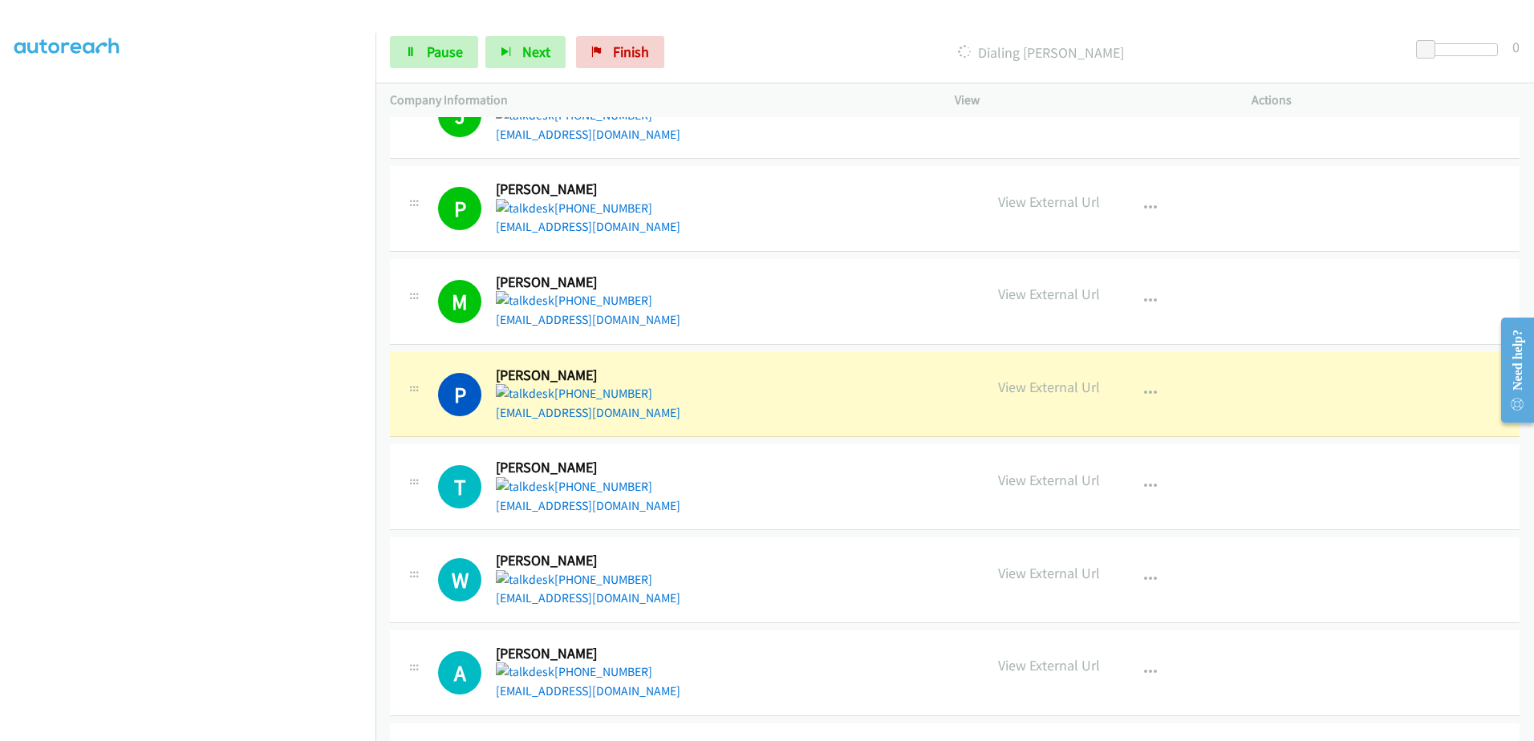
scroll to position [2727, 0]
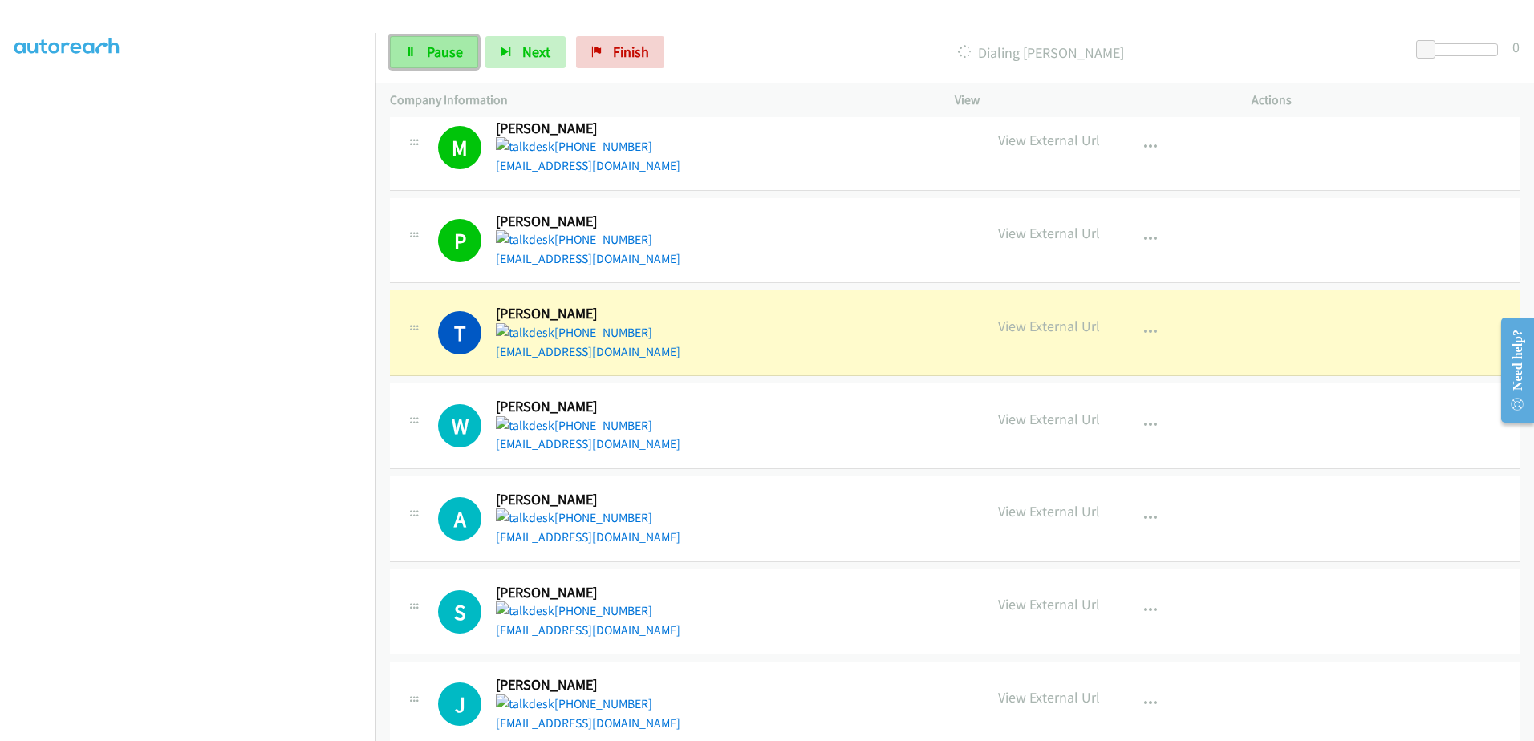
drag, startPoint x: 446, startPoint y: 48, endPoint x: 457, endPoint y: 48, distance: 11.2
click at [446, 48] on span "Pause" at bounding box center [445, 52] width 36 height 18
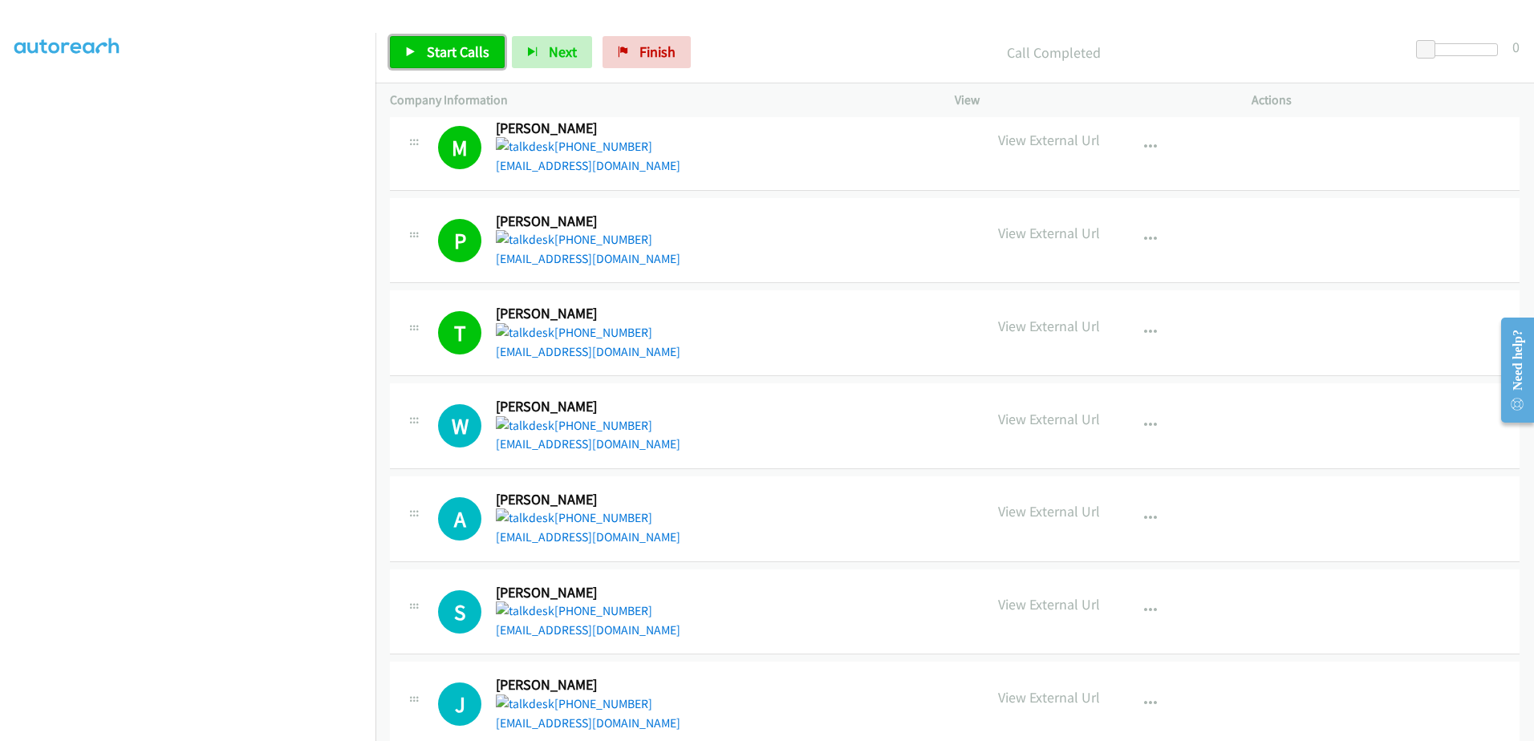
click at [468, 41] on link "Start Calls" at bounding box center [447, 52] width 115 height 32
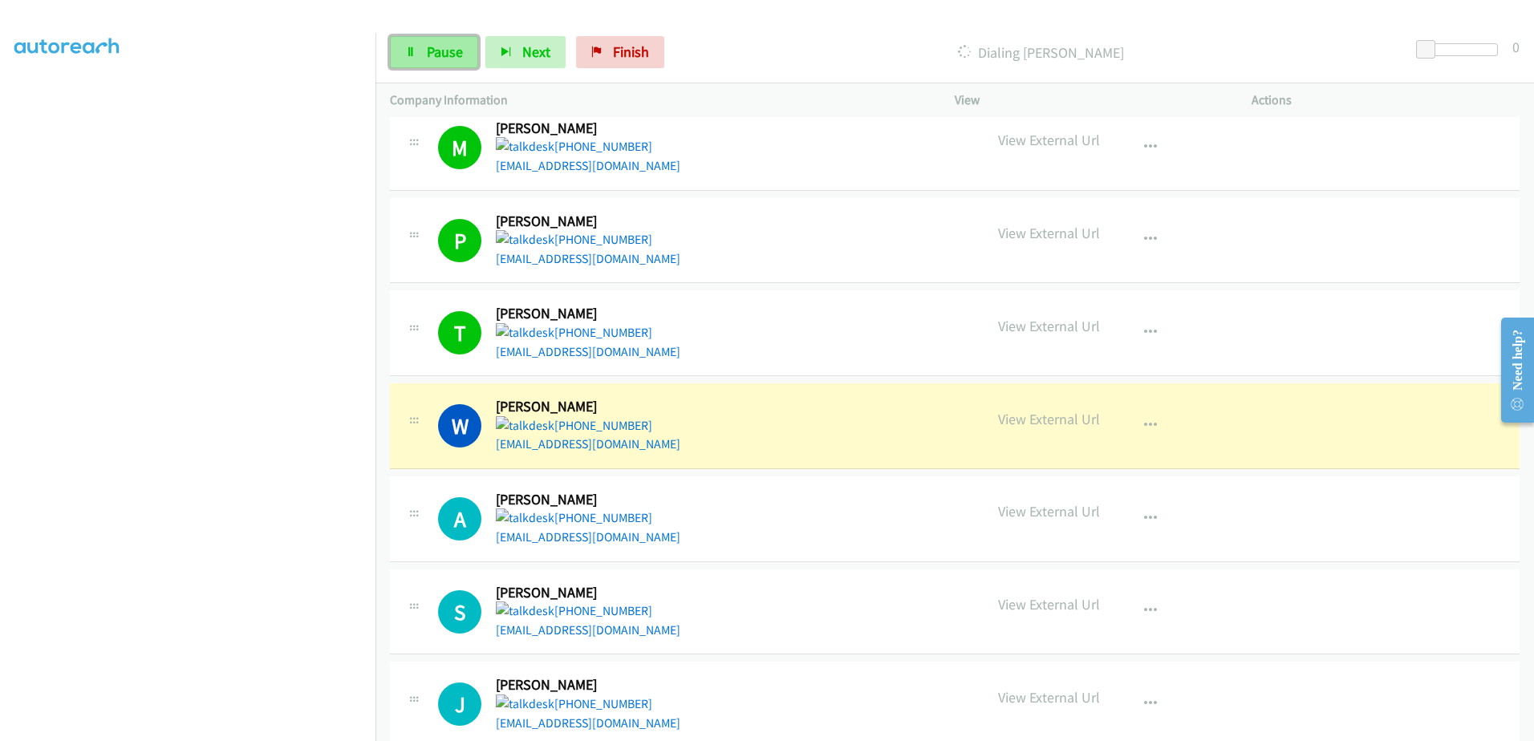
click at [449, 47] on span "Pause" at bounding box center [445, 52] width 36 height 18
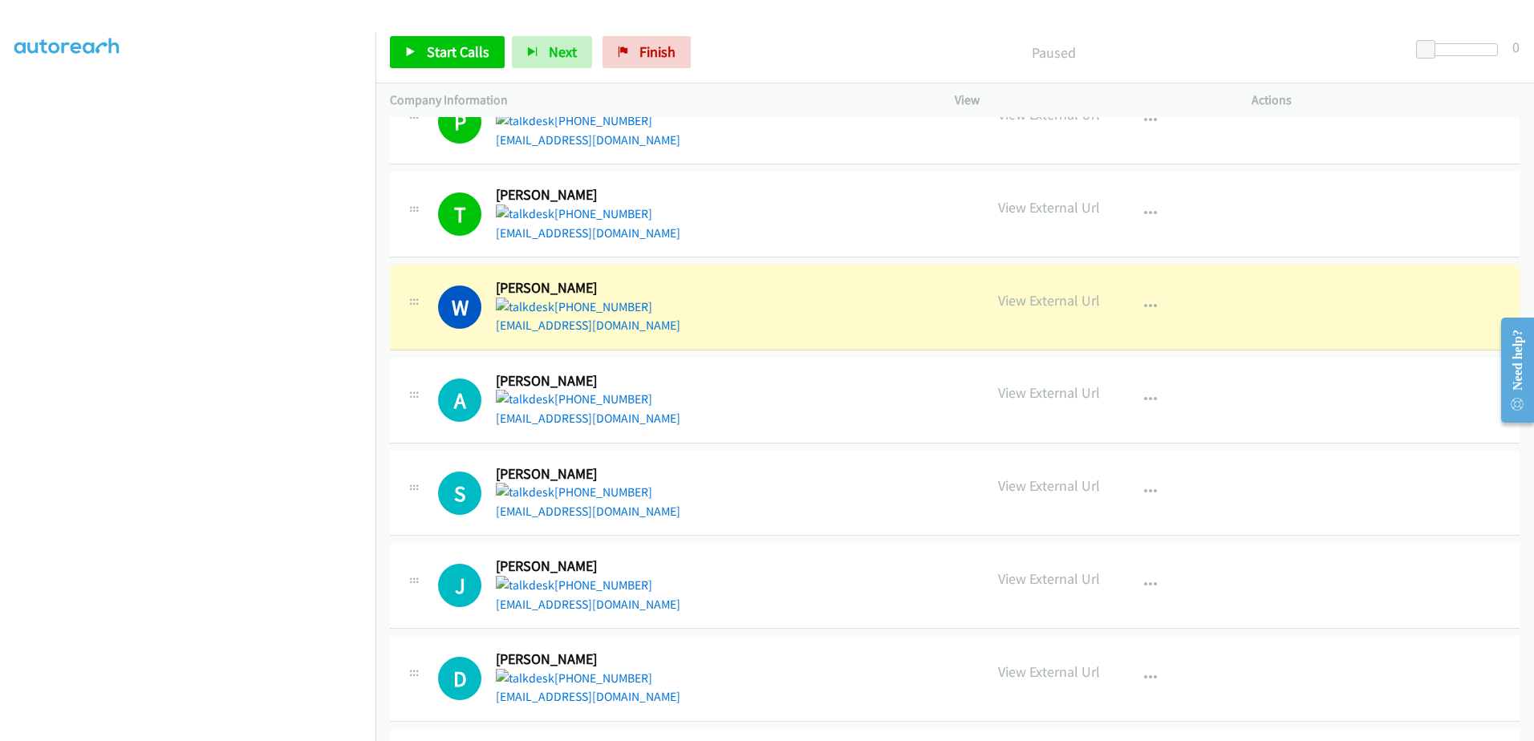
scroll to position [2888, 0]
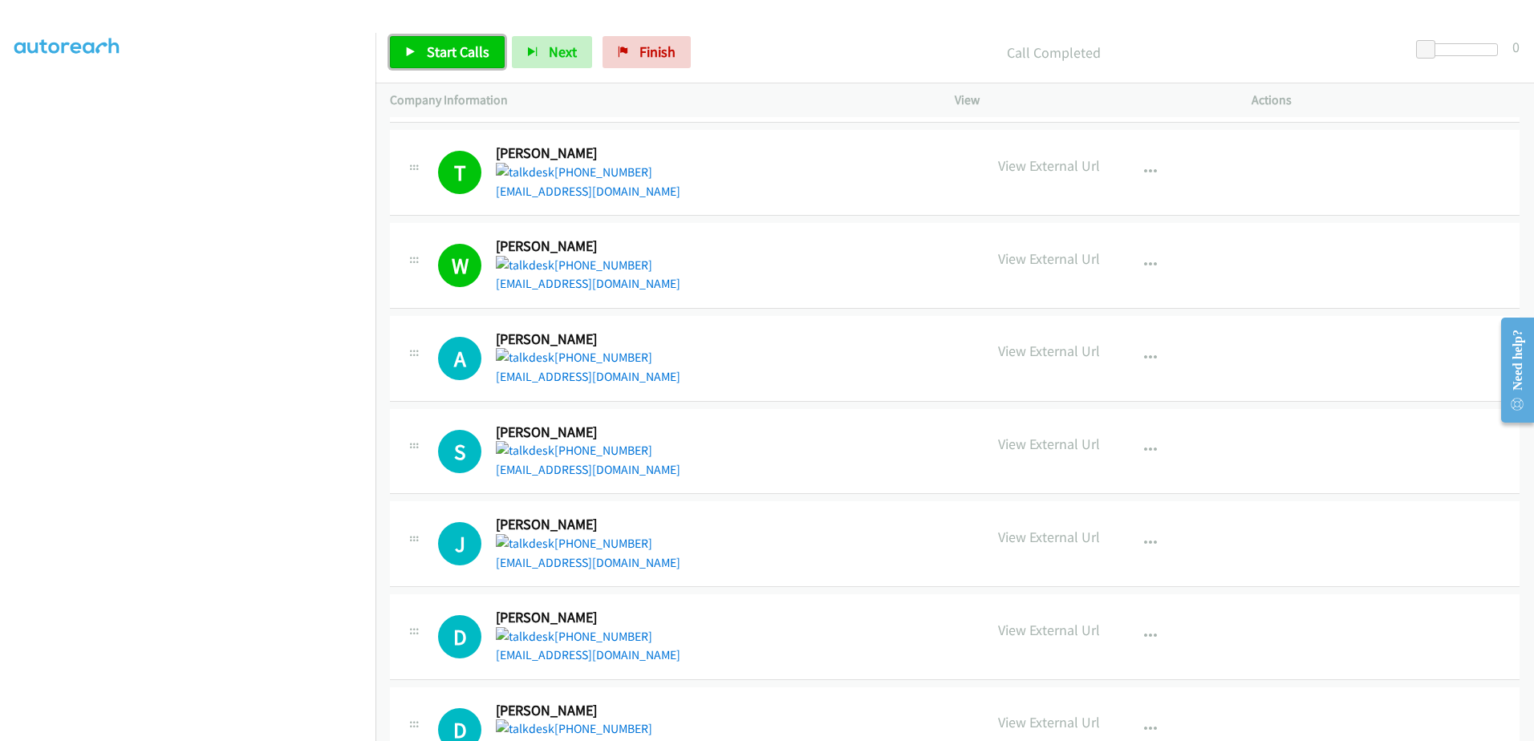
click at [429, 51] on span "Start Calls" at bounding box center [458, 52] width 63 height 18
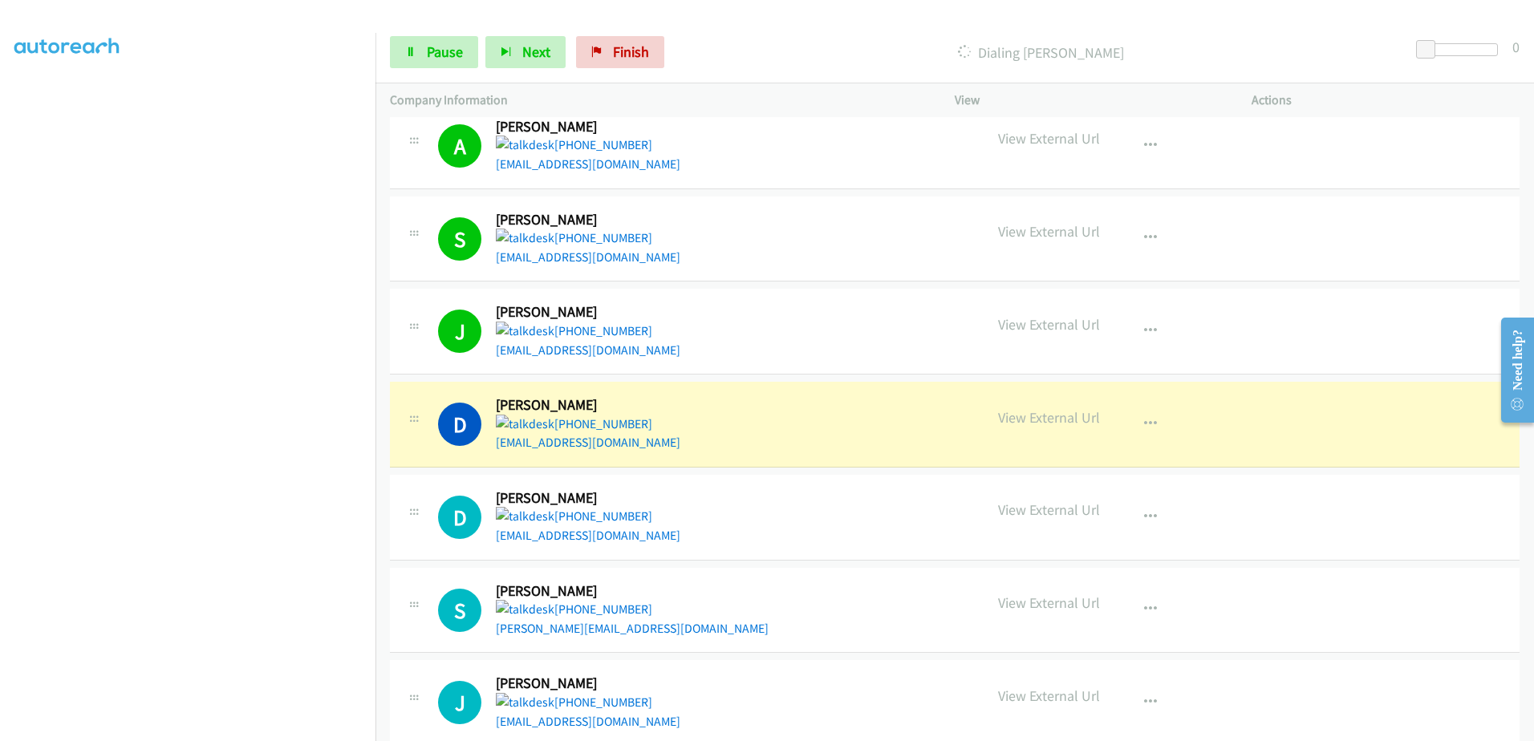
scroll to position [3104, 0]
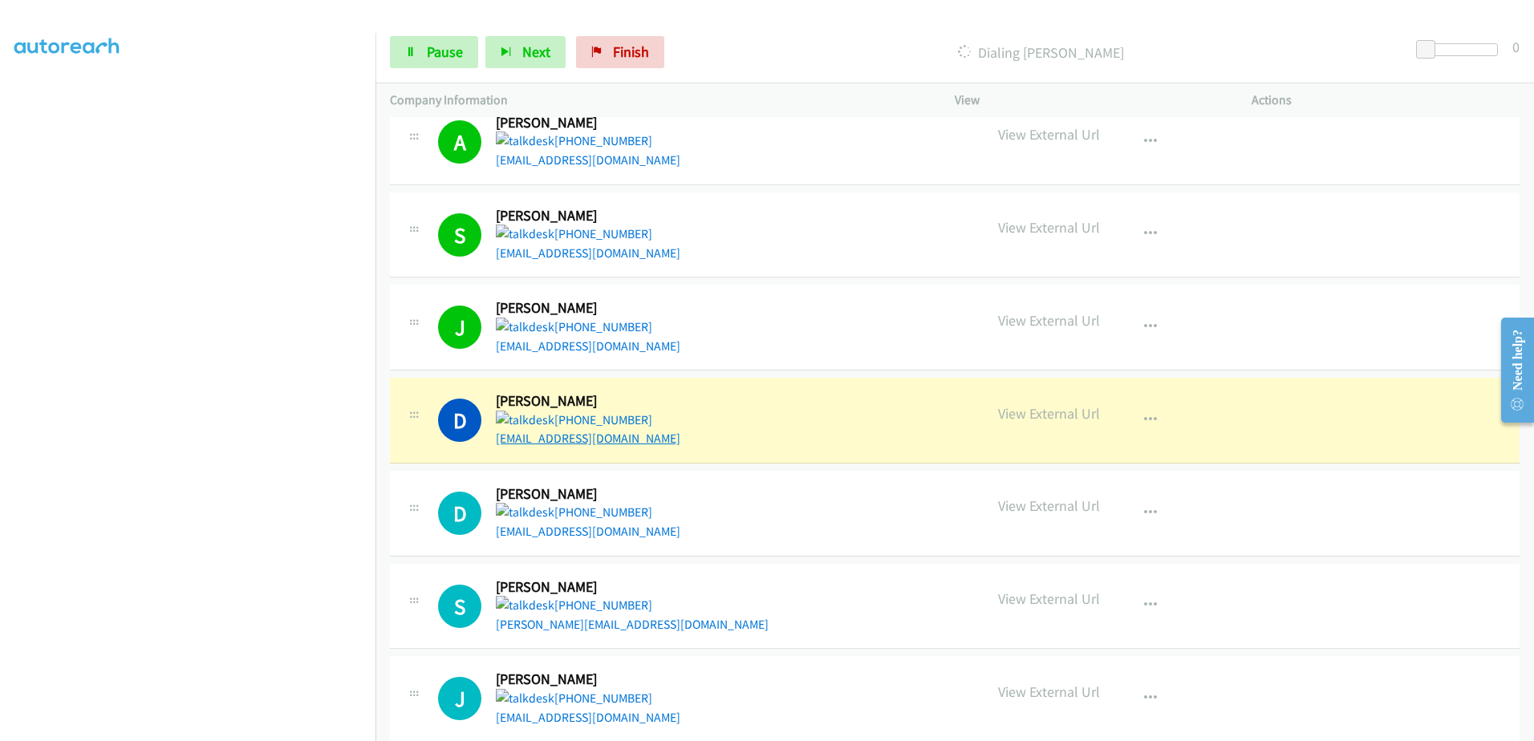
drag, startPoint x: 545, startPoint y: 409, endPoint x: 524, endPoint y: 423, distance: 25.6
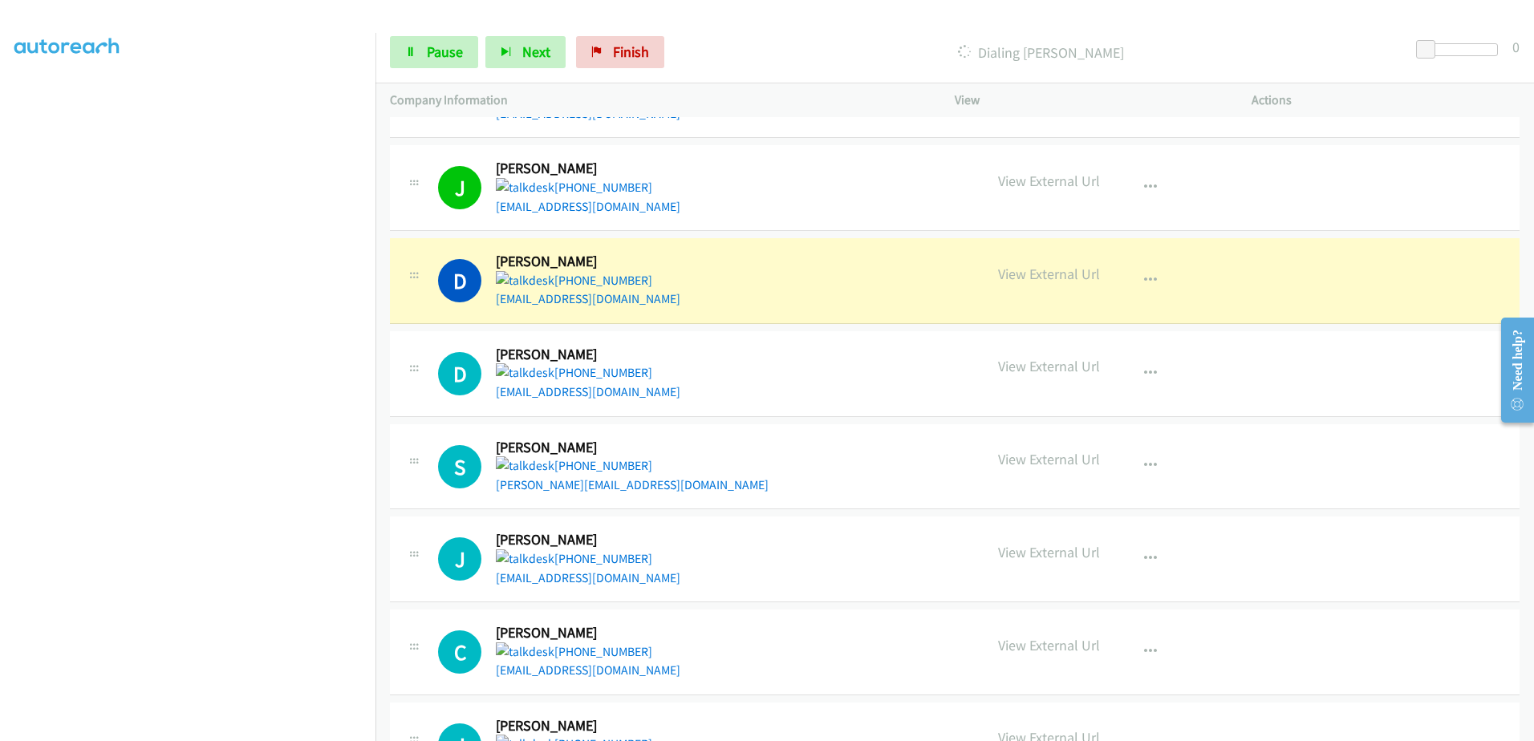
scroll to position [3265, 0]
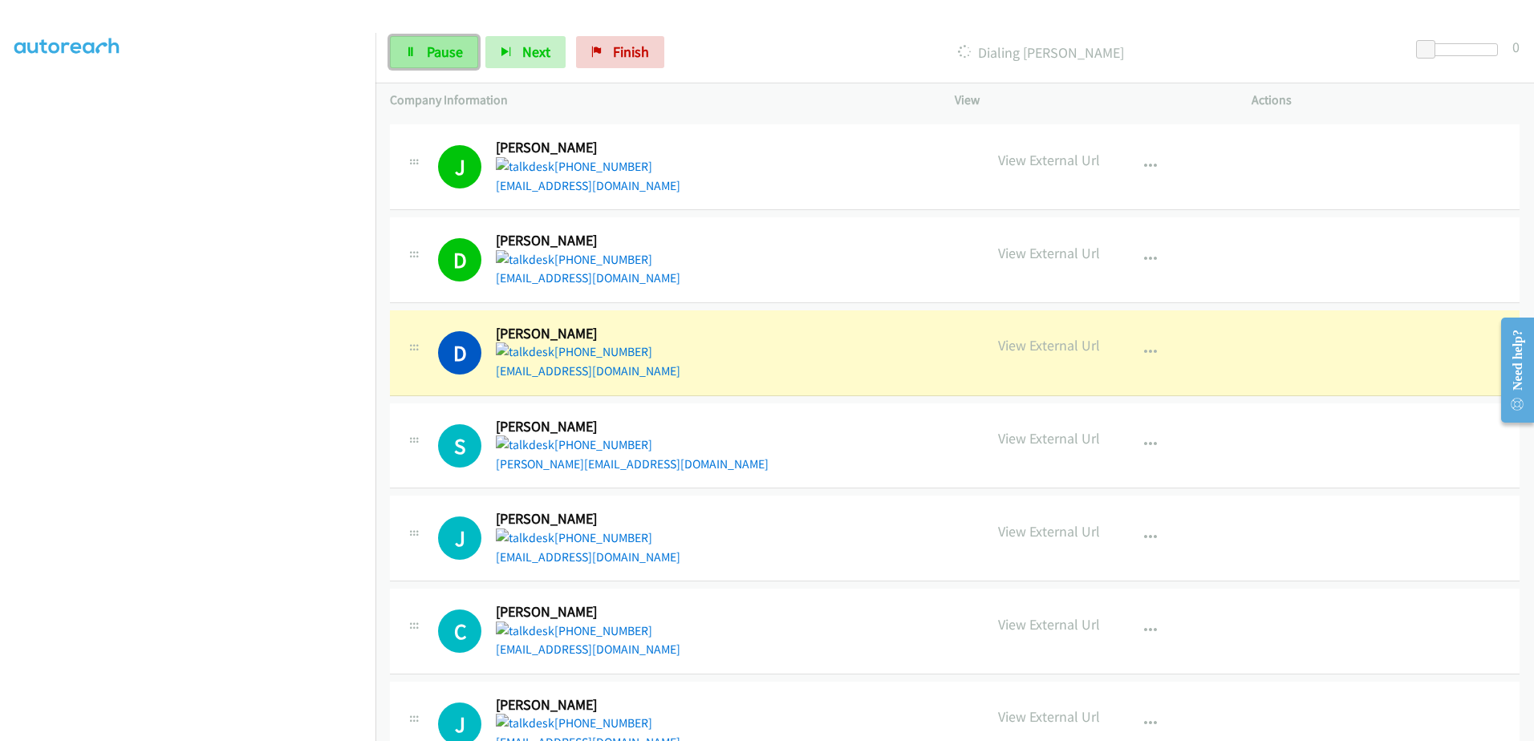
click at [436, 37] on link "Pause" at bounding box center [434, 52] width 88 height 32
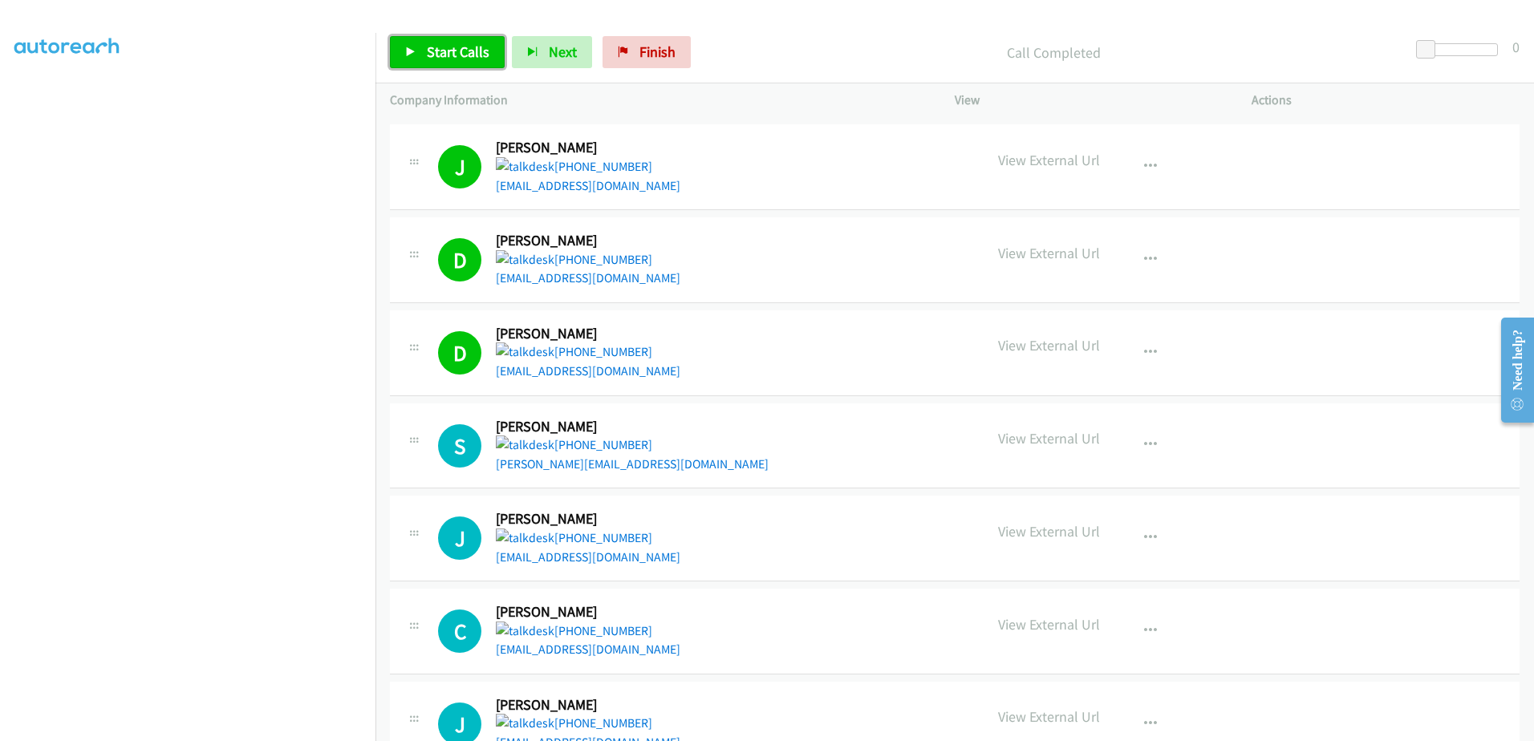
click at [430, 37] on link "Start Calls" at bounding box center [447, 52] width 115 height 32
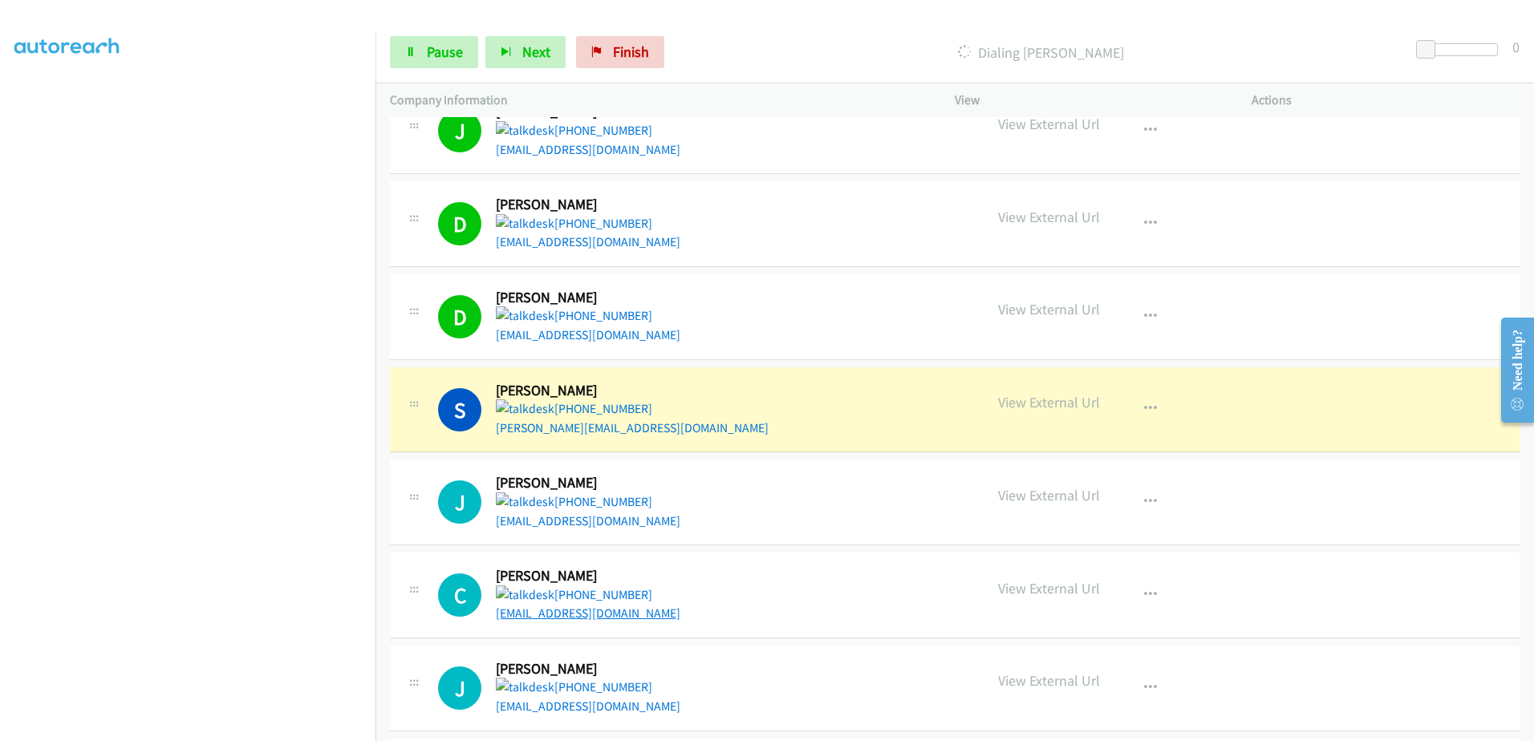
scroll to position [3425, 0]
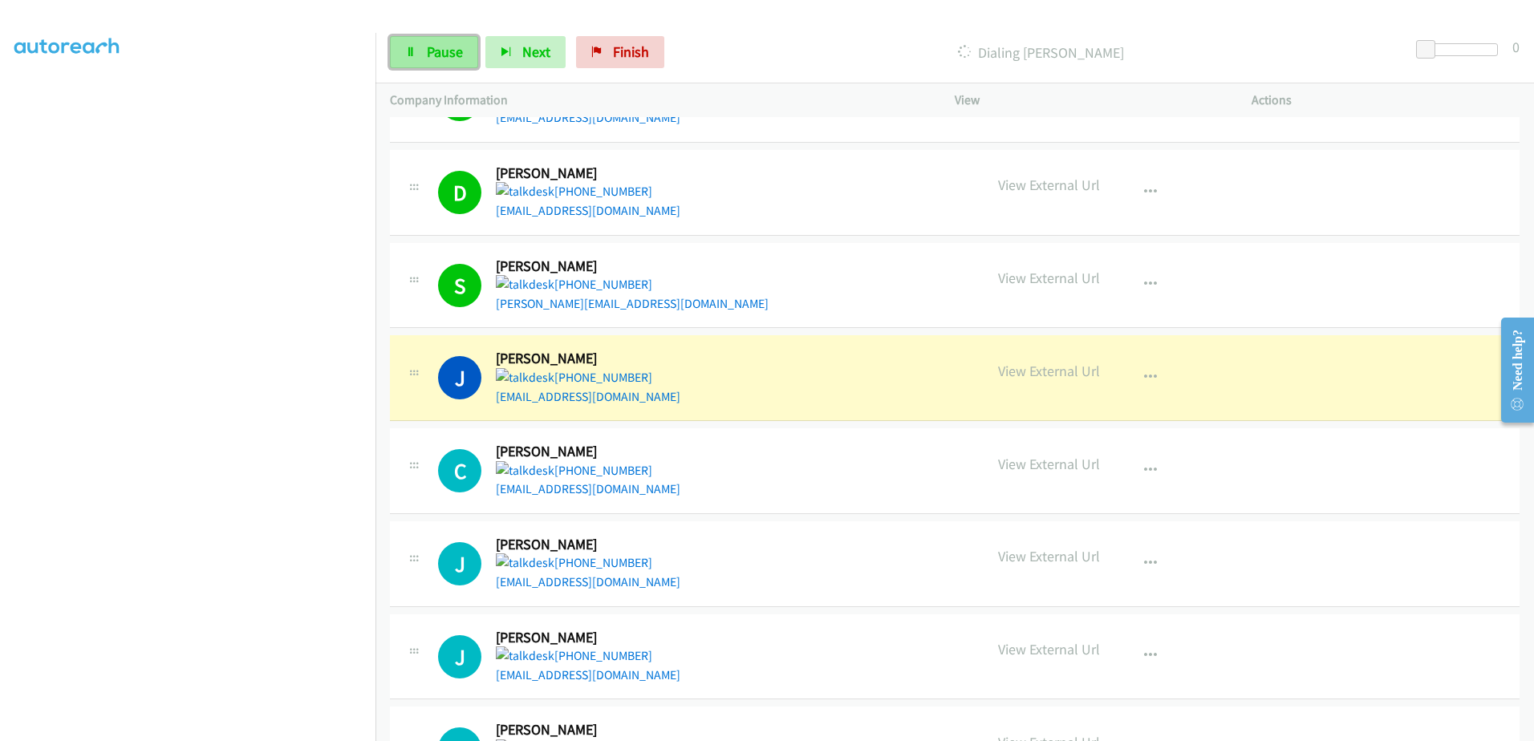
click at [418, 55] on link "Pause" at bounding box center [434, 52] width 88 height 32
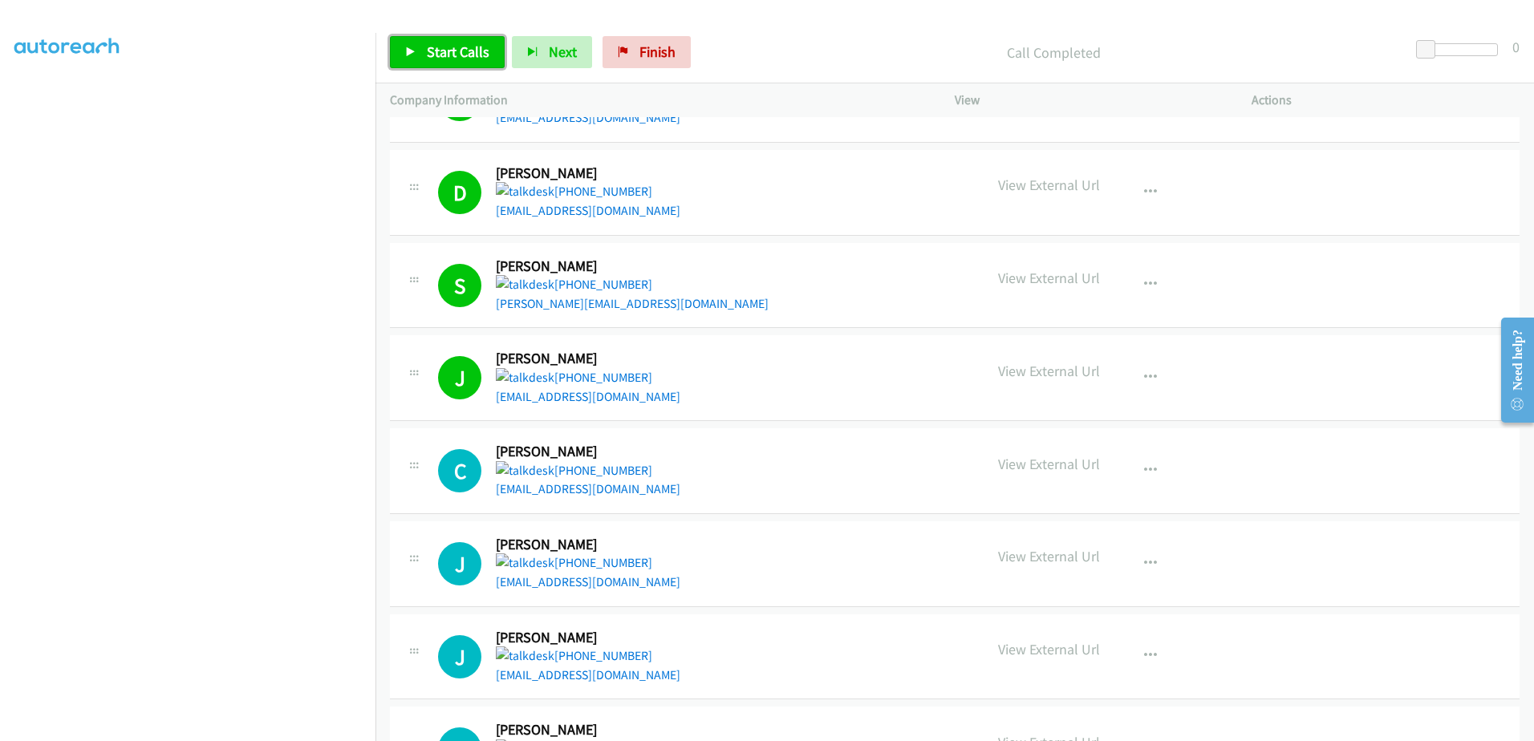
click at [443, 47] on span "Start Calls" at bounding box center [458, 52] width 63 height 18
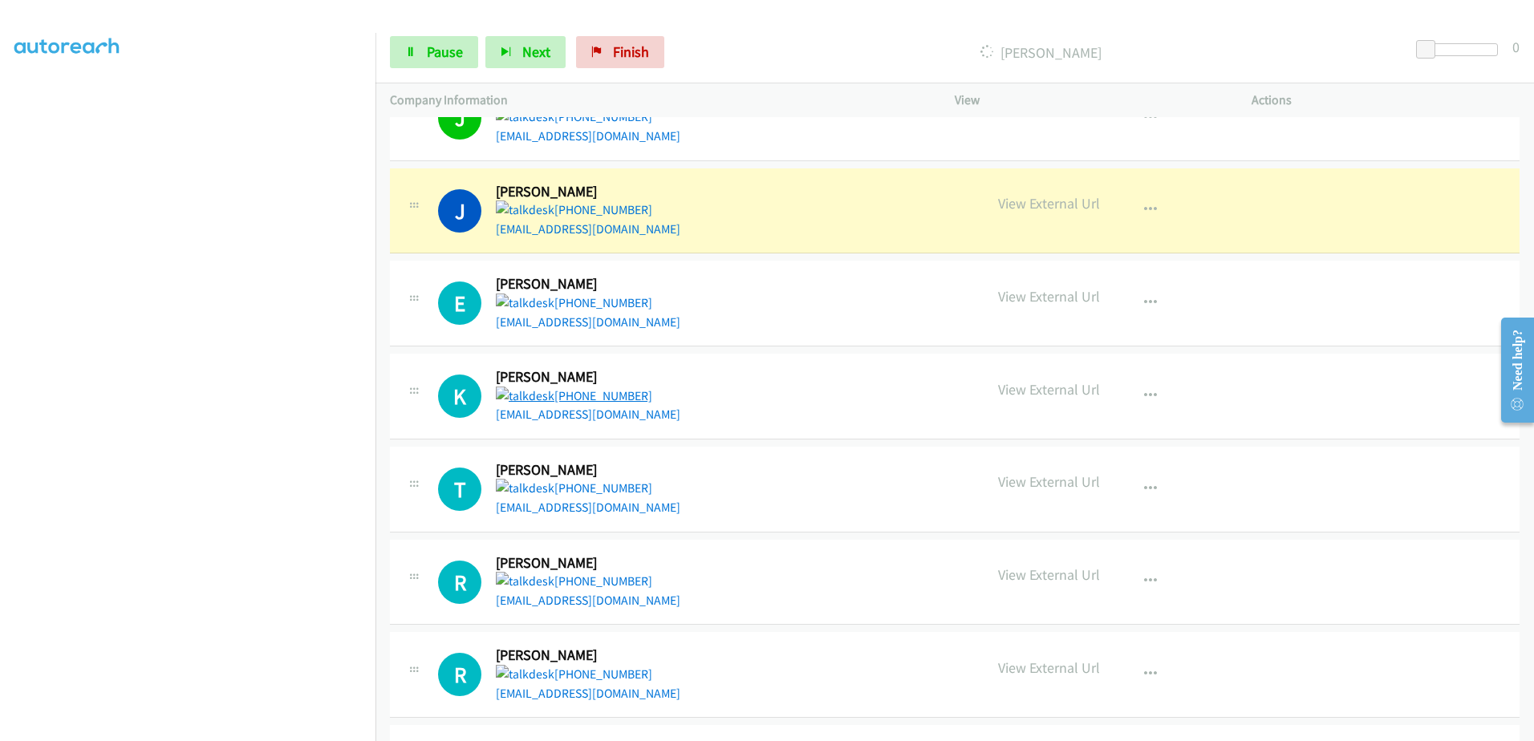
scroll to position [3907, 0]
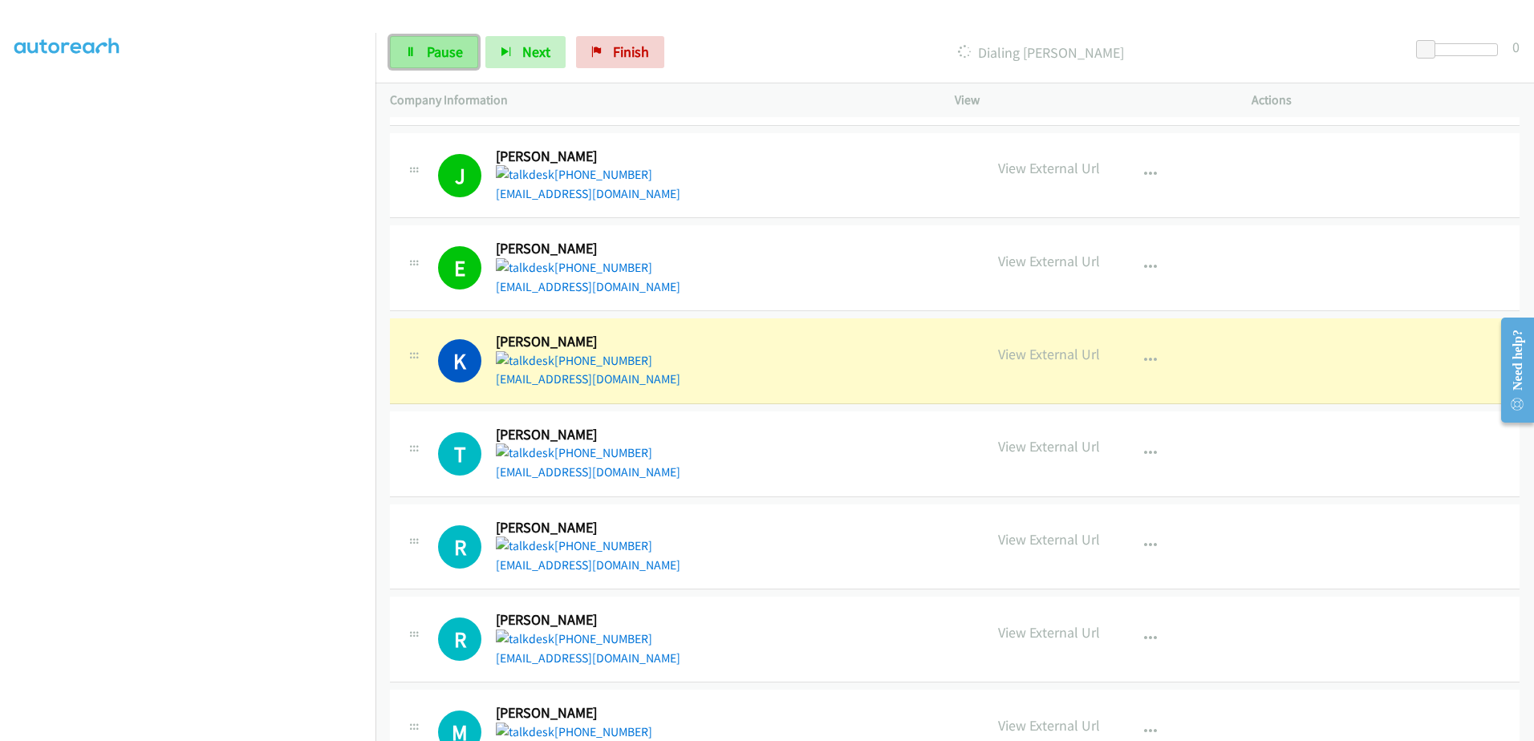
click at [440, 49] on span "Pause" at bounding box center [445, 52] width 36 height 18
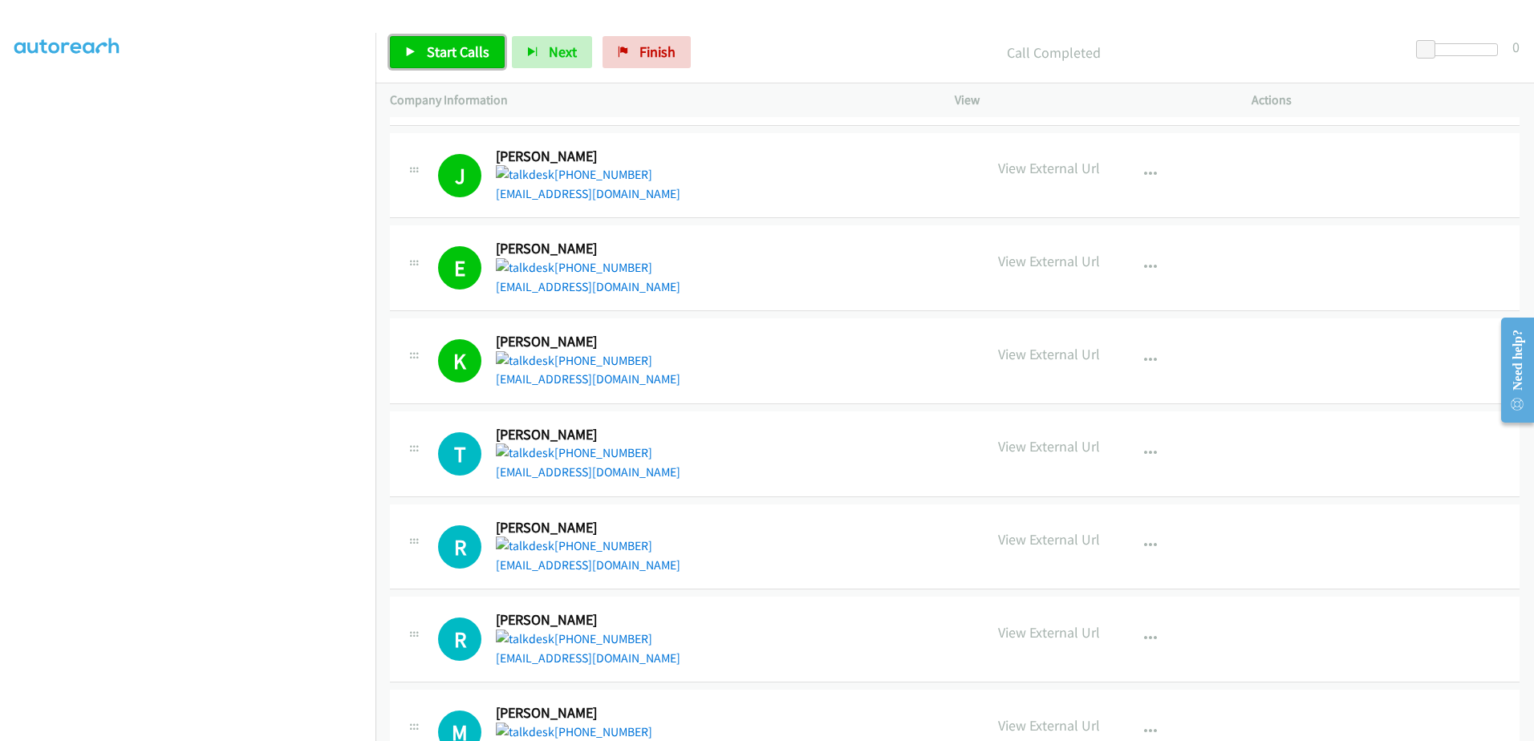
click at [467, 47] on span "Start Calls" at bounding box center [458, 52] width 63 height 18
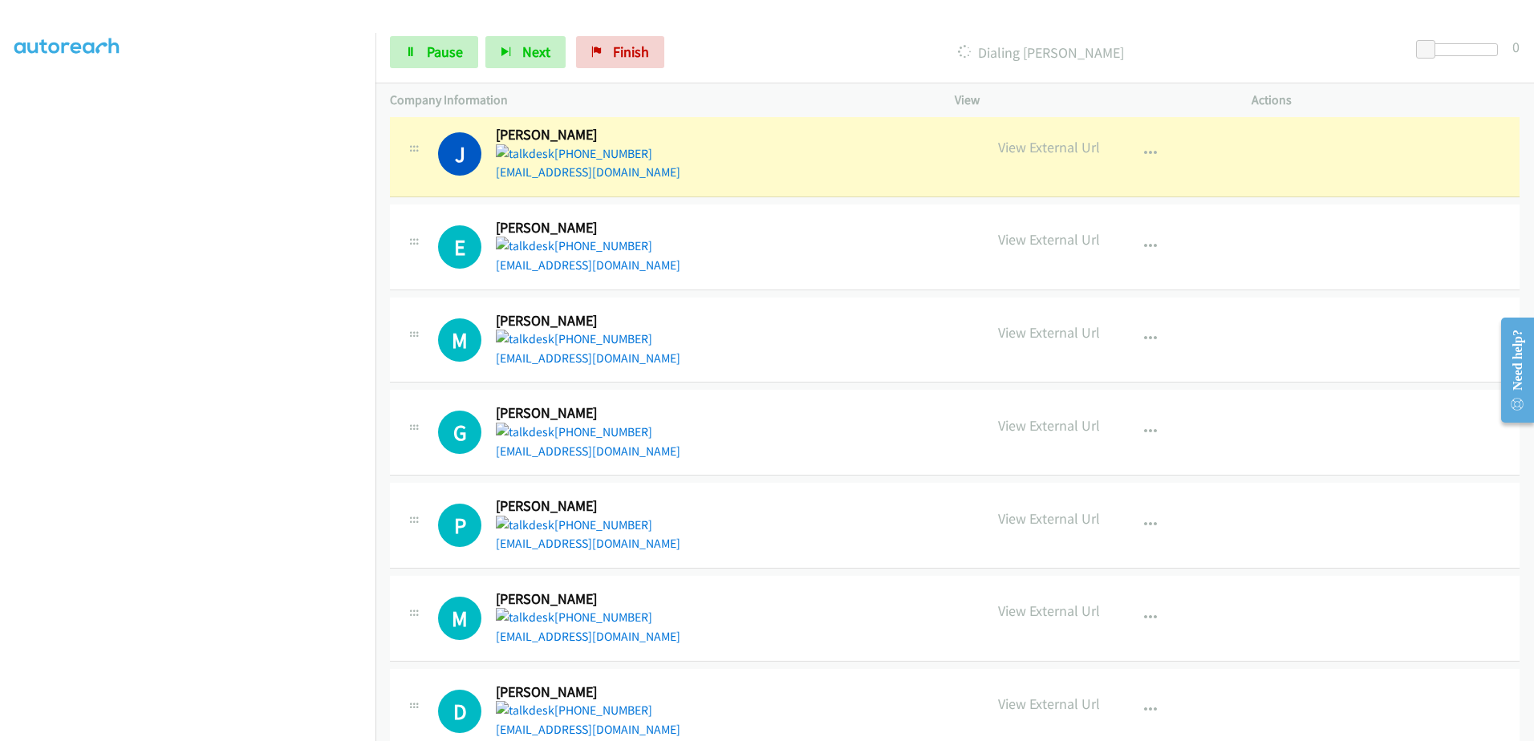
scroll to position [4869, 0]
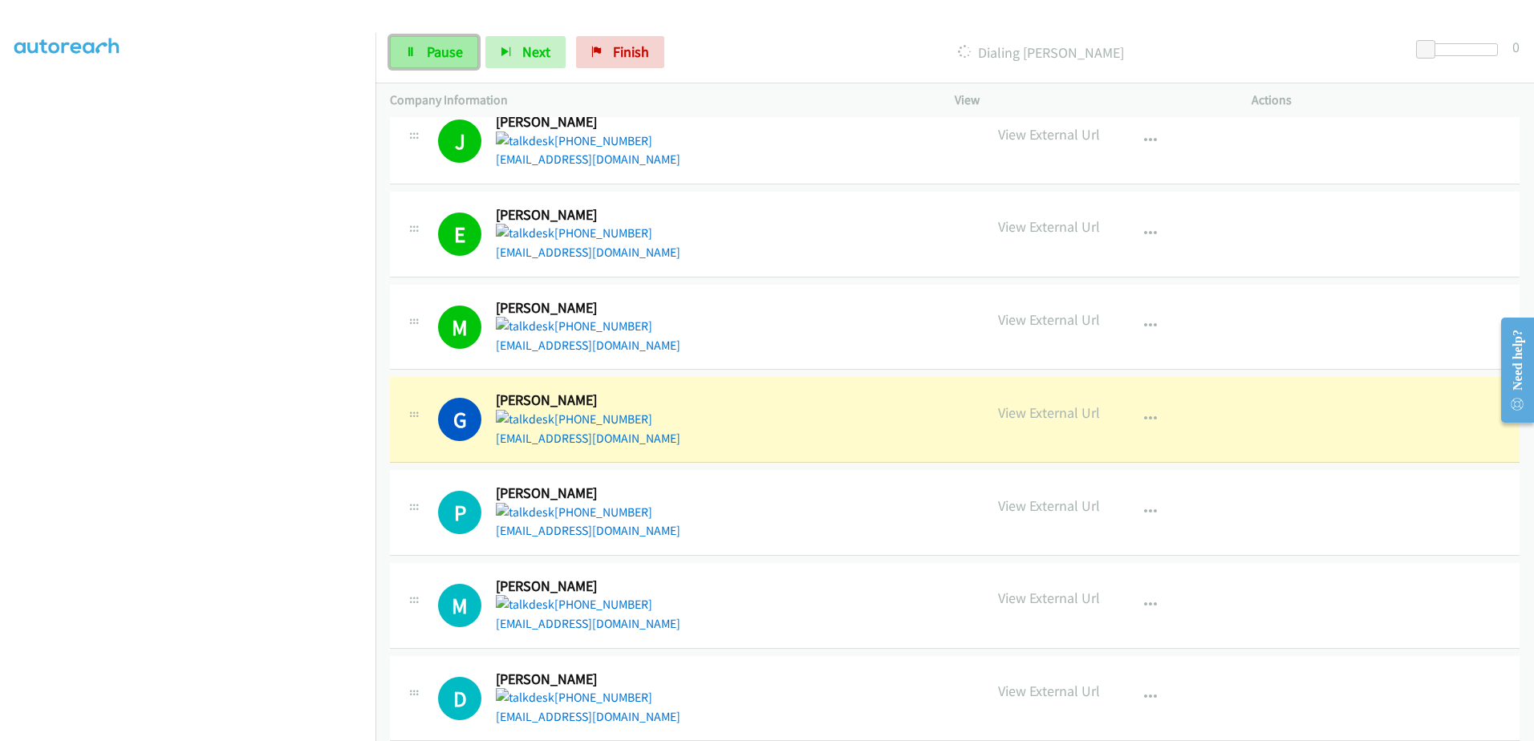
click at [452, 55] on span "Pause" at bounding box center [445, 52] width 36 height 18
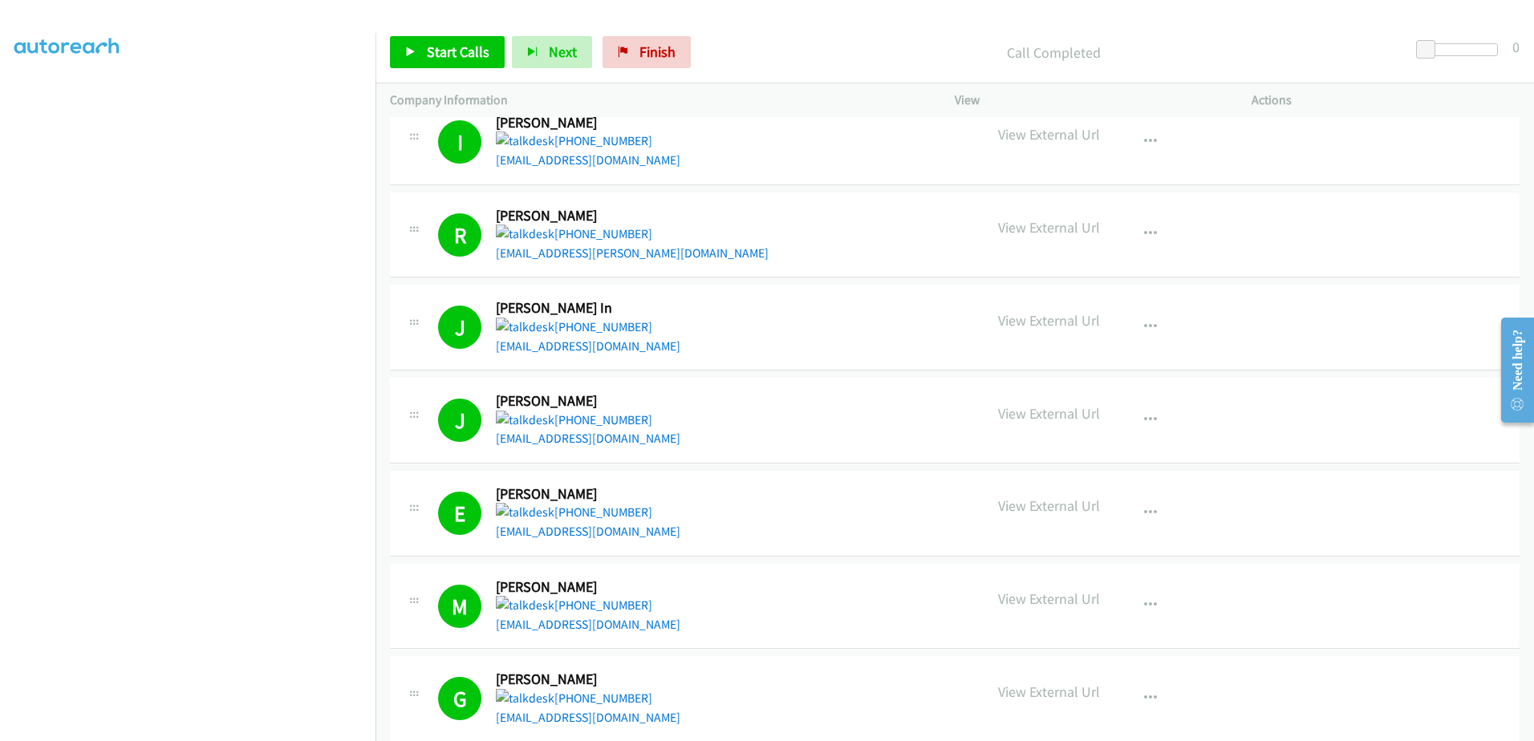
scroll to position [4548, 0]
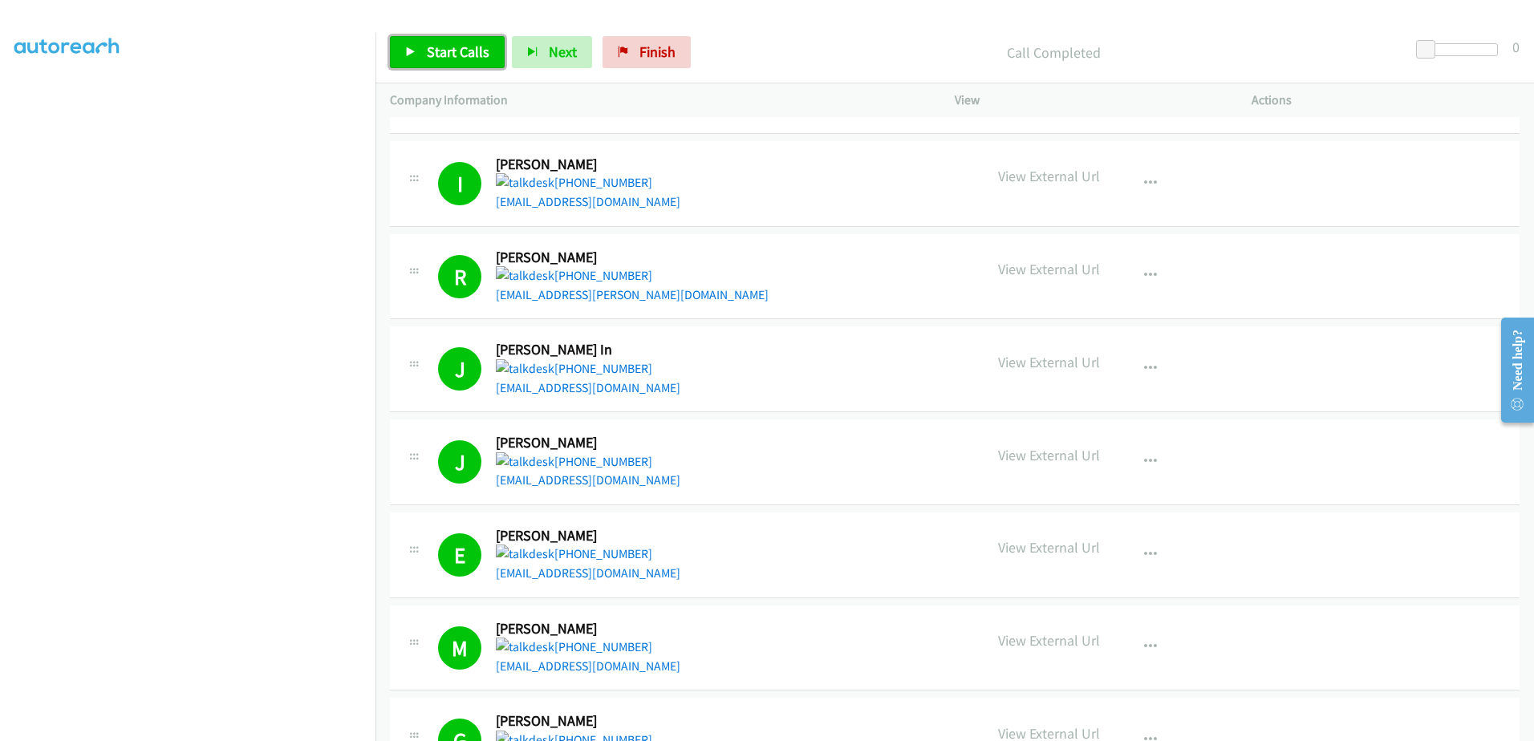
click at [467, 58] on span "Start Calls" at bounding box center [458, 52] width 63 height 18
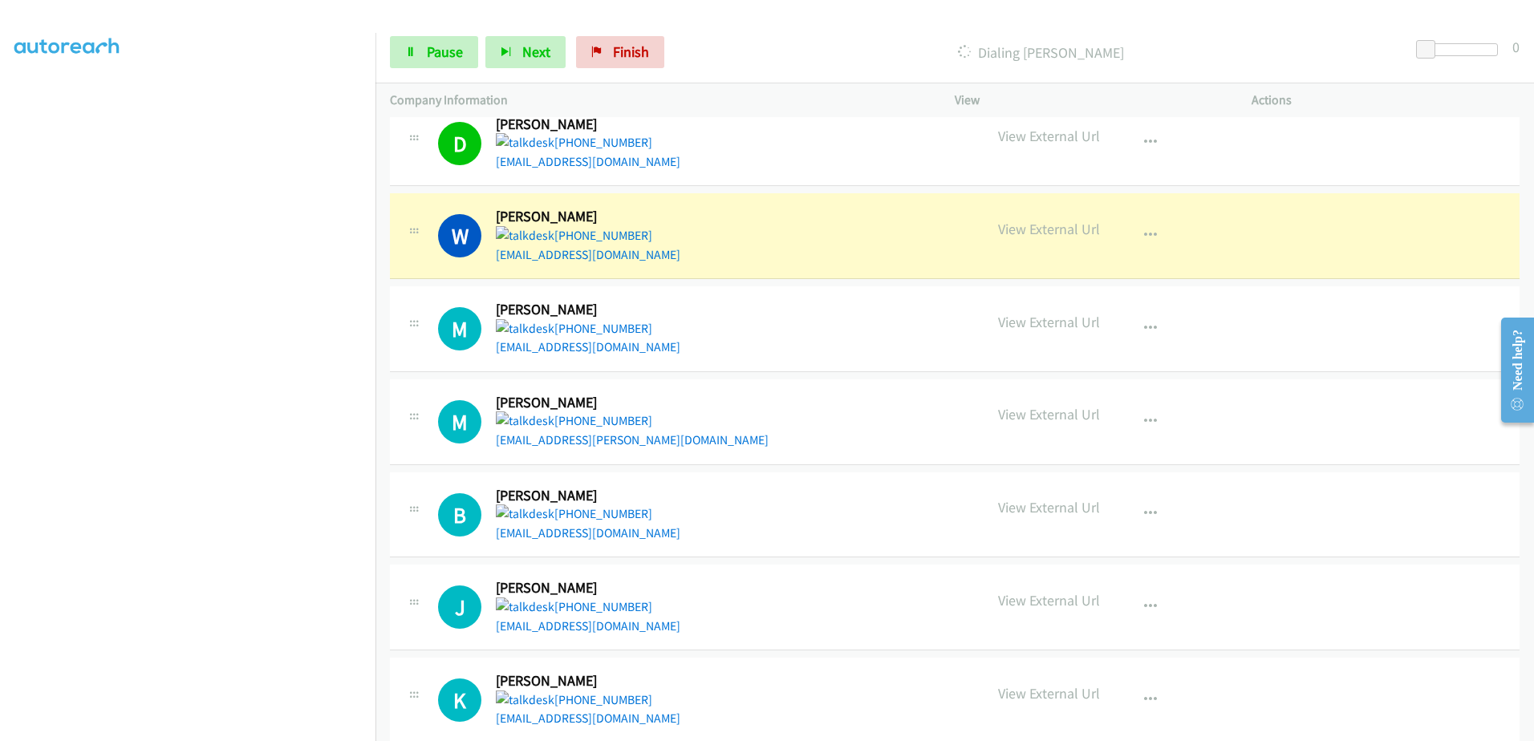
scroll to position [5431, 0]
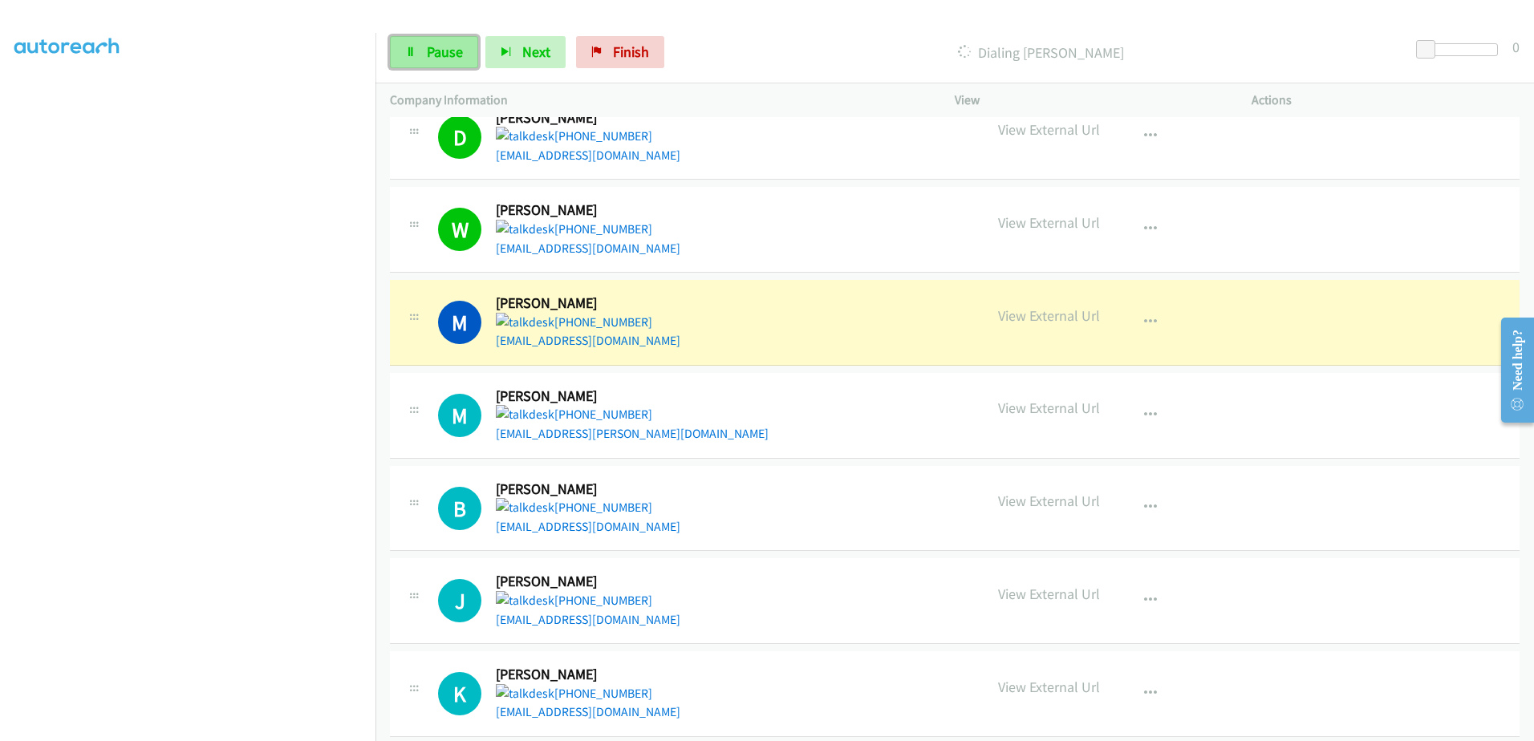
click at [444, 60] on span "Pause" at bounding box center [445, 52] width 36 height 18
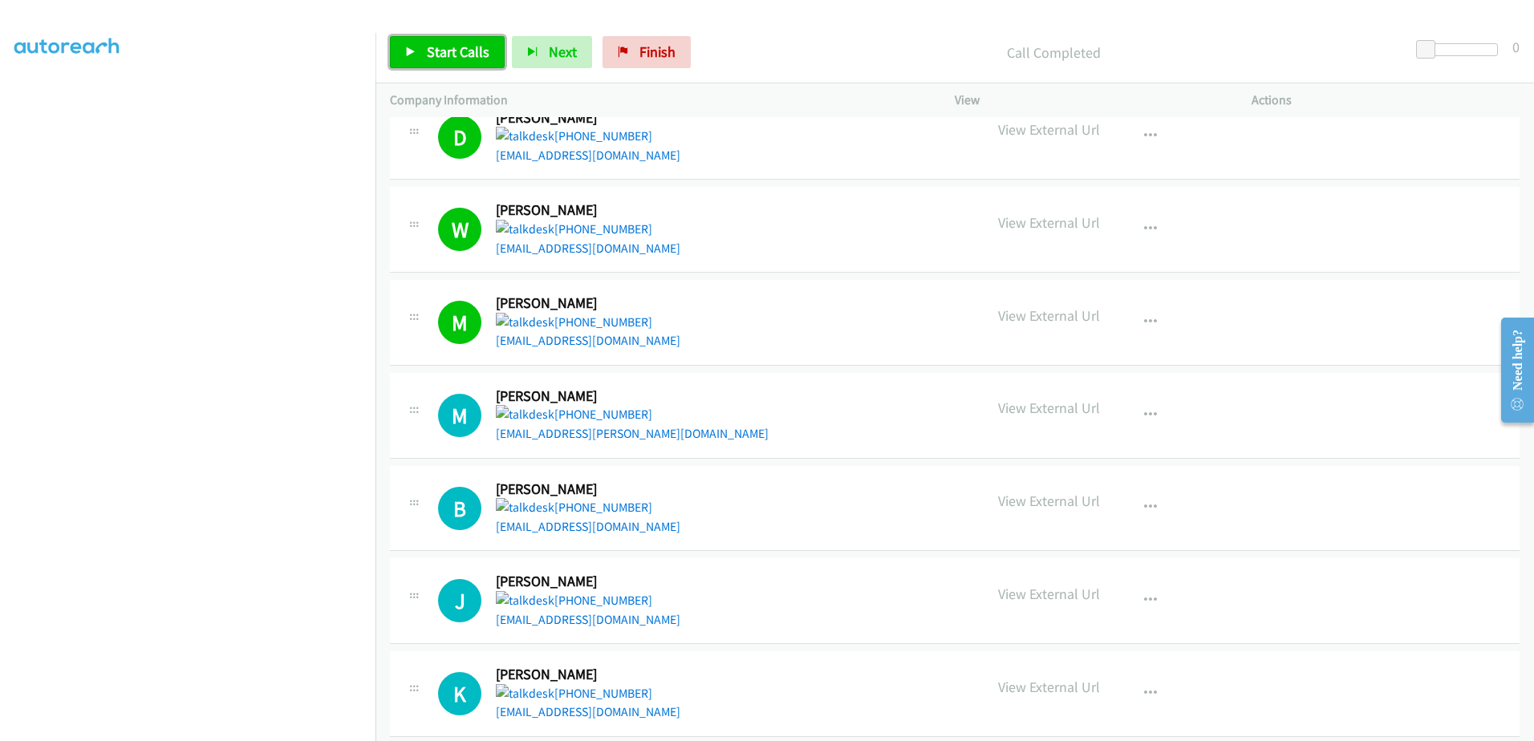
click at [454, 58] on span "Start Calls" at bounding box center [458, 52] width 63 height 18
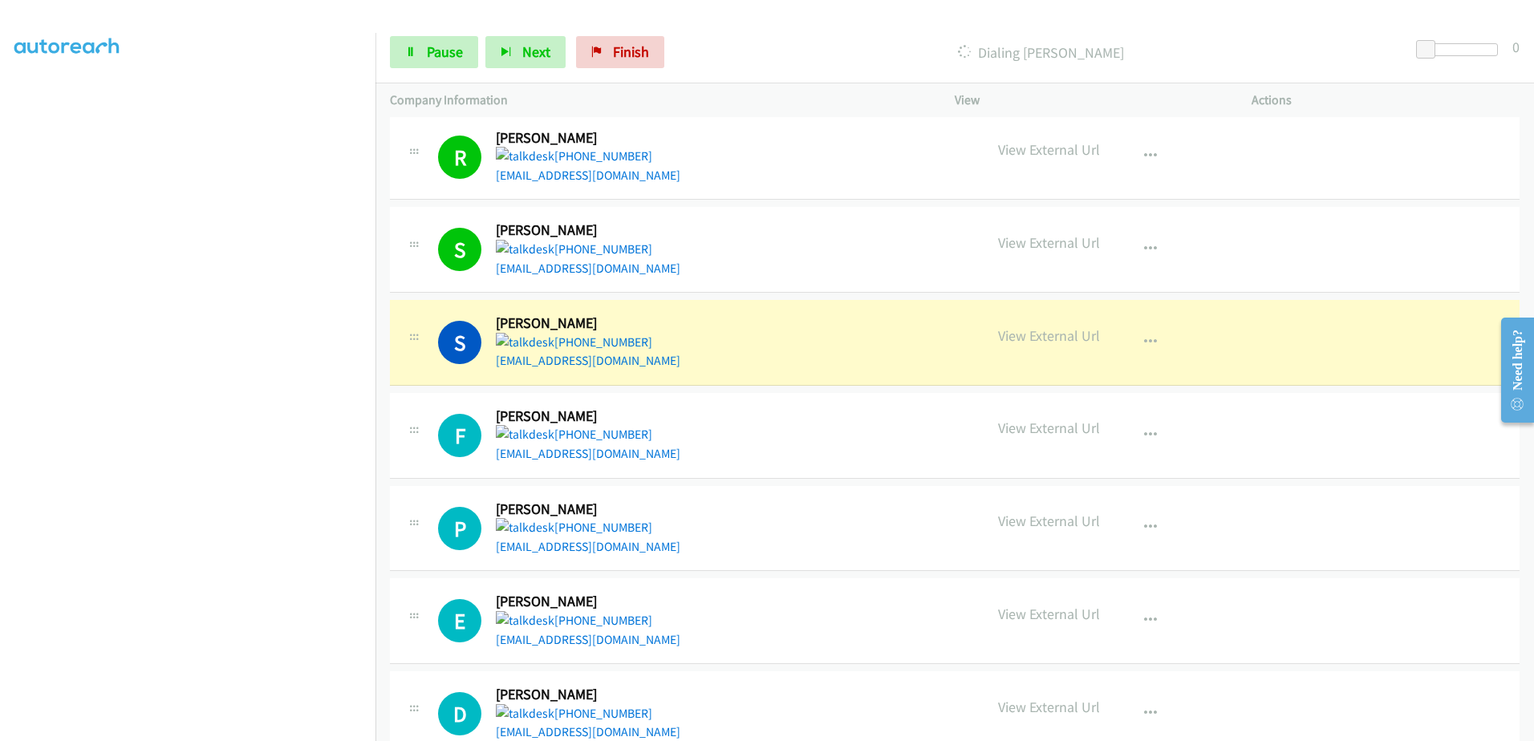
scroll to position [6153, 0]
drag, startPoint x: 400, startPoint y: 55, endPoint x: 408, endPoint y: 55, distance: 8.1
click at [402, 55] on link "Pause" at bounding box center [434, 52] width 88 height 32
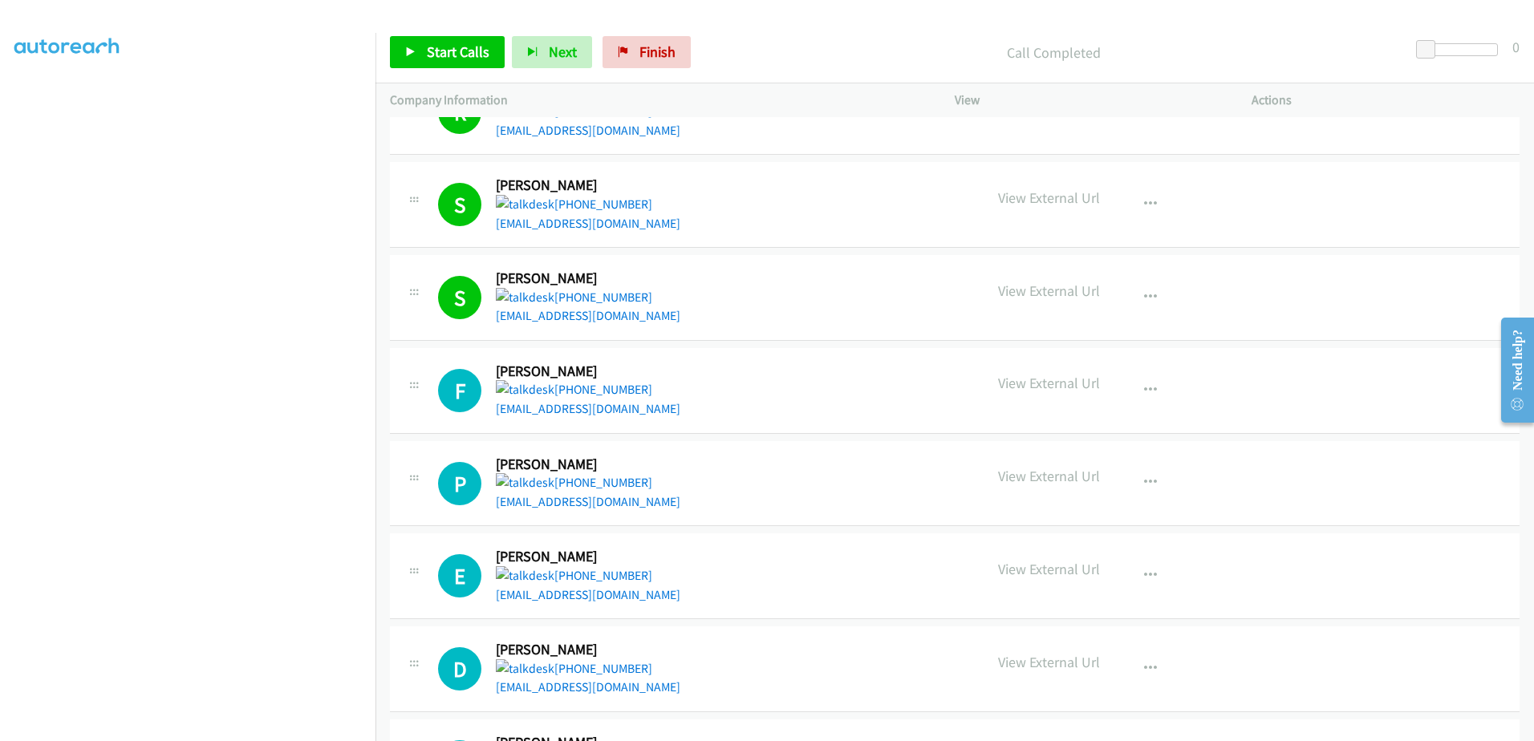
scroll to position [5992, 0]
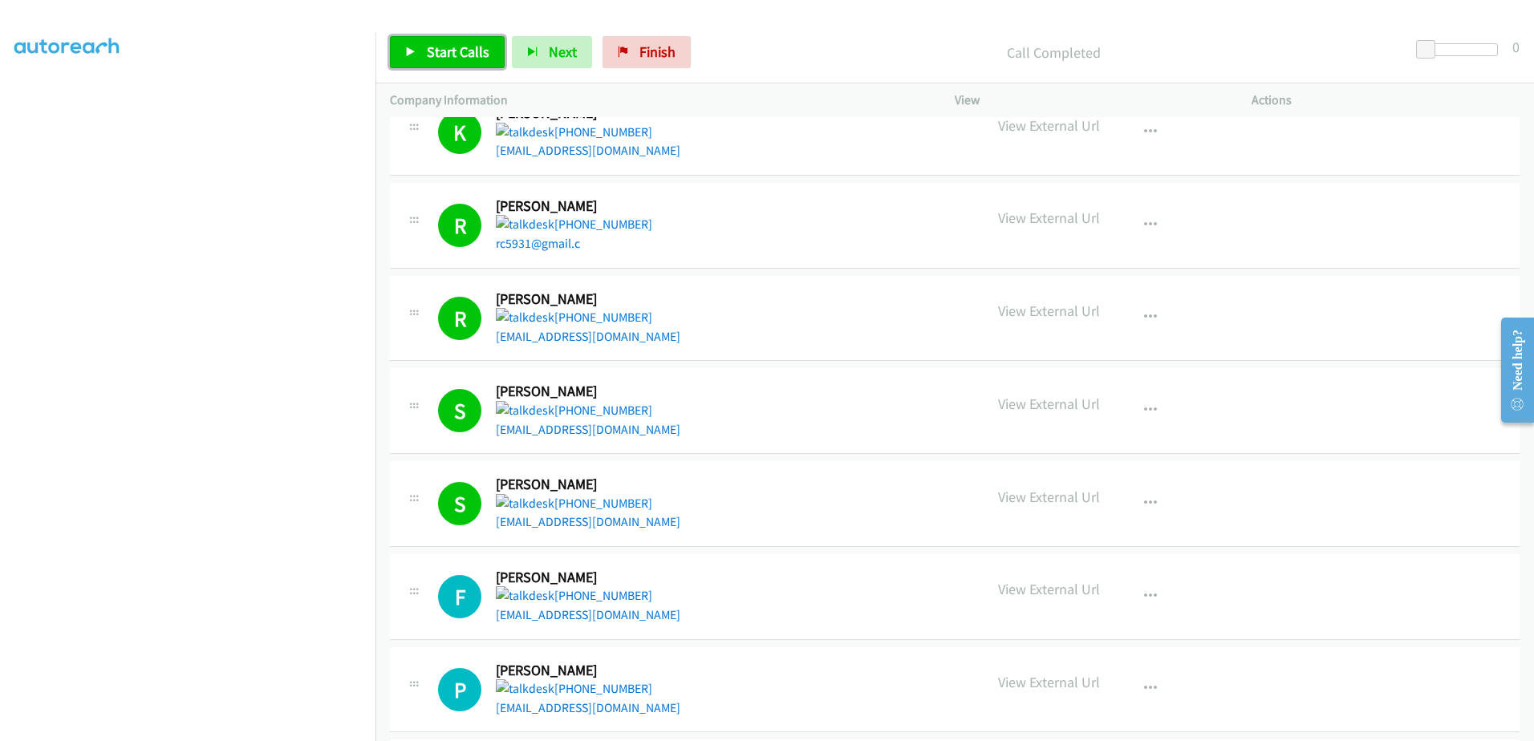
click at [443, 48] on span "Start Calls" at bounding box center [458, 52] width 63 height 18
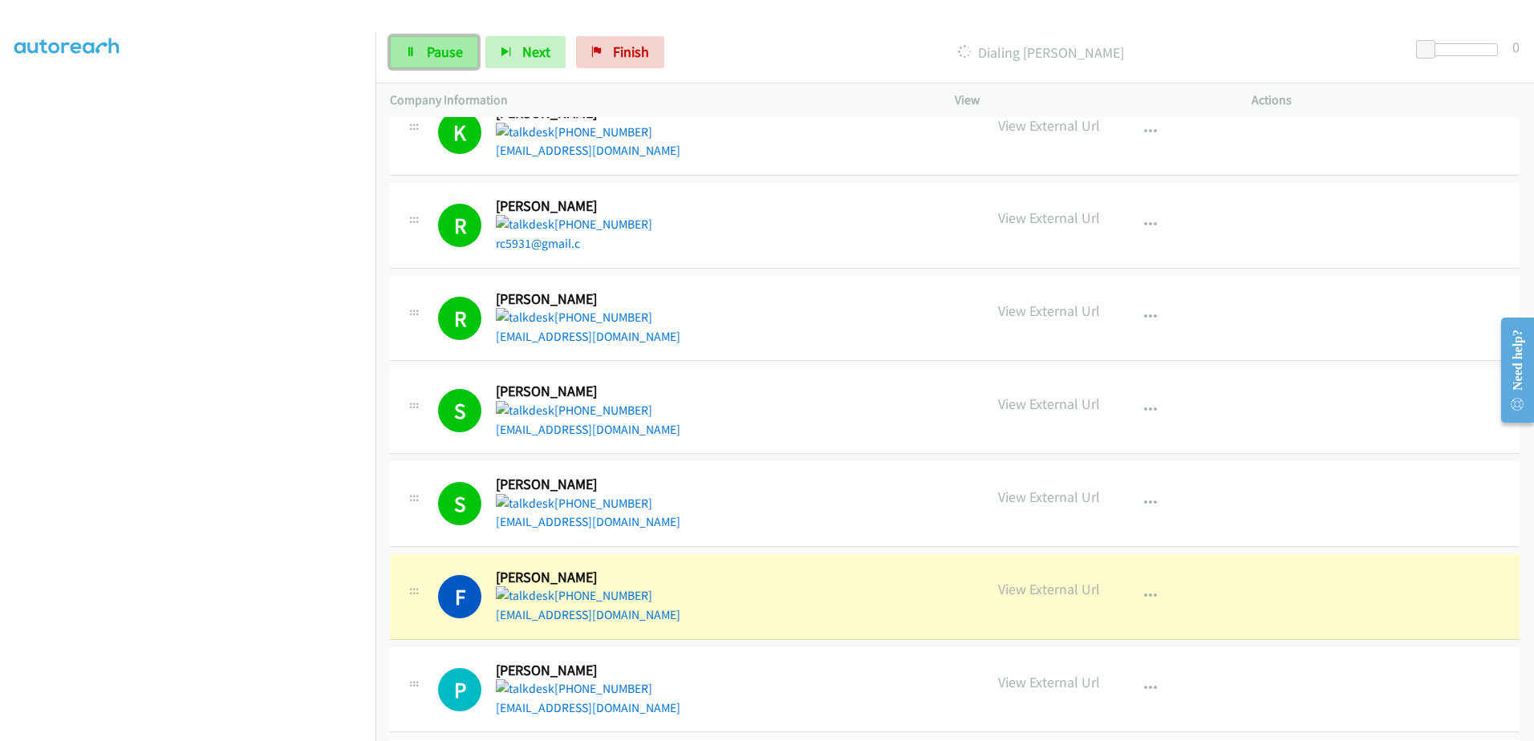
click at [436, 59] on span "Pause" at bounding box center [445, 52] width 36 height 18
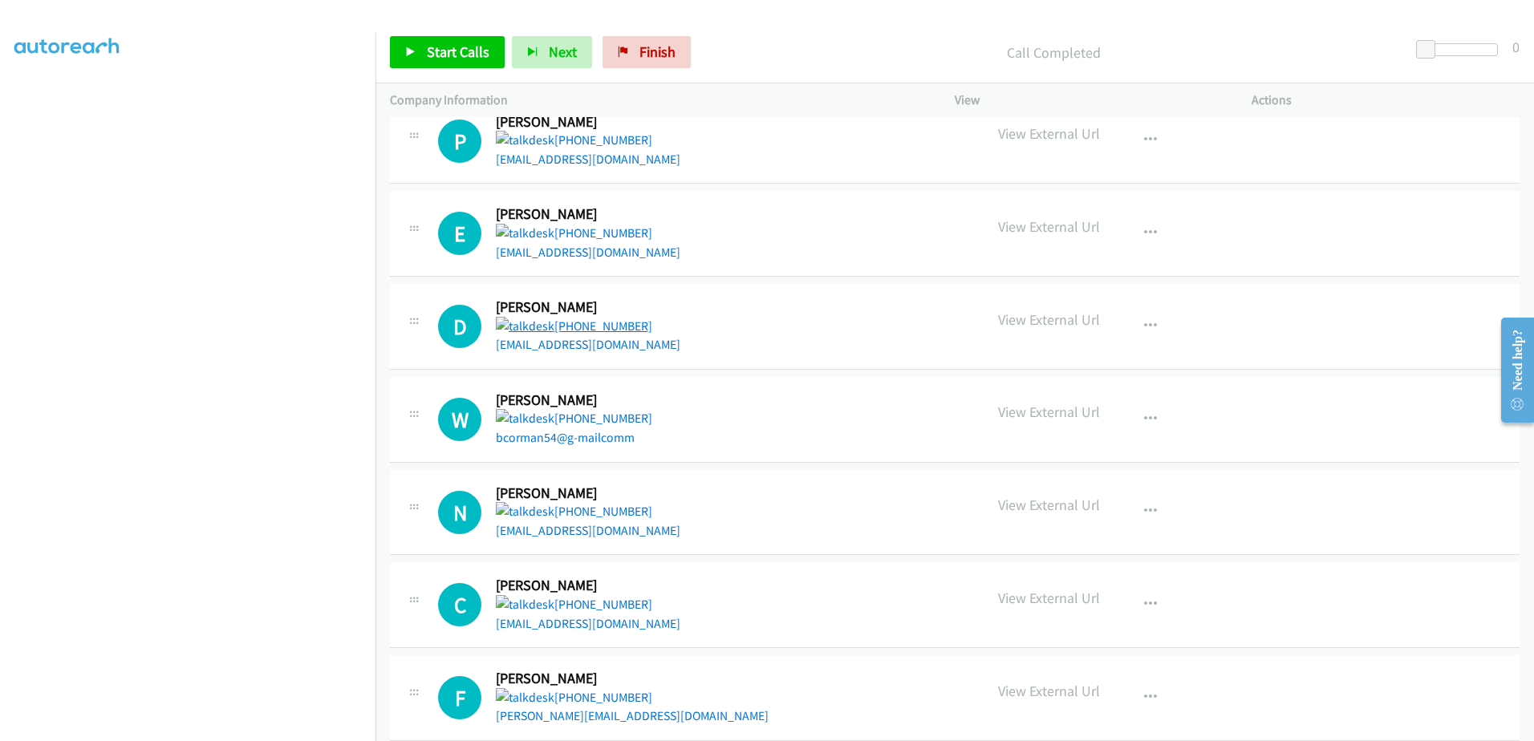
scroll to position [6554, 0]
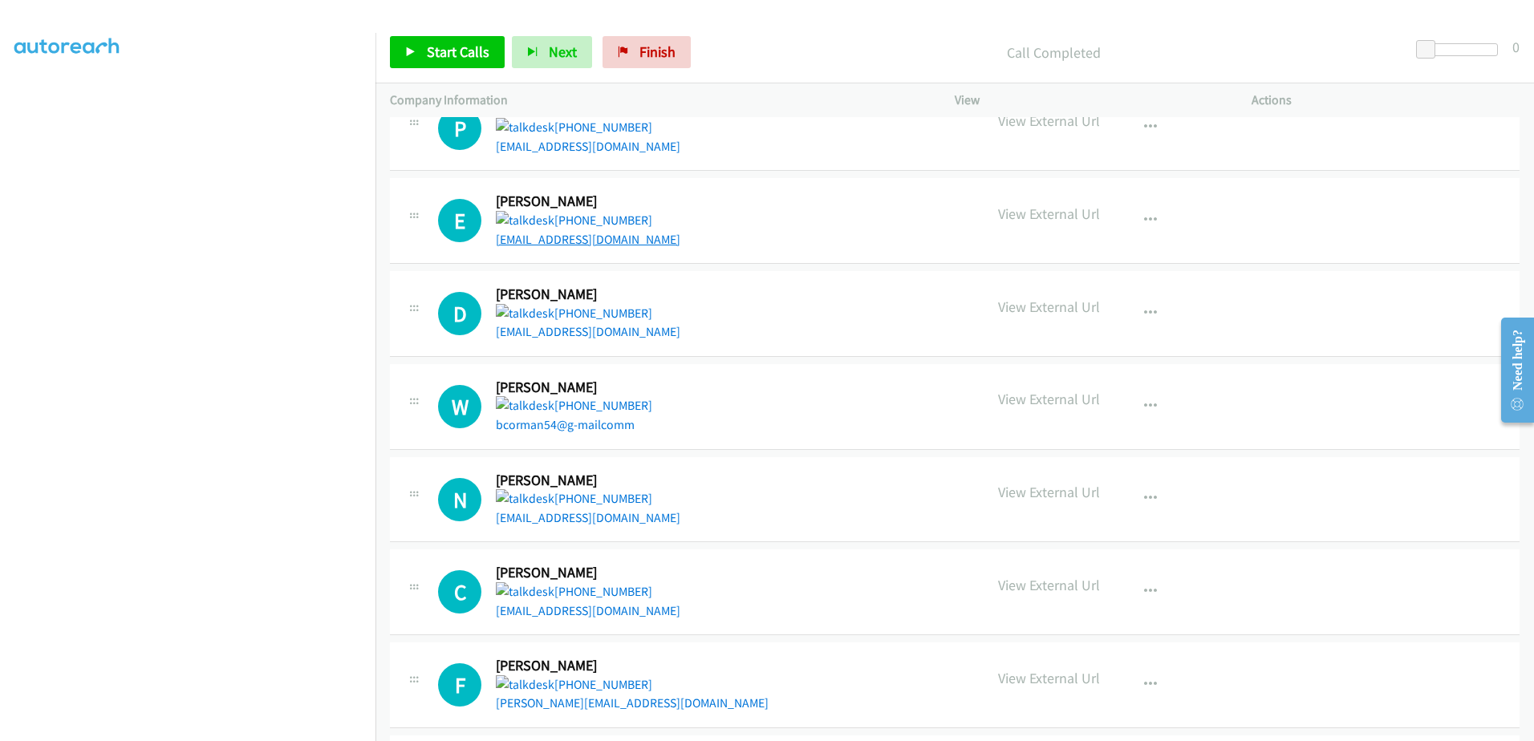
drag, startPoint x: 495, startPoint y: 223, endPoint x: 551, endPoint y: 218, distance: 56.4
drag, startPoint x: 551, startPoint y: 218, endPoint x: 520, endPoint y: 218, distance: 31.3
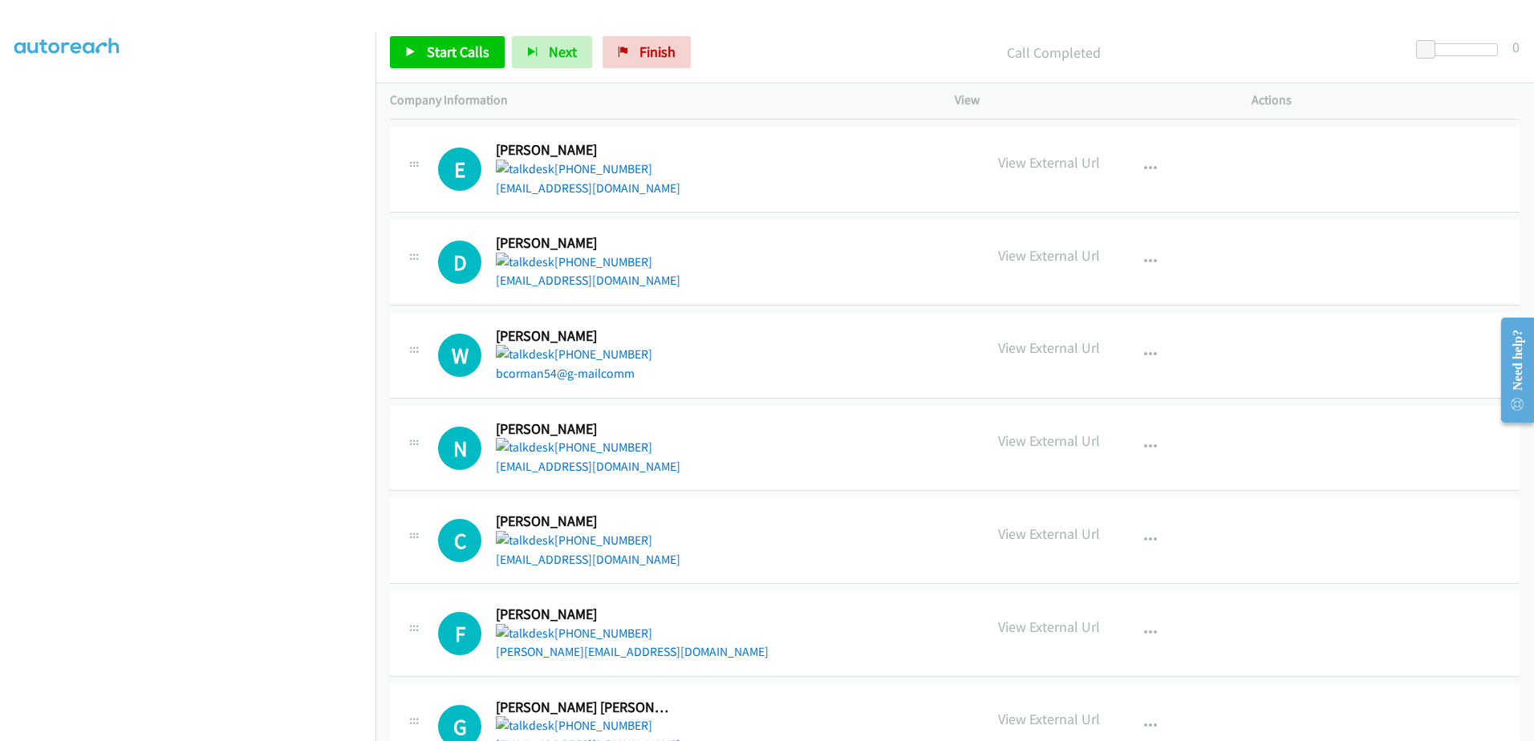
scroll to position [6634, 0]
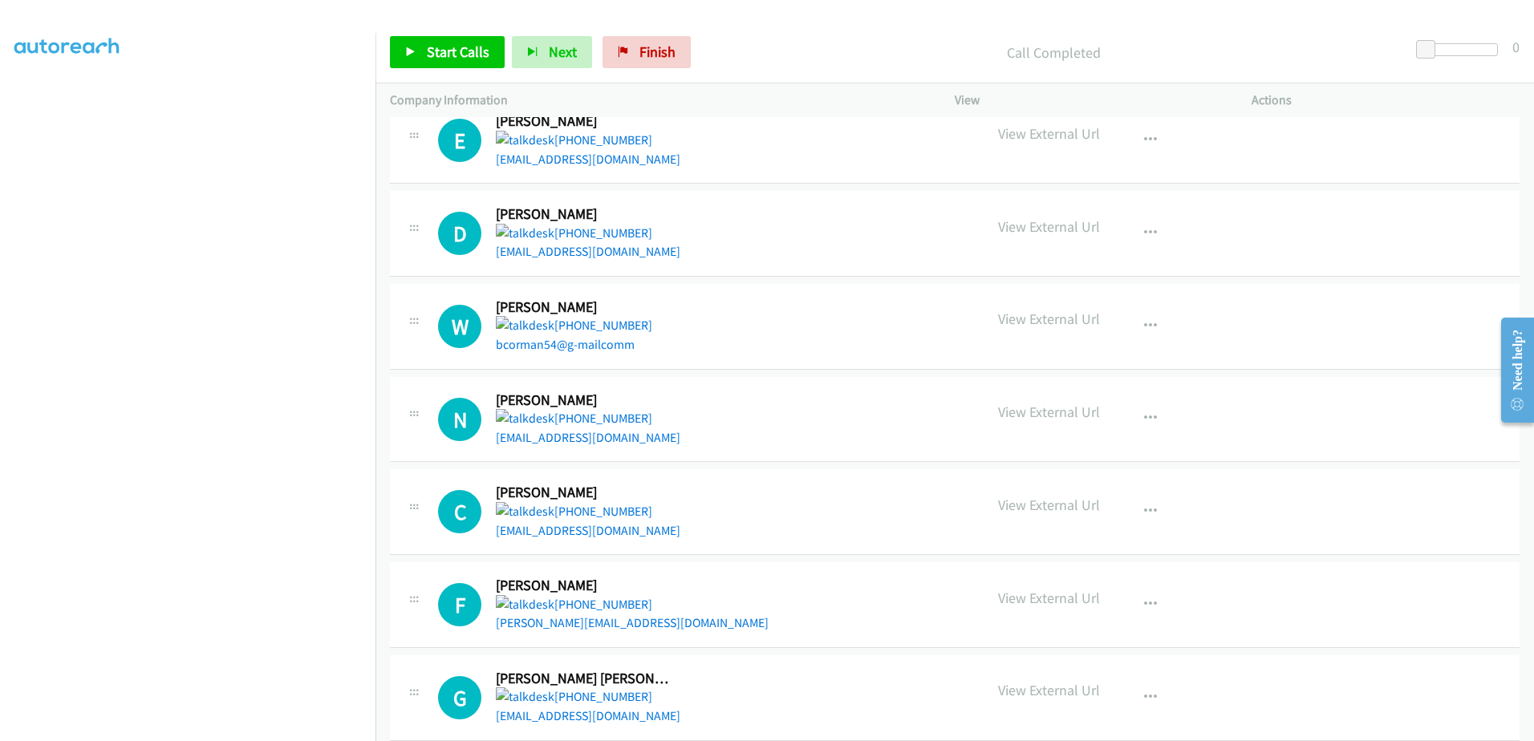
drag, startPoint x: 671, startPoint y: 298, endPoint x: 404, endPoint y: 305, distance: 268.0
click at [404, 305] on div "W Callback Scheduled William Corman America/New_York +1 352-999-8768 bcorman54@…" at bounding box center [687, 326] width 594 height 56
click at [412, 320] on icon at bounding box center [413, 324] width 19 height 8
click at [1144, 320] on icon "button" at bounding box center [1150, 326] width 13 height 13
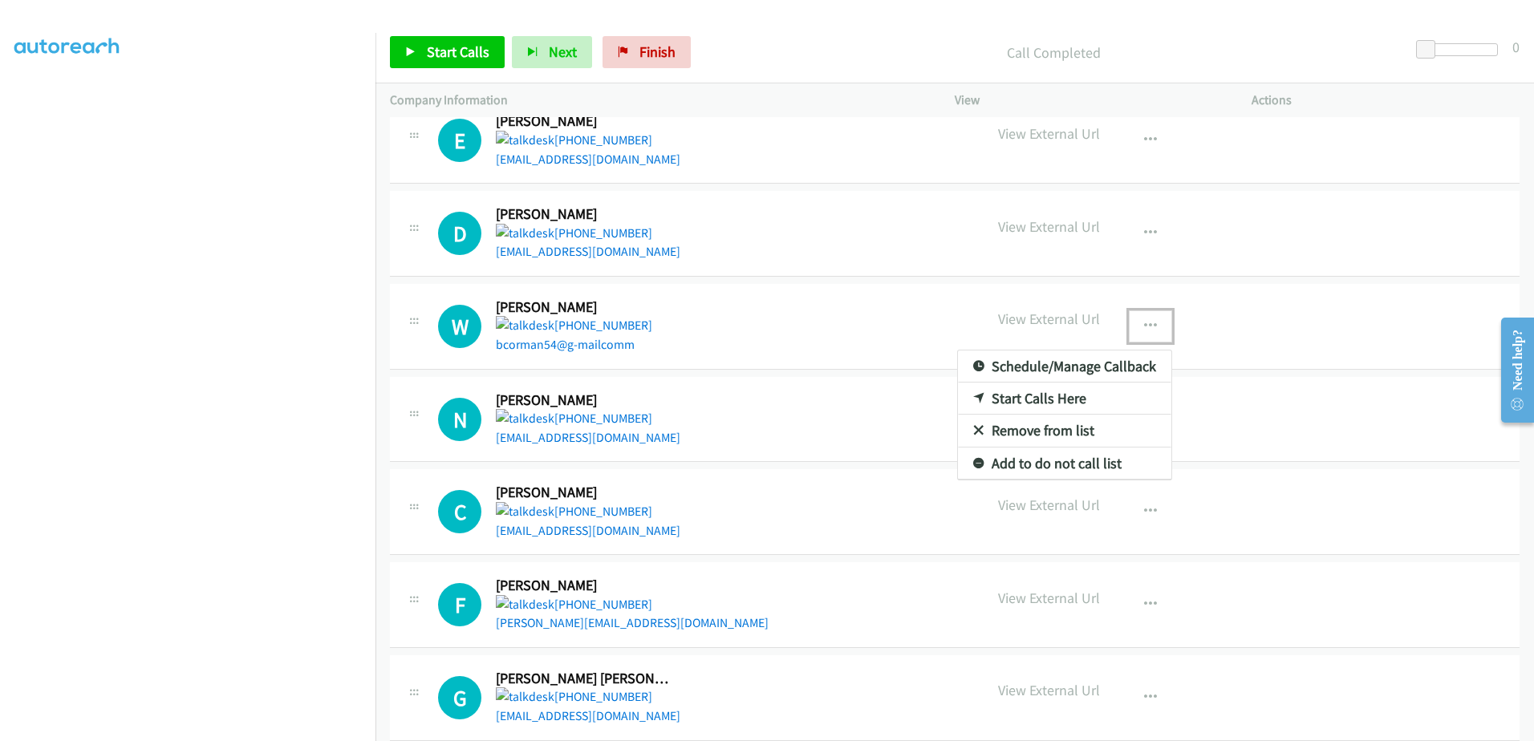
click at [1012, 416] on link "Remove from list" at bounding box center [1064, 431] width 213 height 32
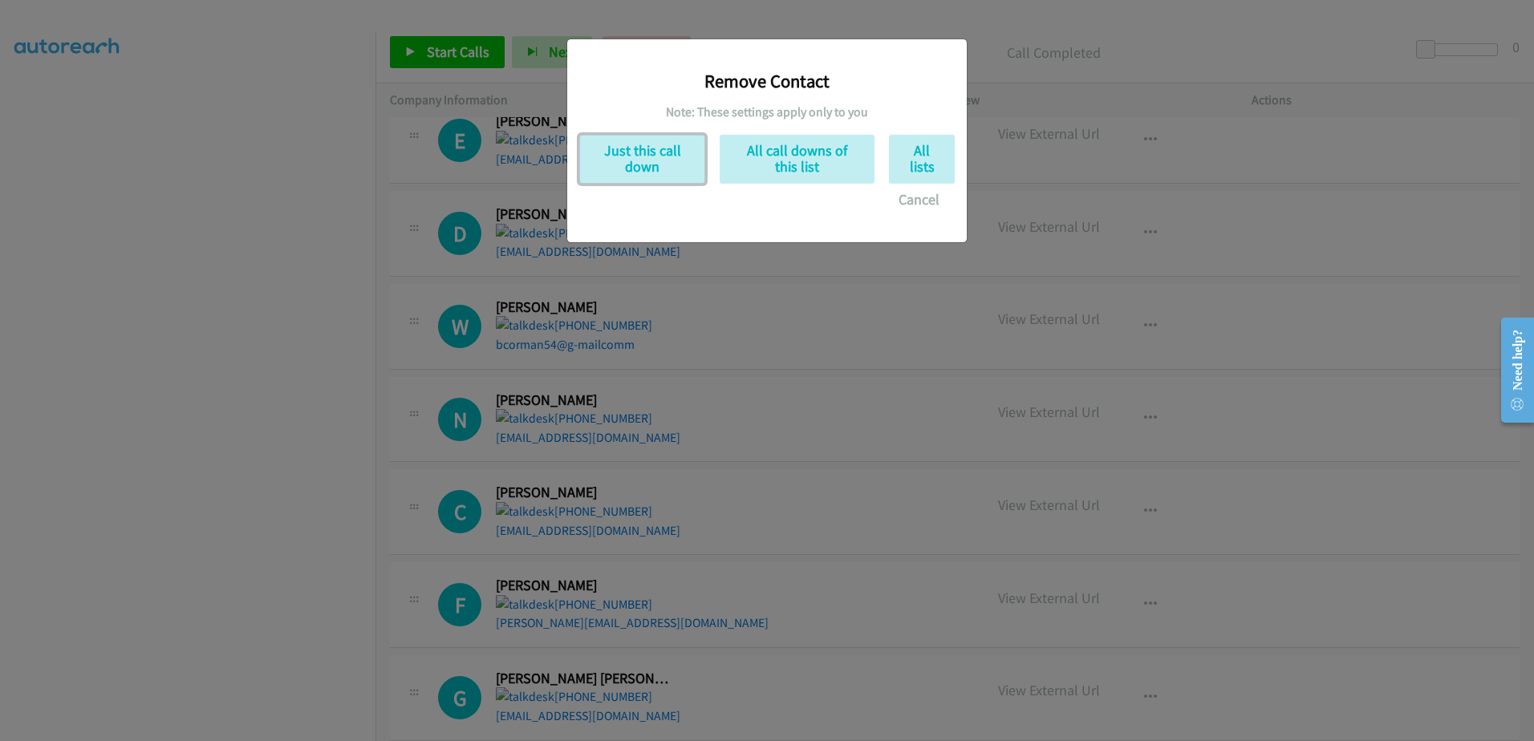
drag, startPoint x: 652, startPoint y: 163, endPoint x: 907, endPoint y: 124, distance: 258.1
click at [917, 125] on div "Remove Contact Note: These settings apply only to you Just this call down All c…" at bounding box center [766, 133] width 375 height 164
click at [648, 176] on button "Just this call down" at bounding box center [642, 159] width 126 height 49
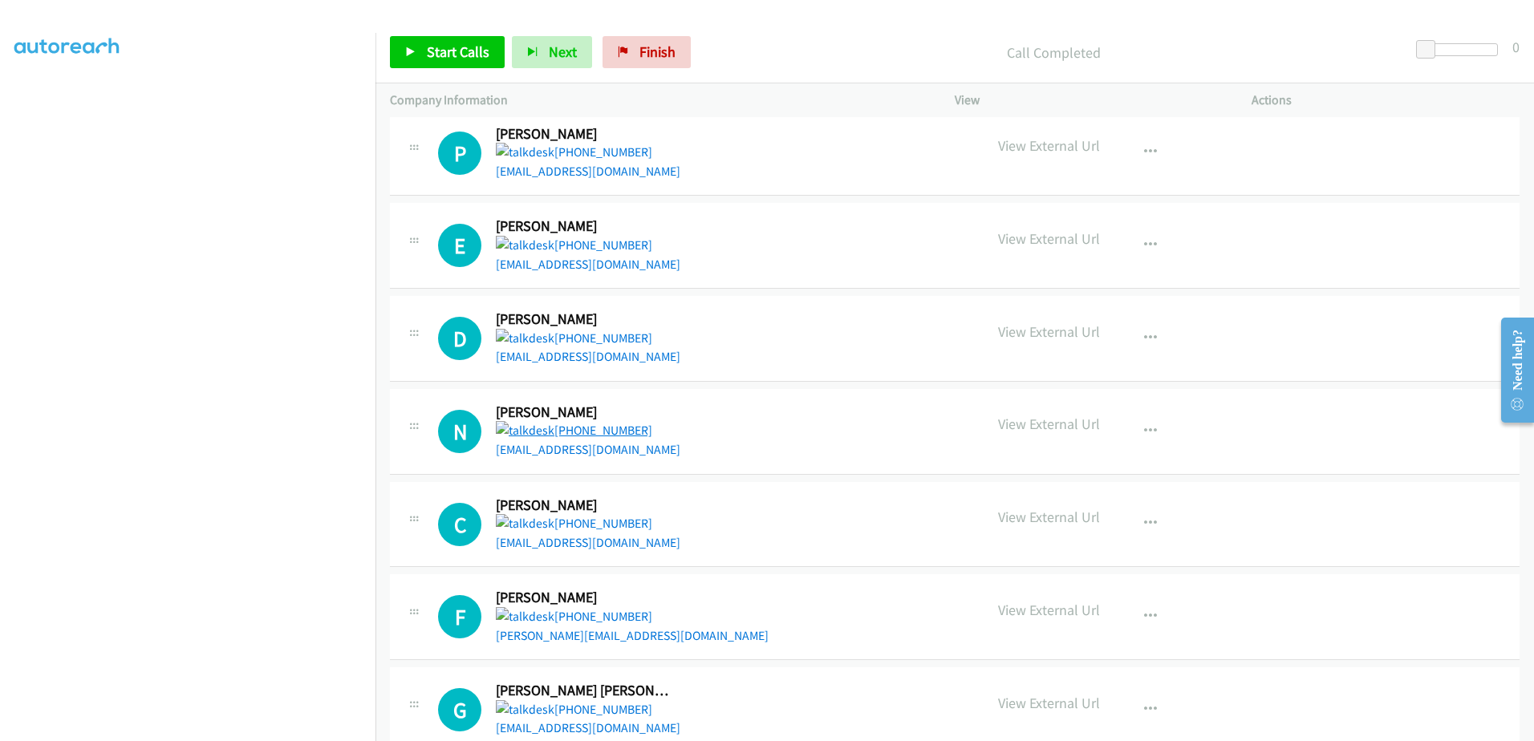
scroll to position [6554, 0]
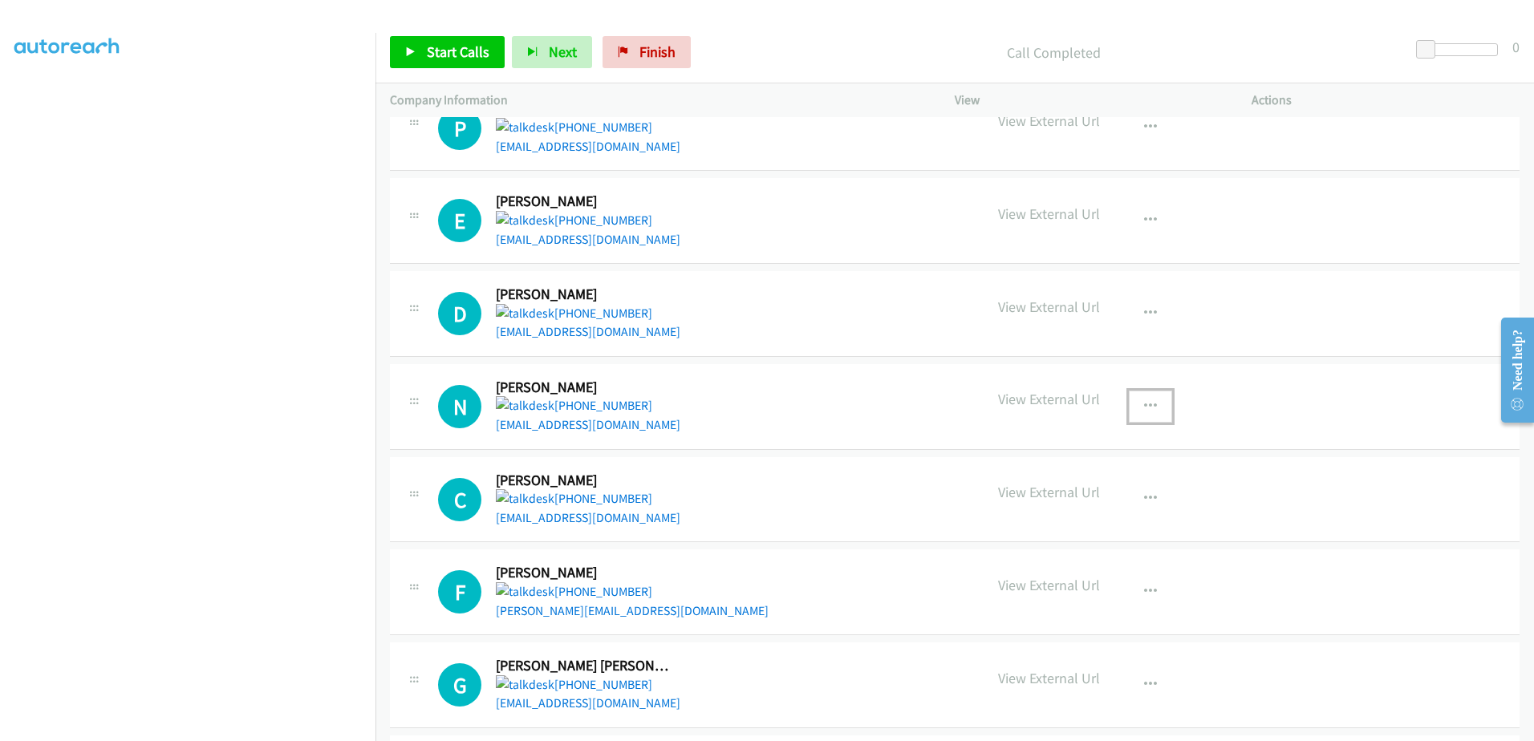
click at [1131, 391] on button "button" at bounding box center [1150, 407] width 43 height 32
click at [1040, 495] on link "Remove from list" at bounding box center [1064, 511] width 213 height 32
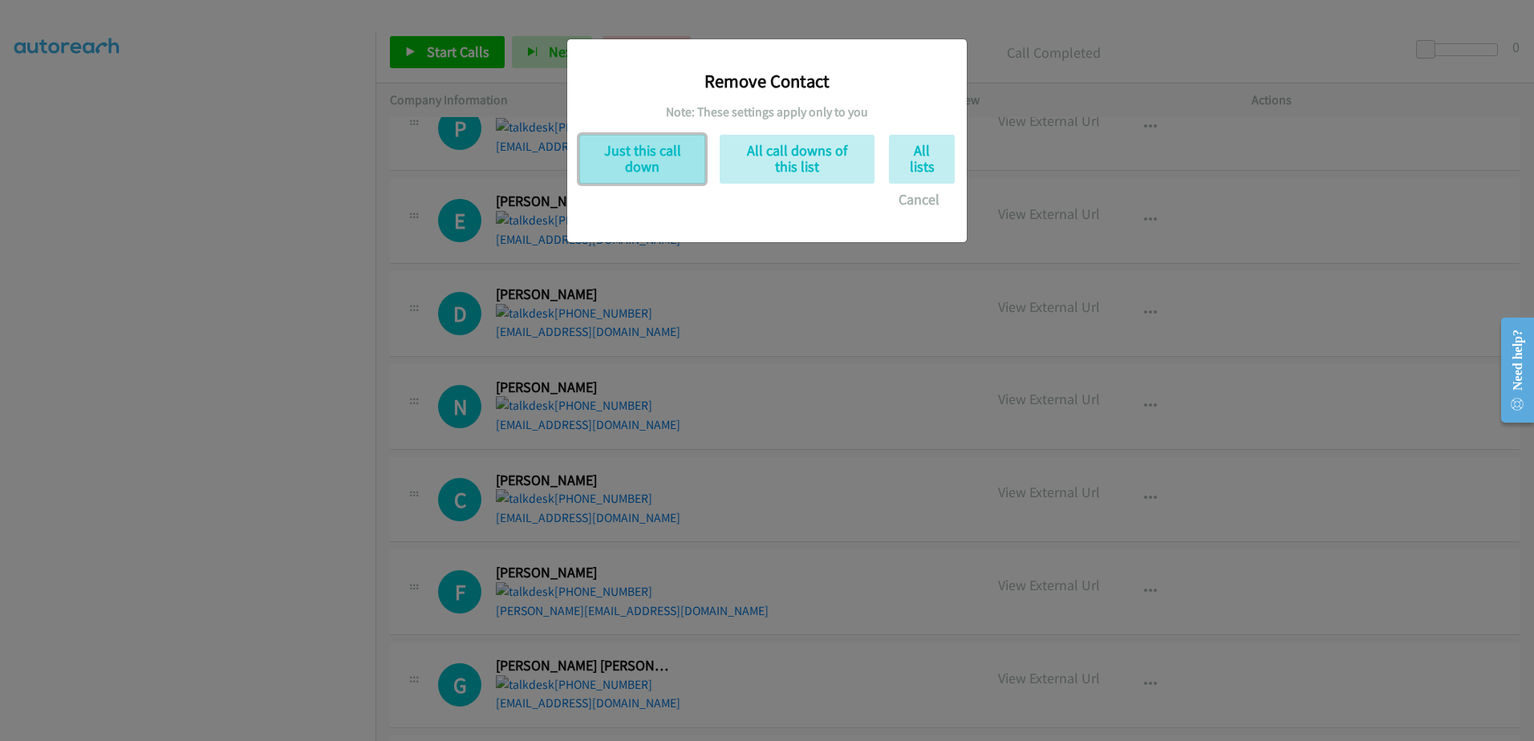
click at [628, 160] on button "Just this call down" at bounding box center [642, 159] width 126 height 49
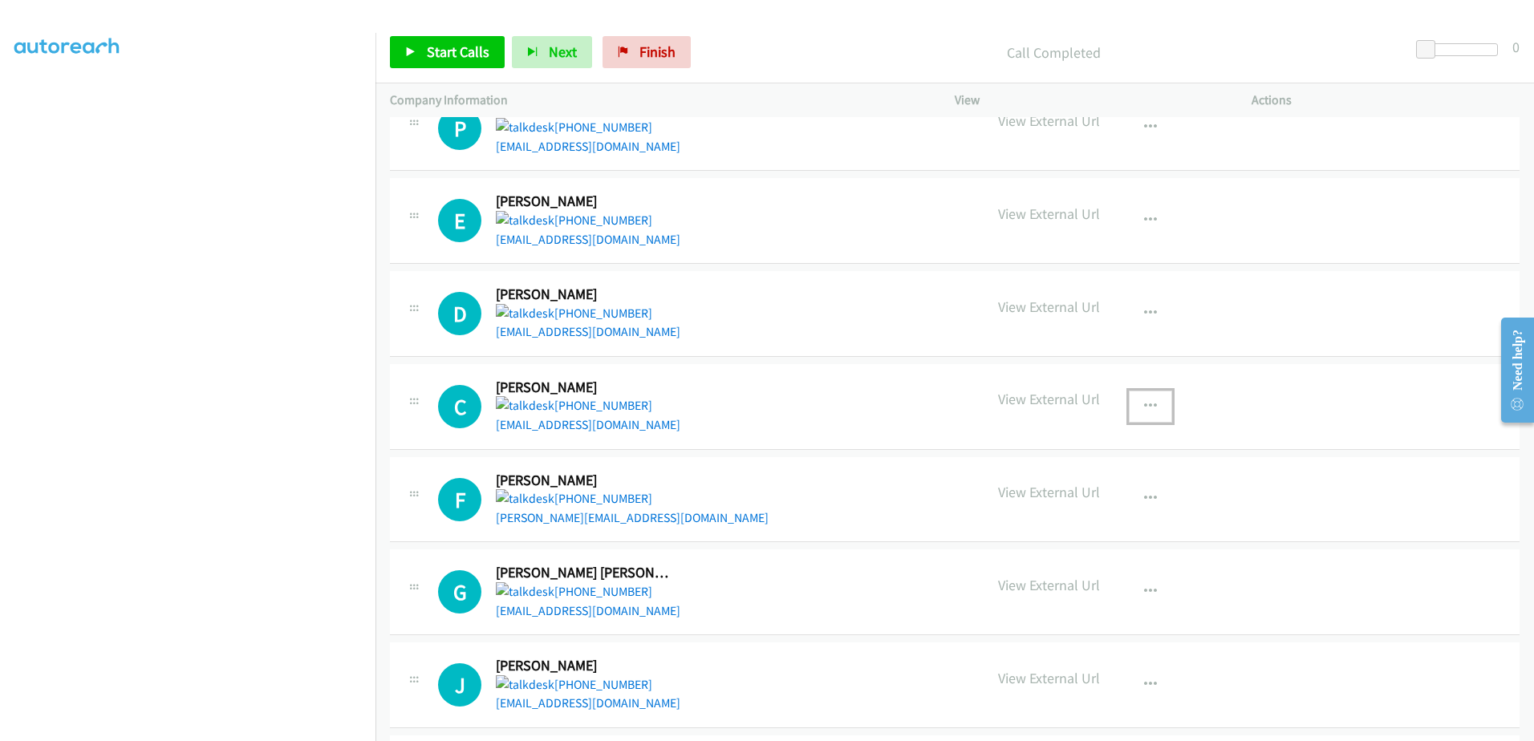
click at [1144, 400] on icon "button" at bounding box center [1150, 406] width 13 height 13
click at [1056, 495] on link "Remove from list" at bounding box center [1064, 511] width 213 height 32
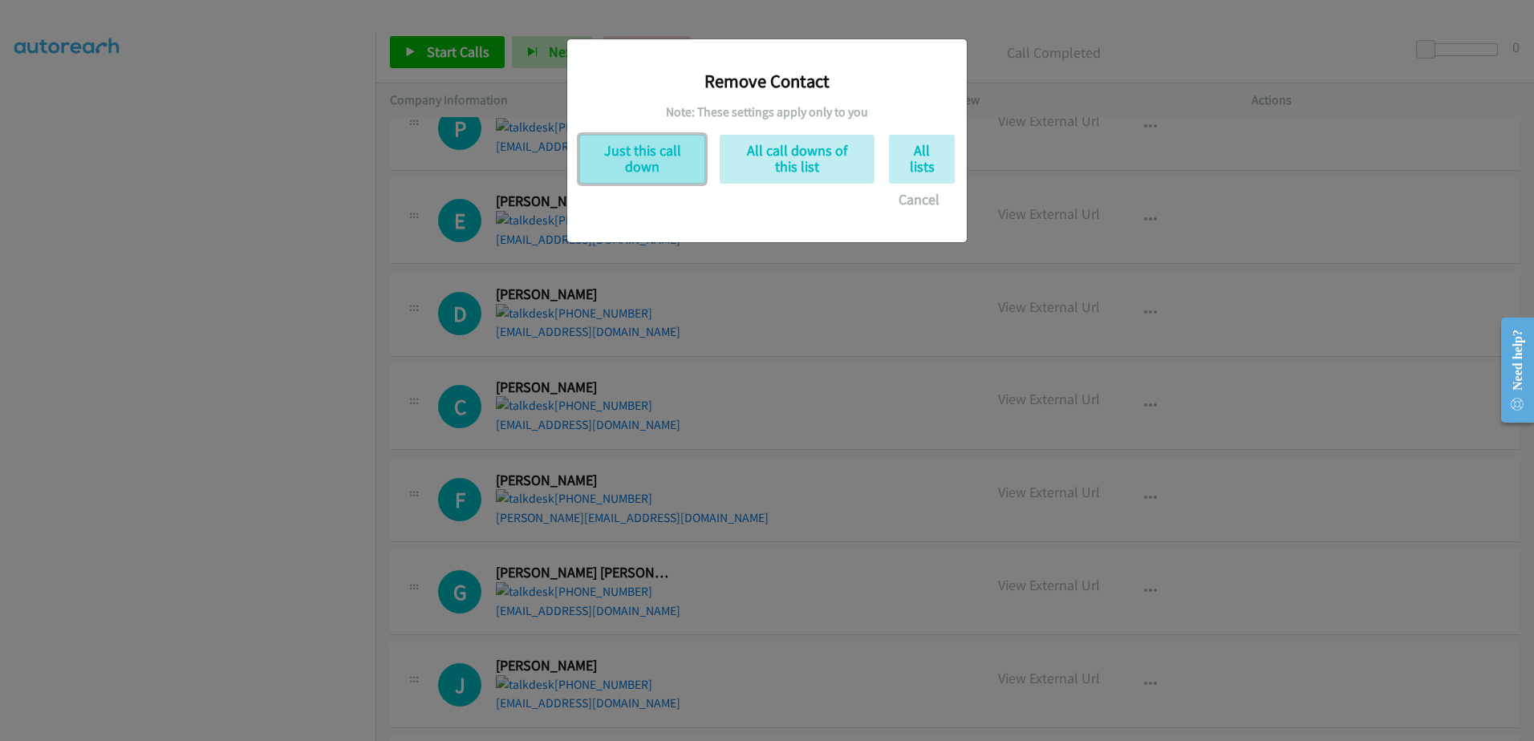
click at [650, 163] on button "Just this call down" at bounding box center [642, 159] width 126 height 49
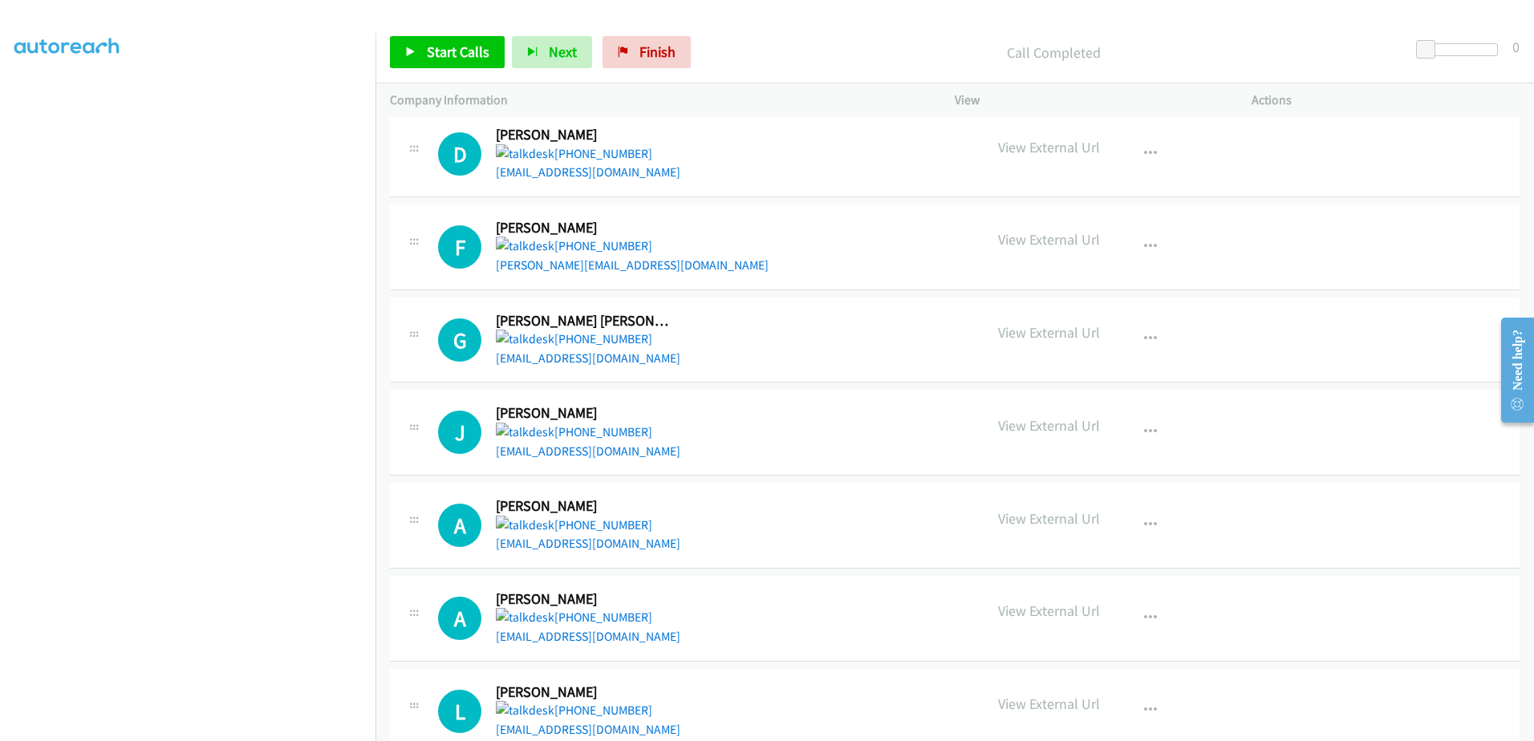
scroll to position [6714, 0]
click at [1144, 332] on icon "button" at bounding box center [1150, 338] width 13 height 13
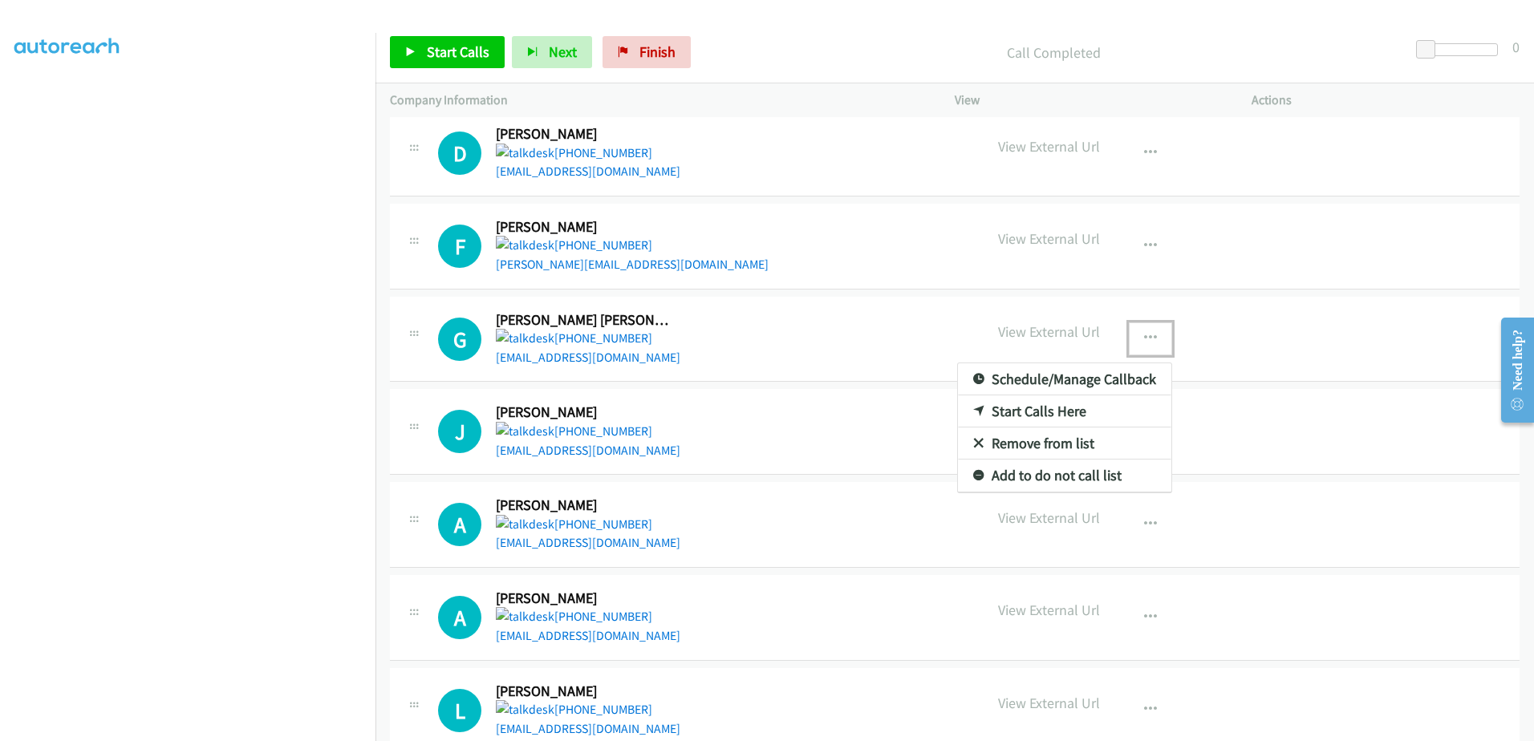
click at [1044, 428] on link "Remove from list" at bounding box center [1064, 444] width 213 height 32
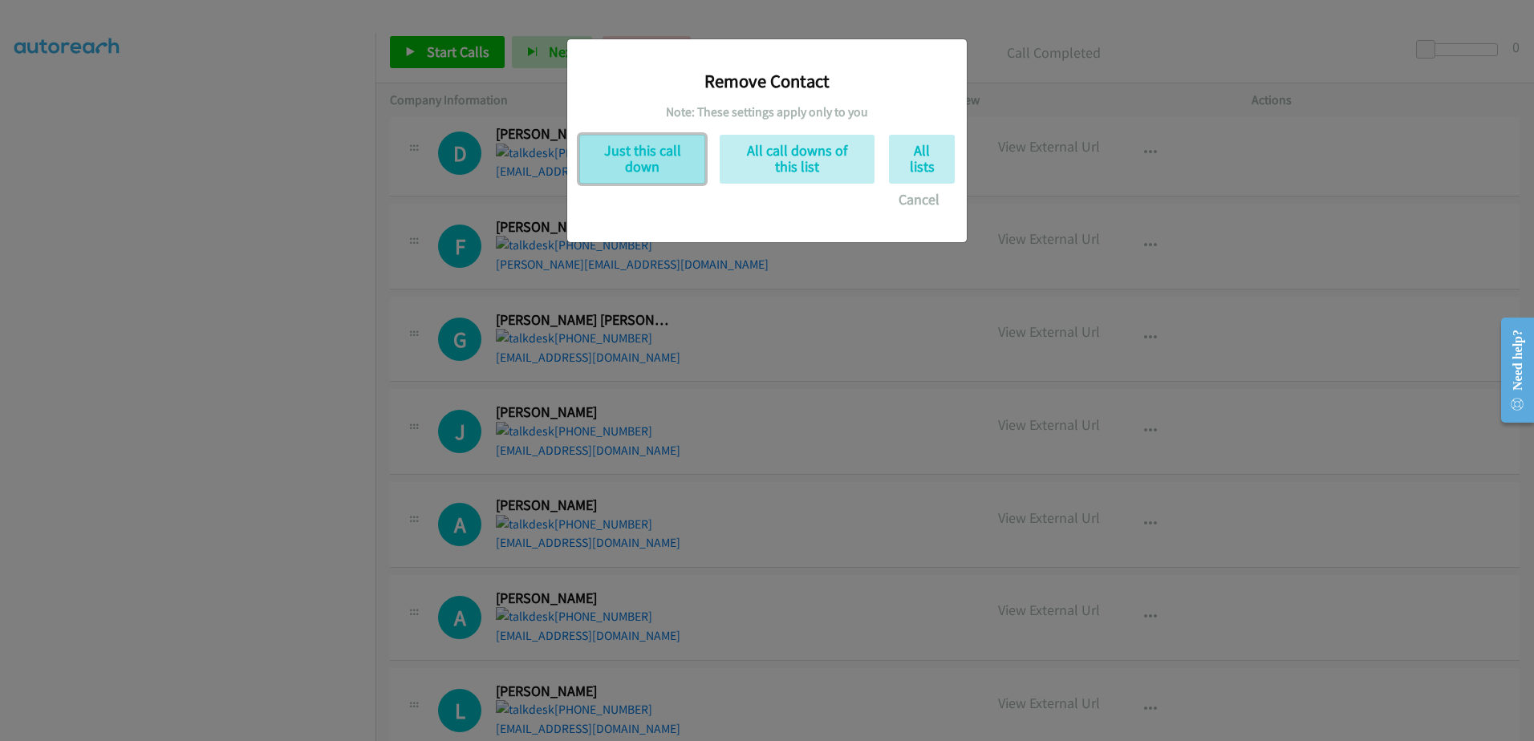
click at [640, 153] on button "Just this call down" at bounding box center [642, 159] width 126 height 49
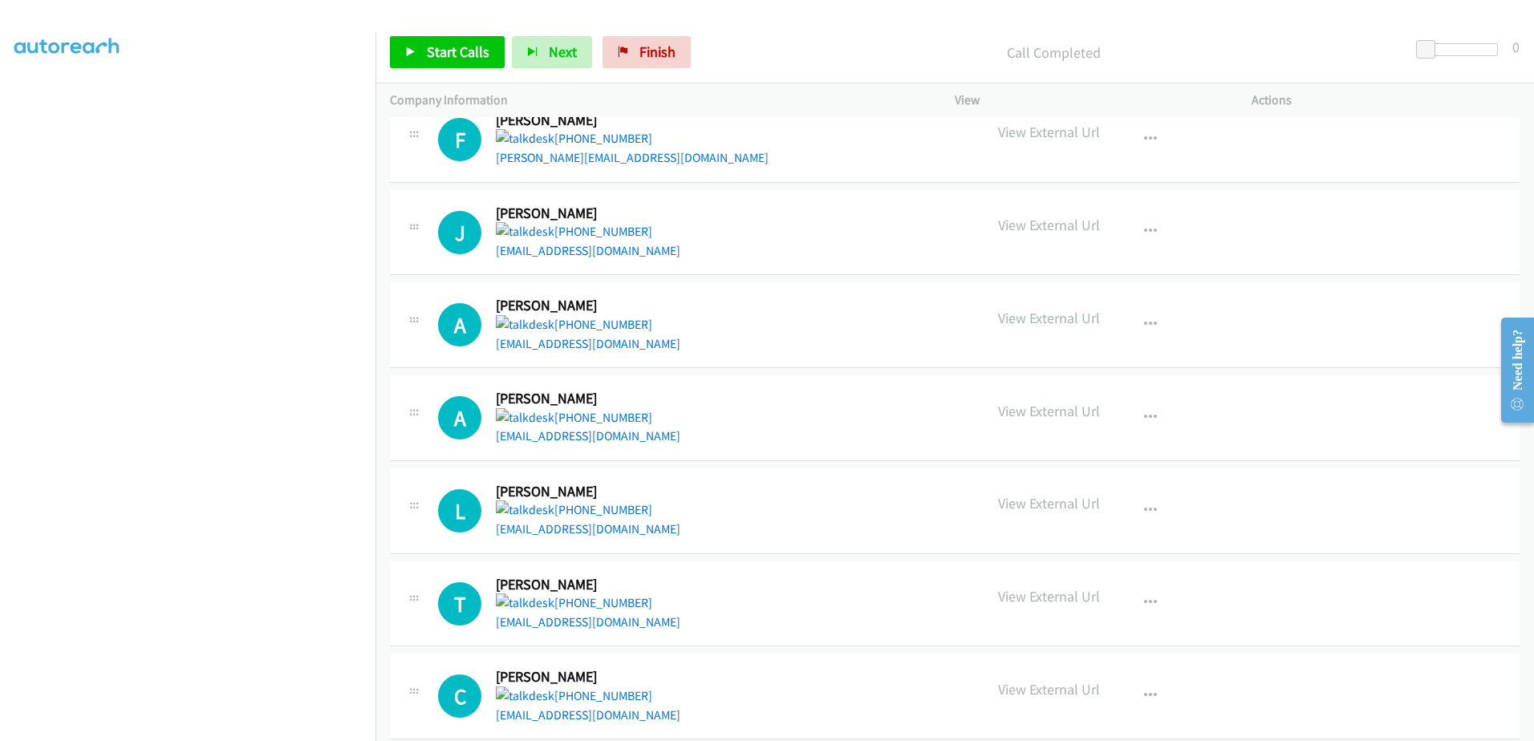
scroll to position [6824, 0]
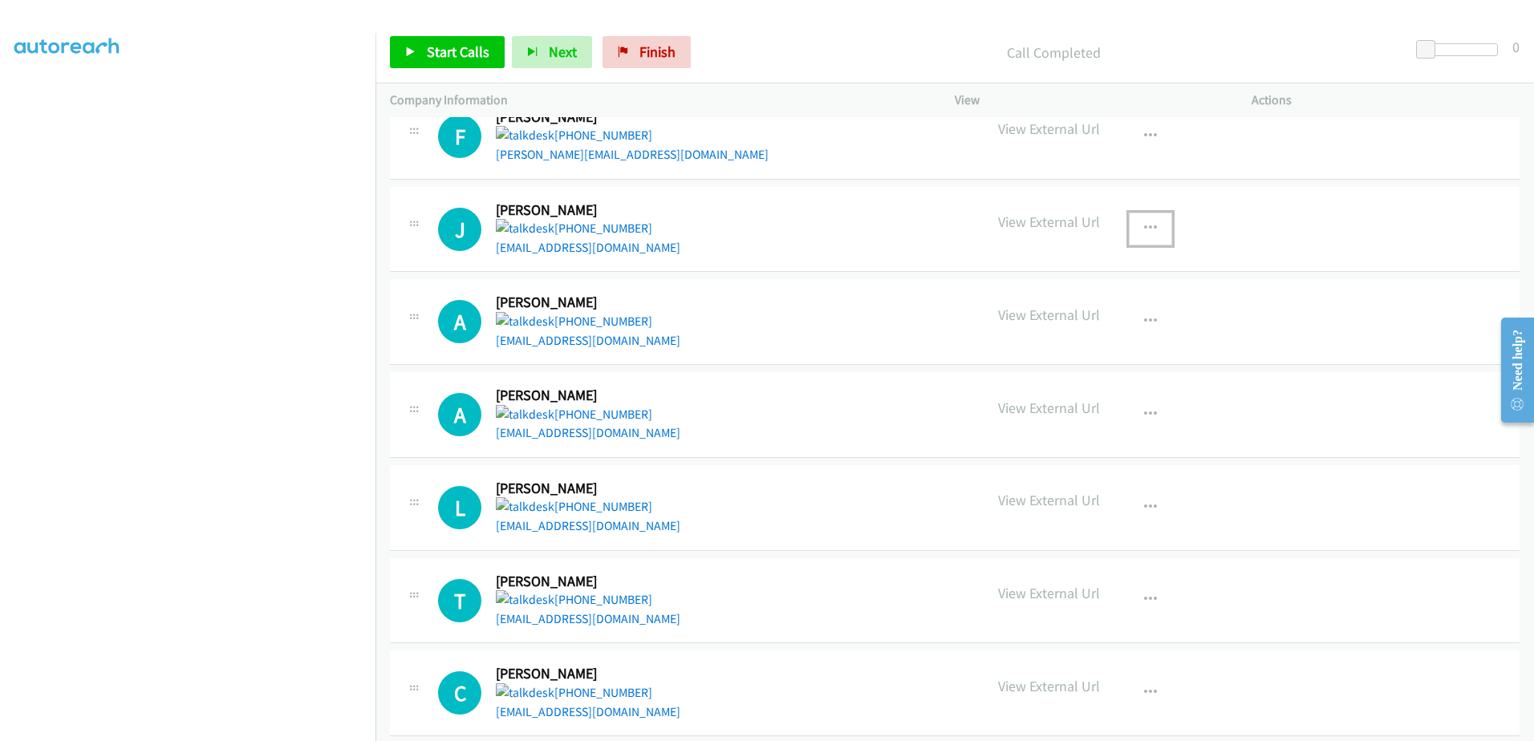
click at [1144, 222] on icon "button" at bounding box center [1150, 228] width 13 height 13
click at [1018, 318] on link "Remove from list" at bounding box center [1064, 334] width 213 height 32
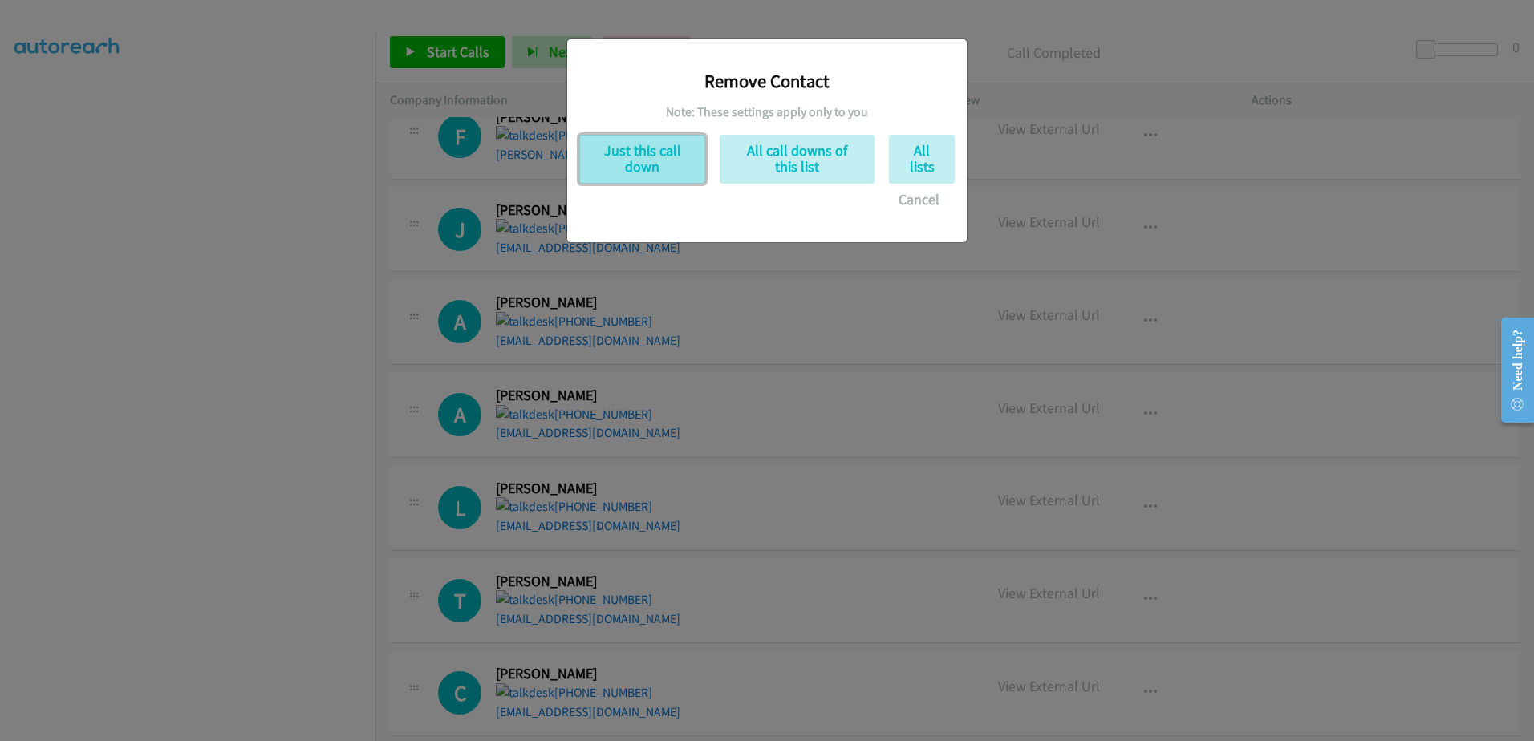
click at [663, 164] on button "Just this call down" at bounding box center [642, 159] width 126 height 49
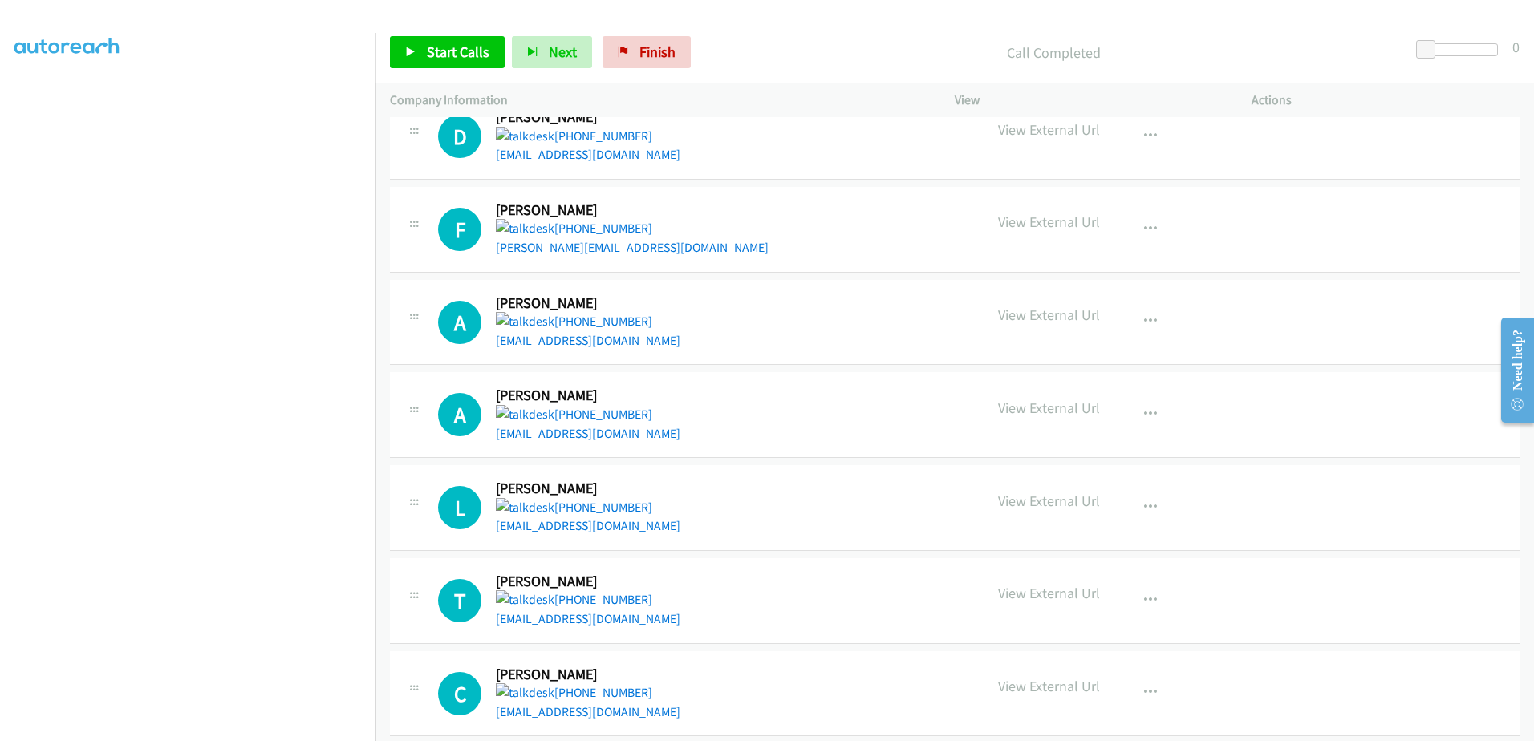
drag, startPoint x: 590, startPoint y: 234, endPoint x: 691, endPoint y: 110, distance: 160.2
click at [692, 107] on p "Company Information" at bounding box center [658, 100] width 536 height 19
click at [1144, 408] on icon "button" at bounding box center [1150, 414] width 13 height 13
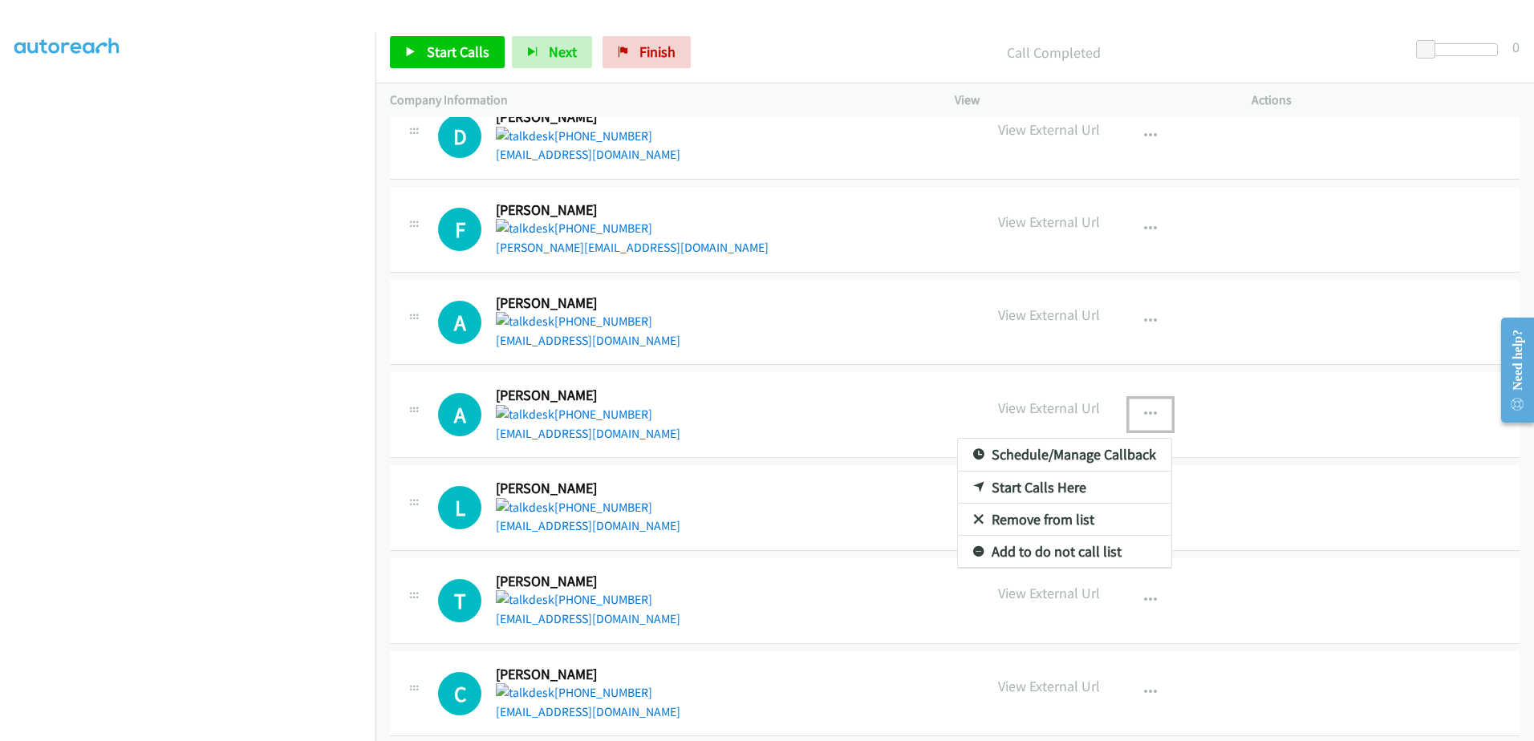
click at [1000, 504] on link "Remove from list" at bounding box center [1064, 520] width 213 height 32
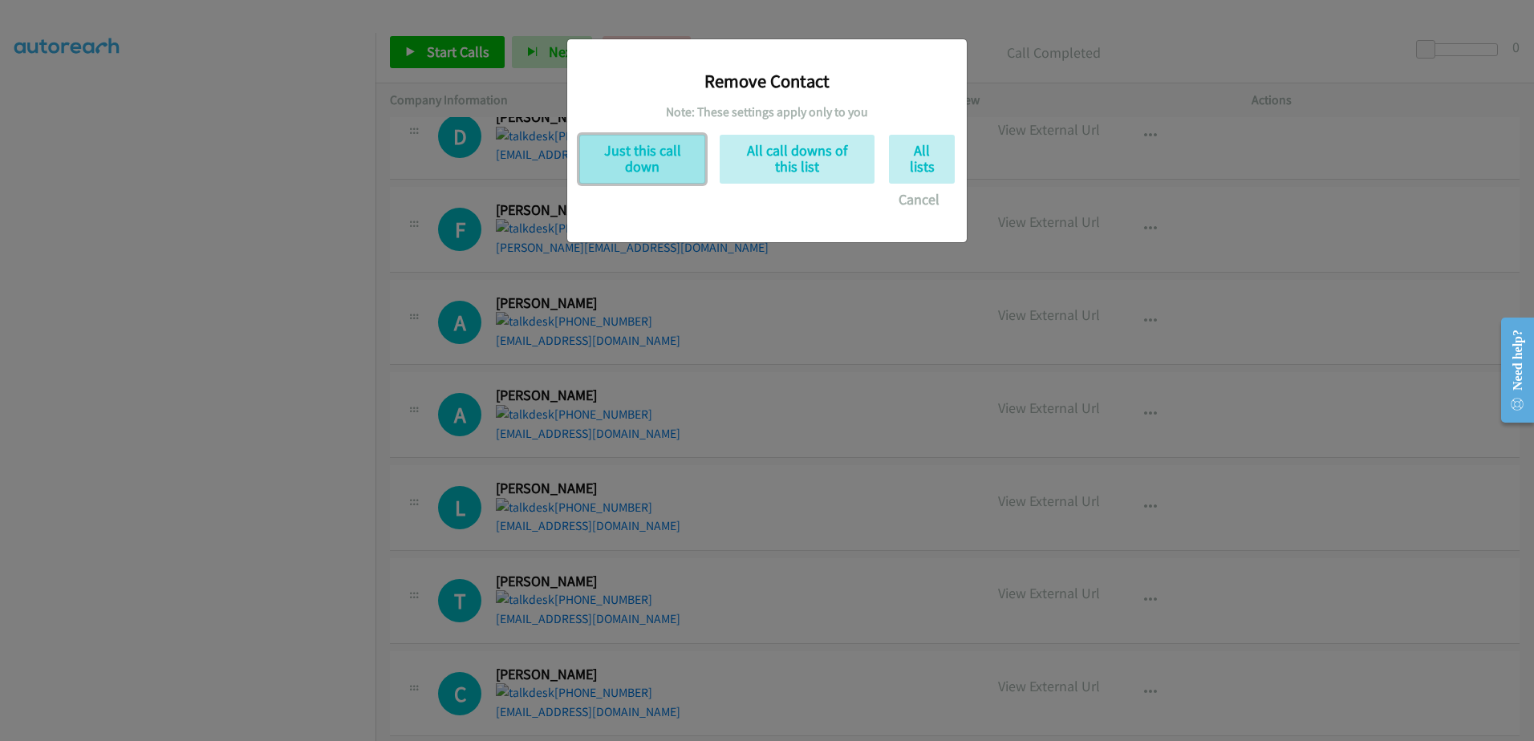
click at [620, 153] on button "Just this call down" at bounding box center [642, 159] width 126 height 49
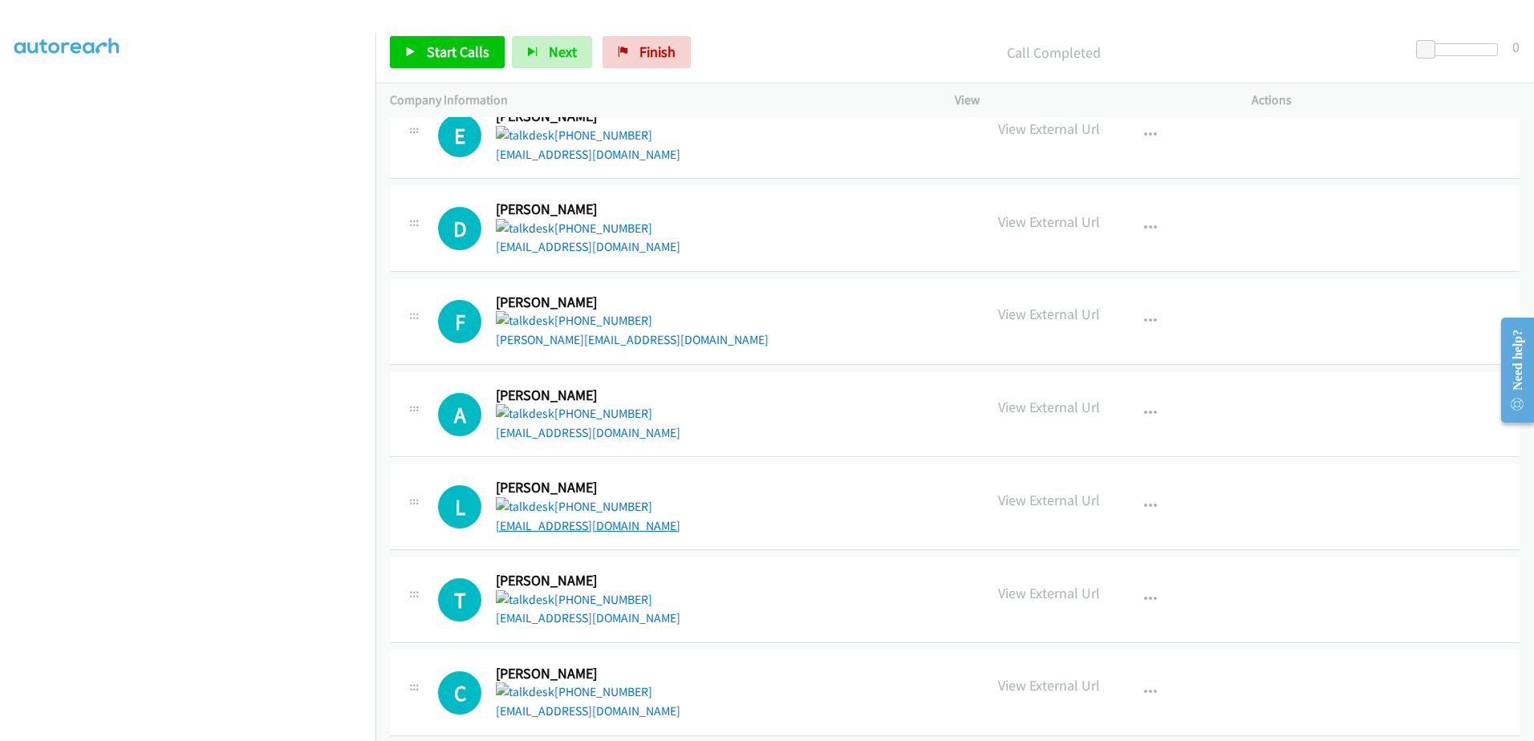
drag, startPoint x: 552, startPoint y: 499, endPoint x: 550, endPoint y: 510, distance: 11.5
click at [1144, 594] on icon "button" at bounding box center [1150, 600] width 13 height 13
click at [1083, 689] on link "Remove from list" at bounding box center [1064, 705] width 213 height 32
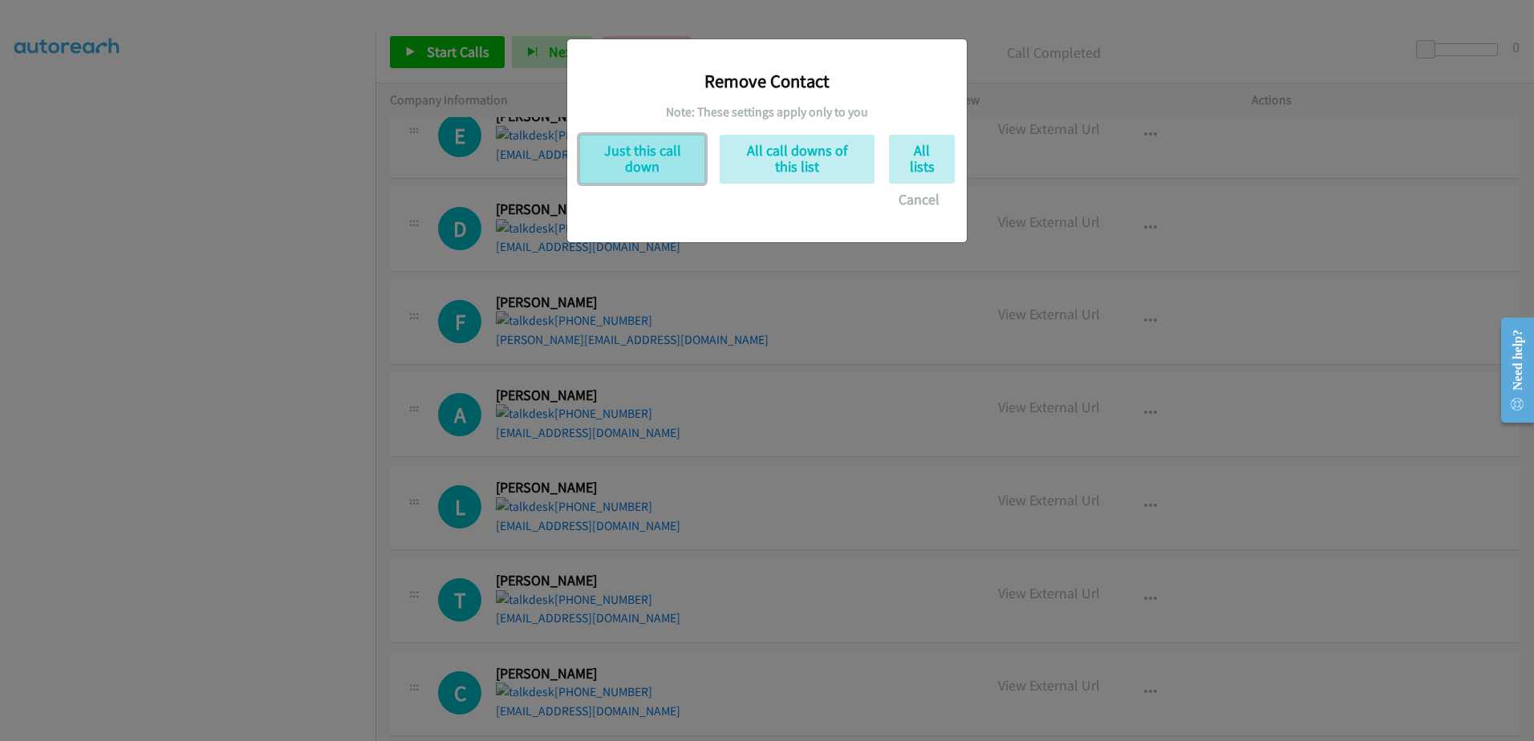
click at [647, 160] on button "Just this call down" at bounding box center [642, 159] width 126 height 49
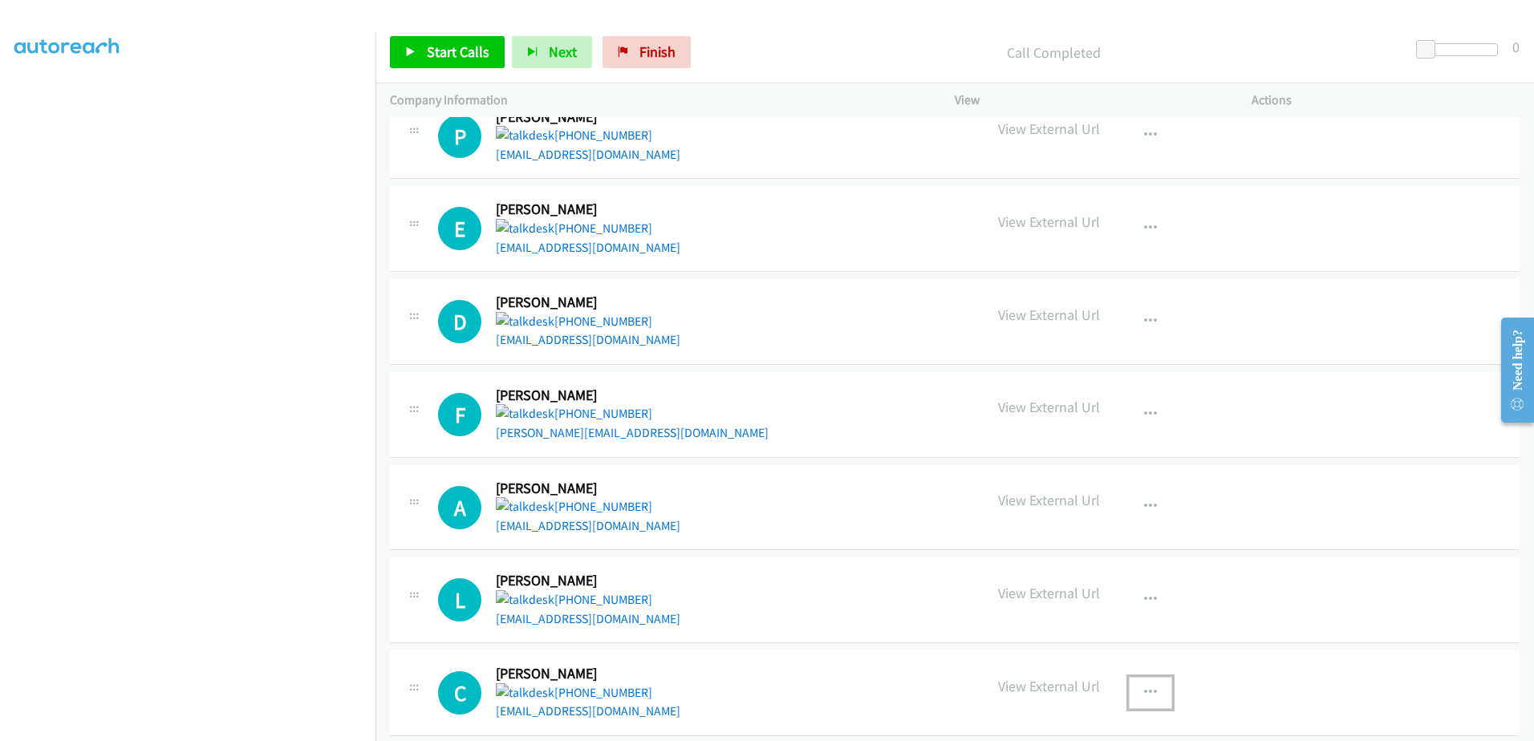
click at [1144, 687] on icon "button" at bounding box center [1150, 693] width 13 height 13
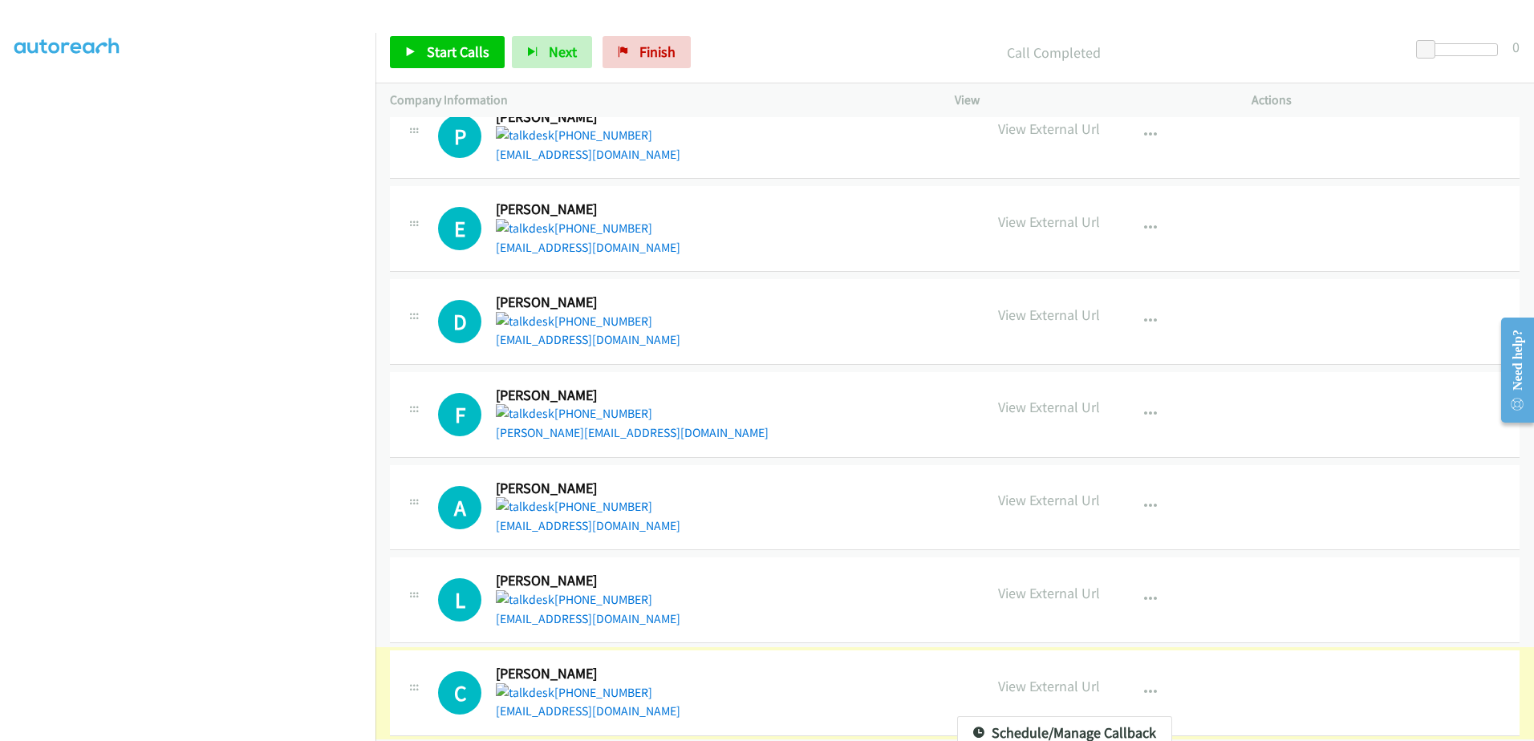
click at [1147, 672] on div at bounding box center [767, 370] width 1534 height 741
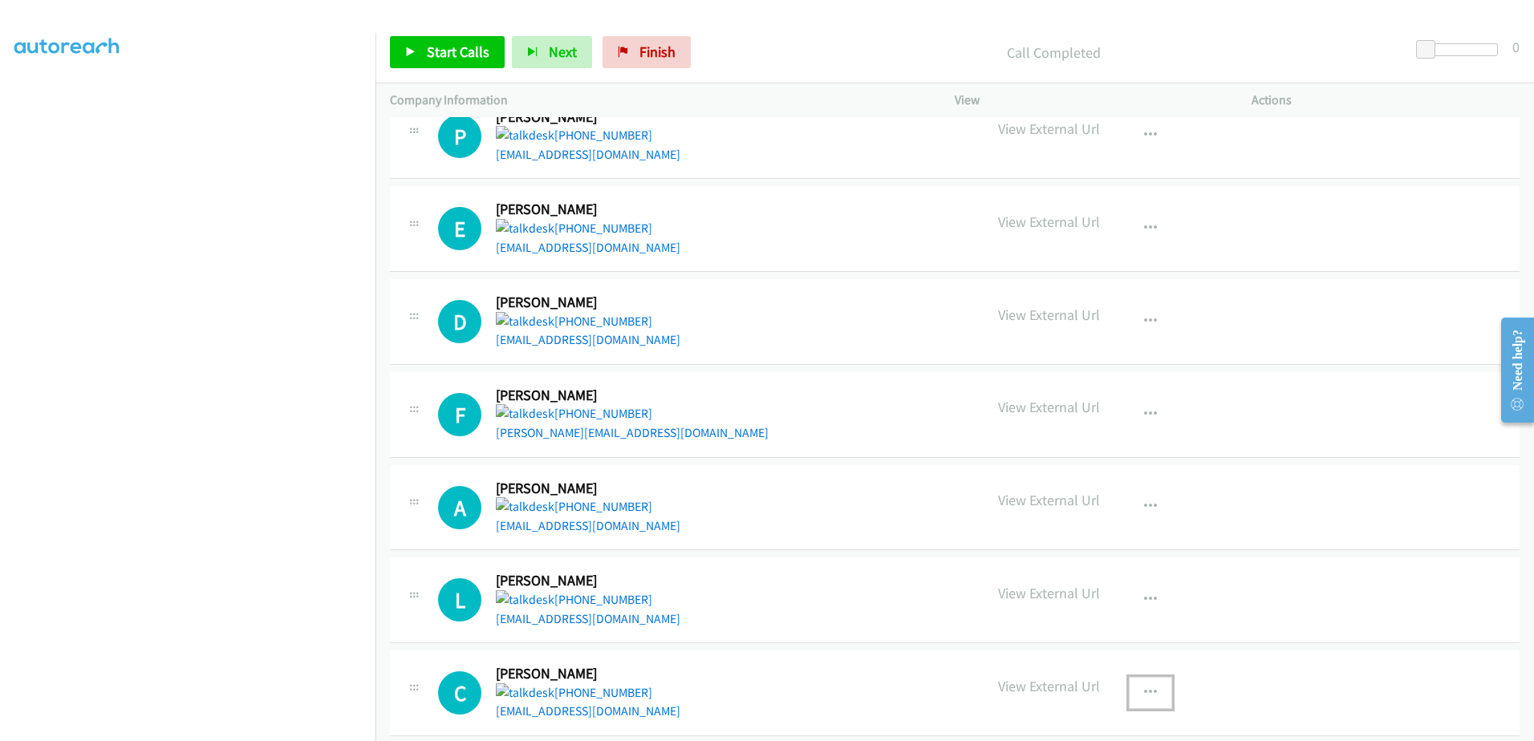
click at [1144, 687] on icon "button" at bounding box center [1150, 693] width 13 height 13
click at [870, 103] on div at bounding box center [767, 370] width 1534 height 741
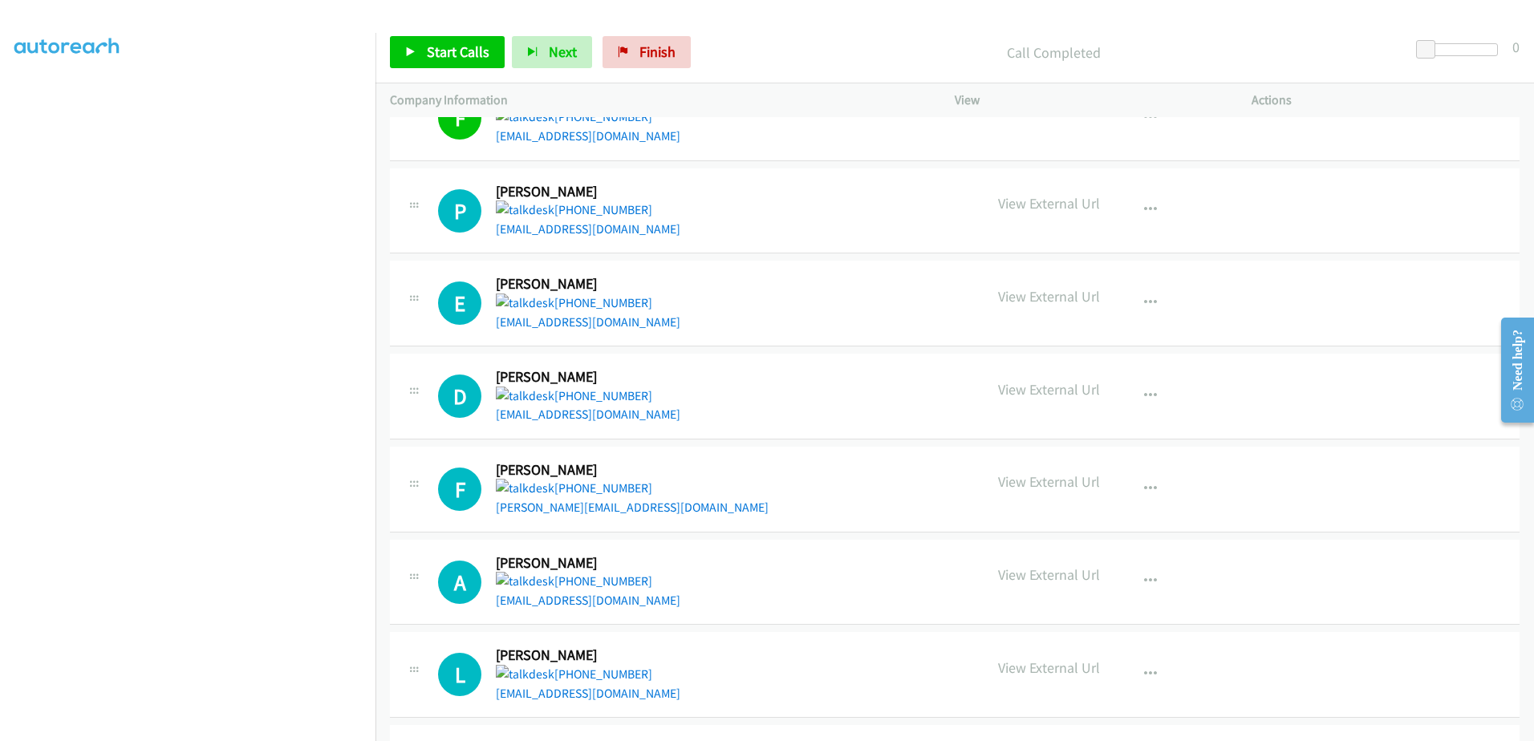
scroll to position [6385, 0]
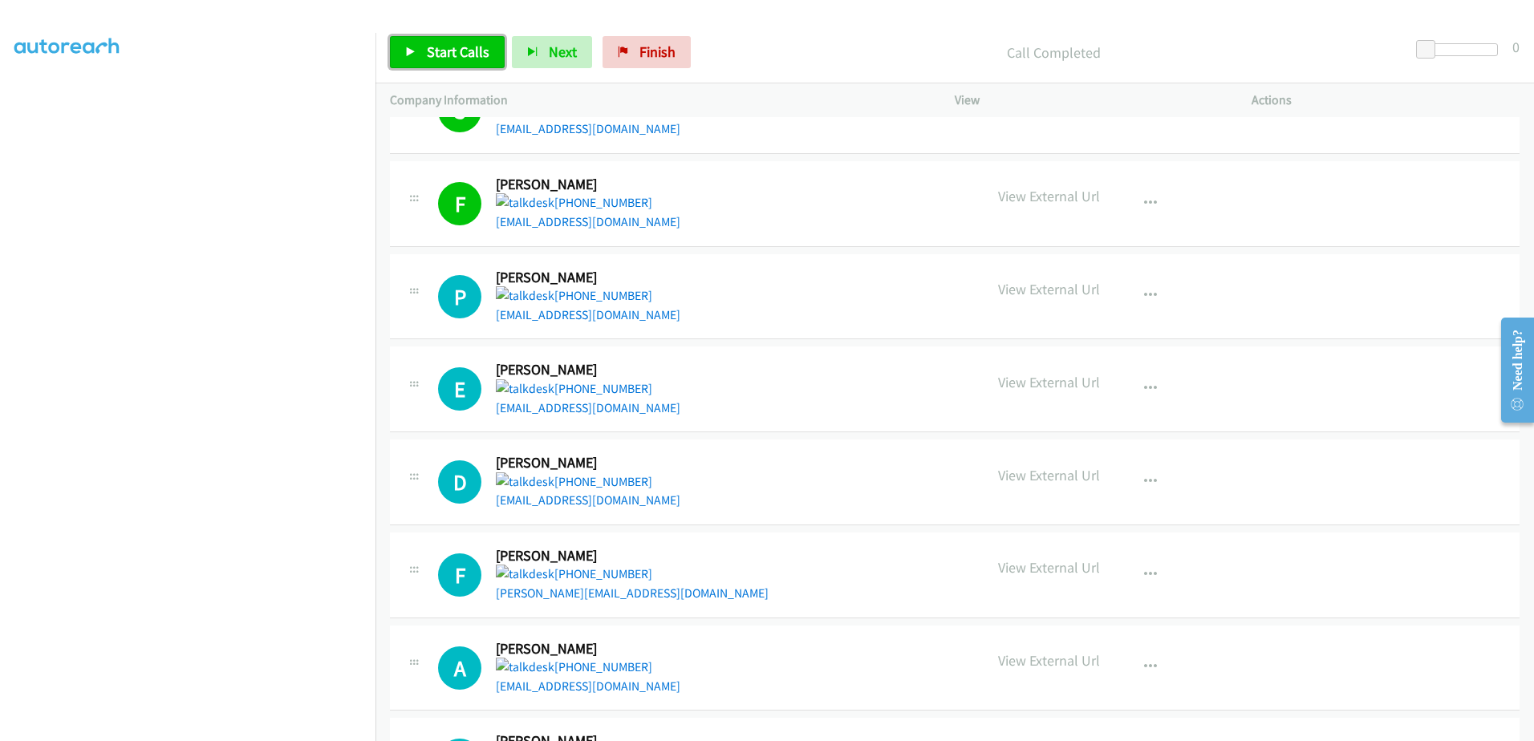
click at [452, 51] on span "Start Calls" at bounding box center [458, 52] width 63 height 18
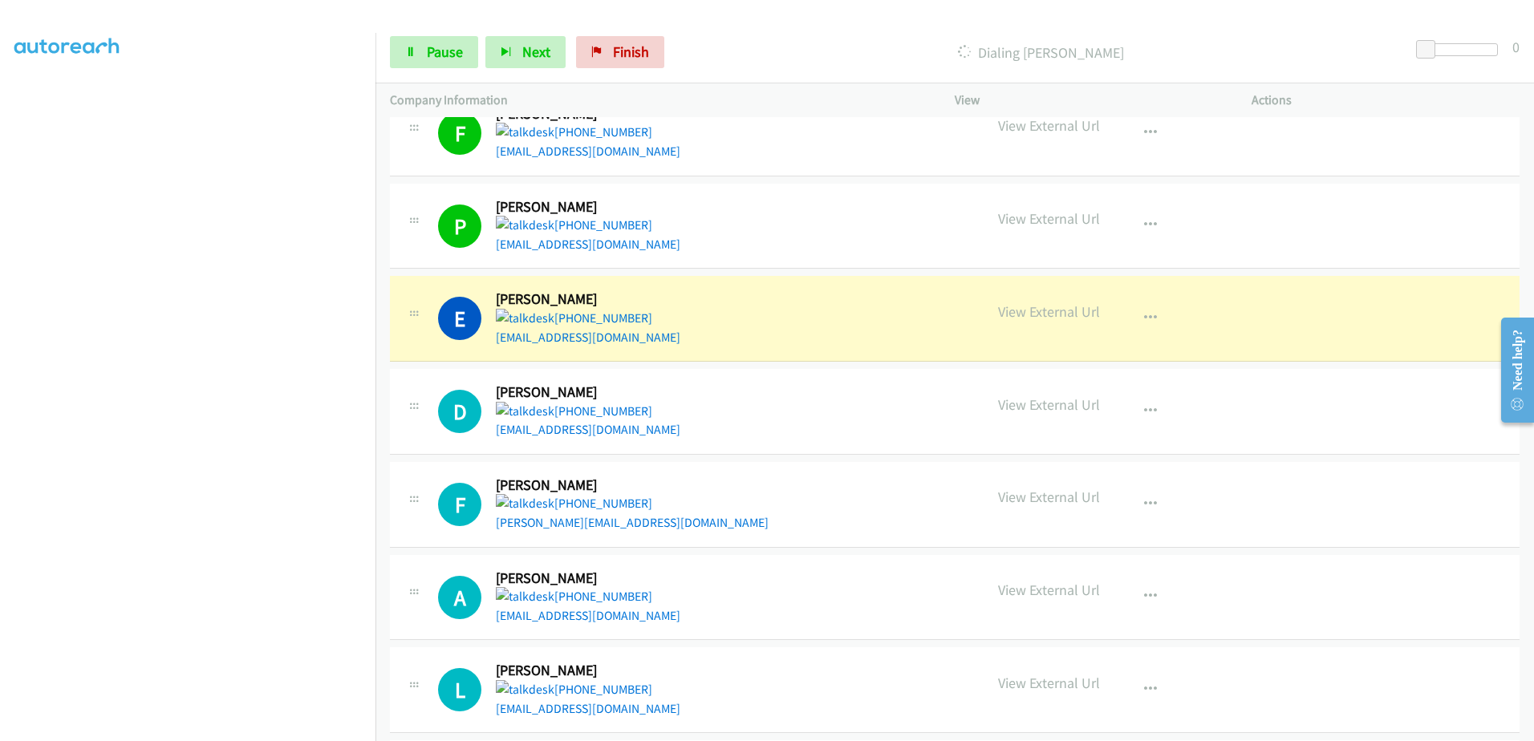
scroll to position [6546, 0]
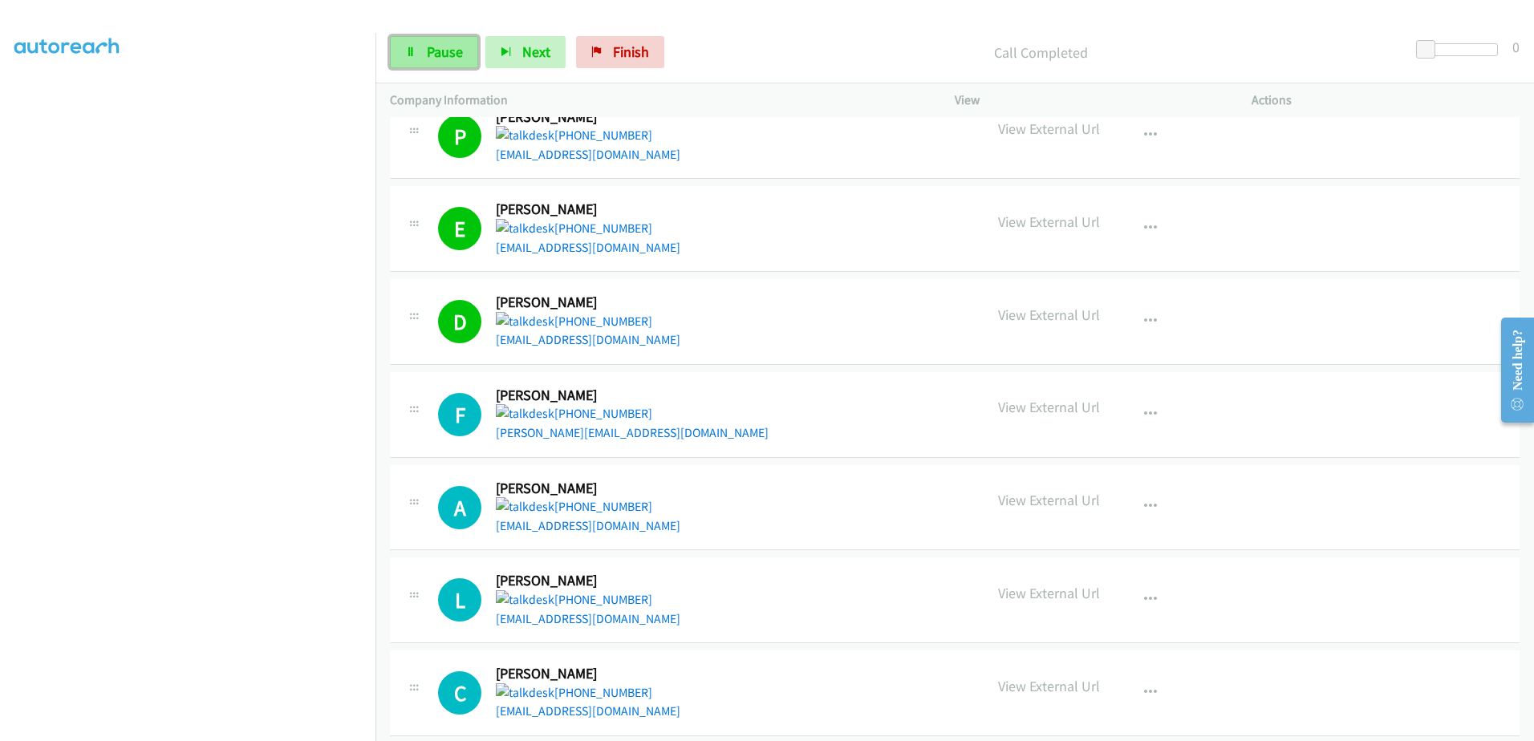
click at [431, 51] on span "Pause" at bounding box center [445, 52] width 36 height 18
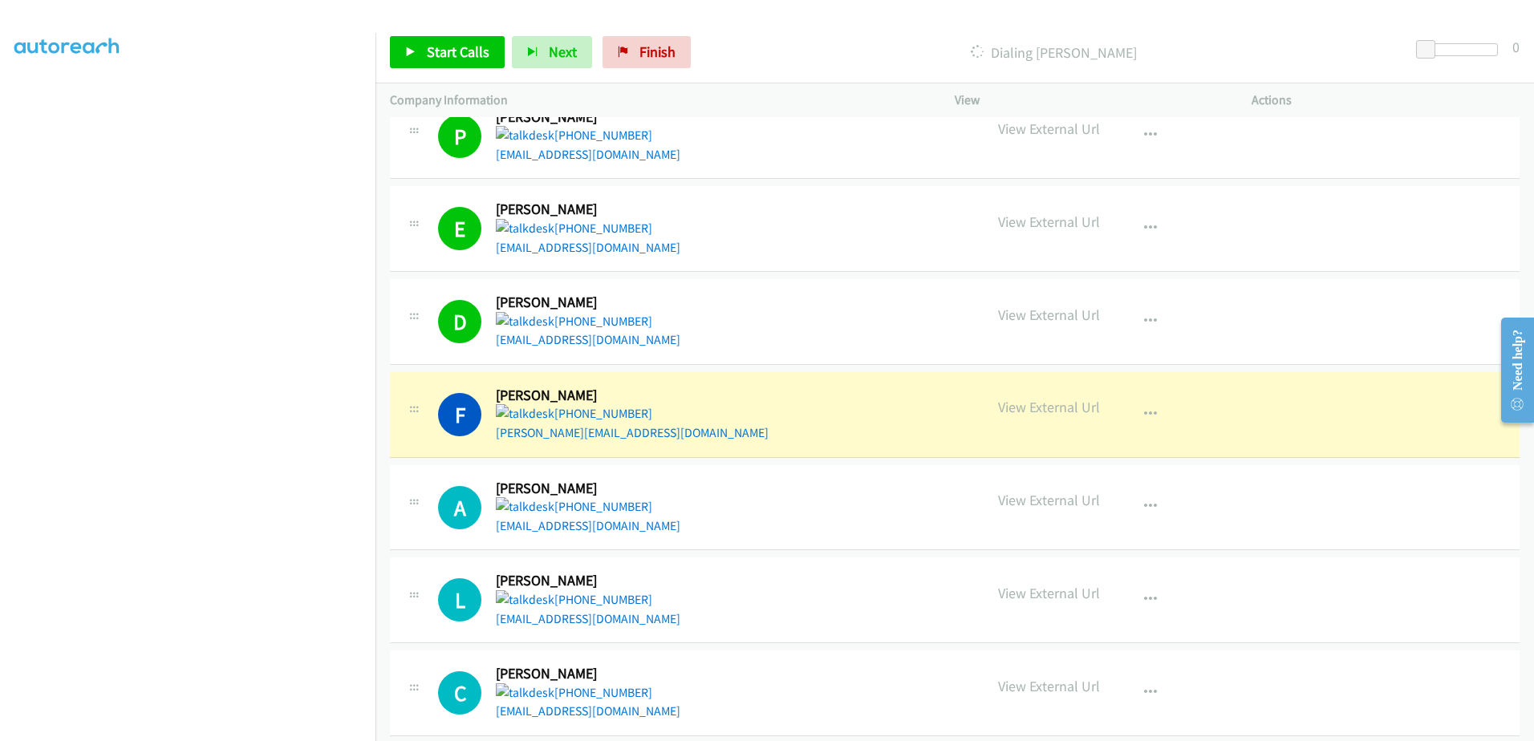
drag, startPoint x: 664, startPoint y: 42, endPoint x: 846, endPoint y: 53, distance: 181.6
click at [664, 42] on link "Finish" at bounding box center [646, 52] width 88 height 32
